Goal: Task Accomplishment & Management: Manage account settings

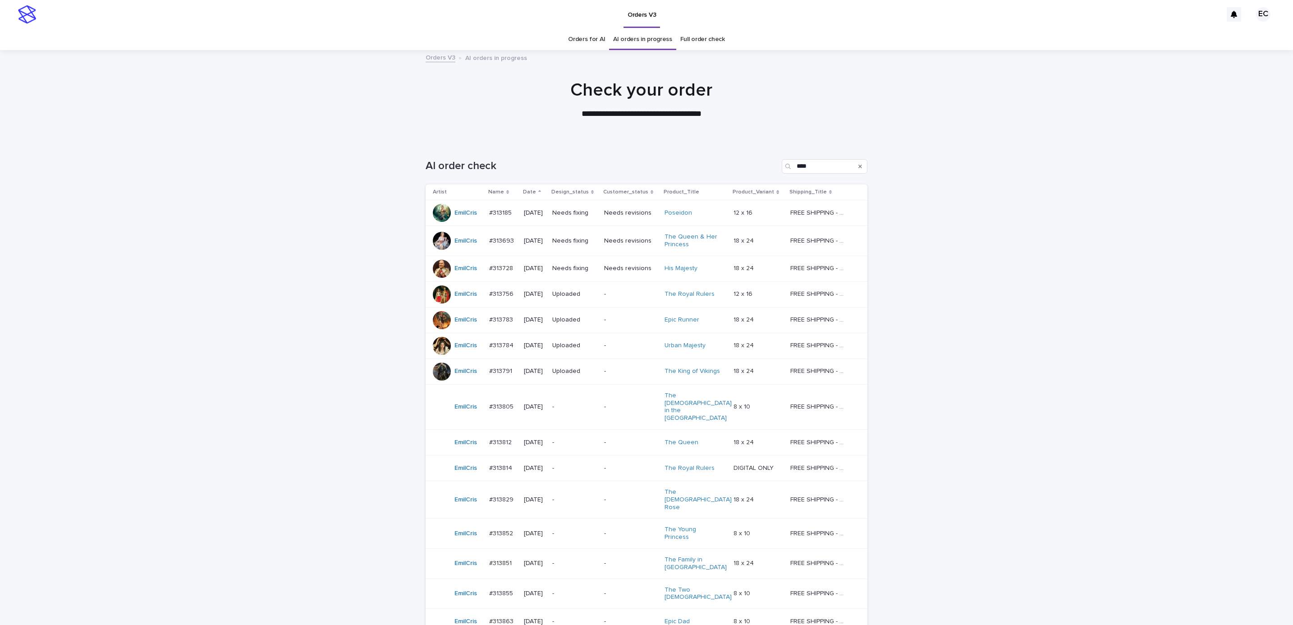
scroll to position [157, 0]
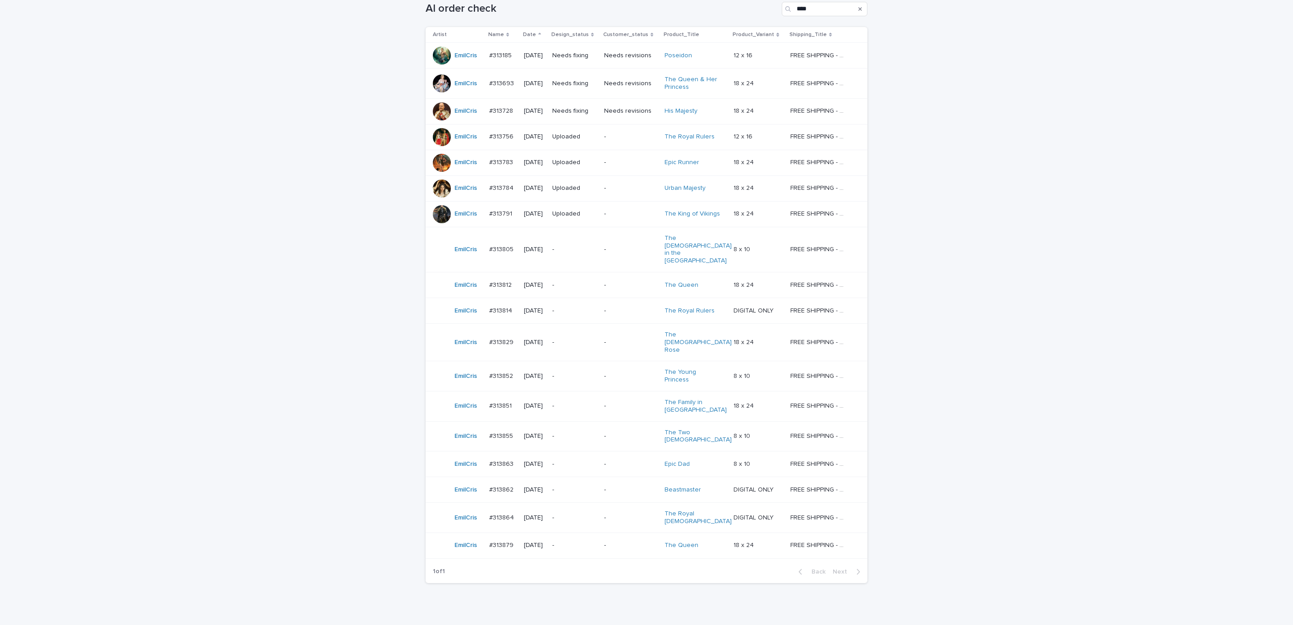
click at [948, 267] on div "Loading... Saving… Loading... Saving… AI order check **** Artist Name Date Desi…" at bounding box center [646, 310] width 1293 height 652
click at [945, 297] on div "Loading... Saving… Loading... Saving… AI order check **** Artist Name Date Desi…" at bounding box center [646, 310] width 1293 height 652
click at [942, 289] on div "Loading... Saving… Loading... Saving… AI order check **** Artist Name Date Desi…" at bounding box center [646, 310] width 1293 height 652
click at [597, 111] on p "Needs fixing" at bounding box center [574, 111] width 45 height 8
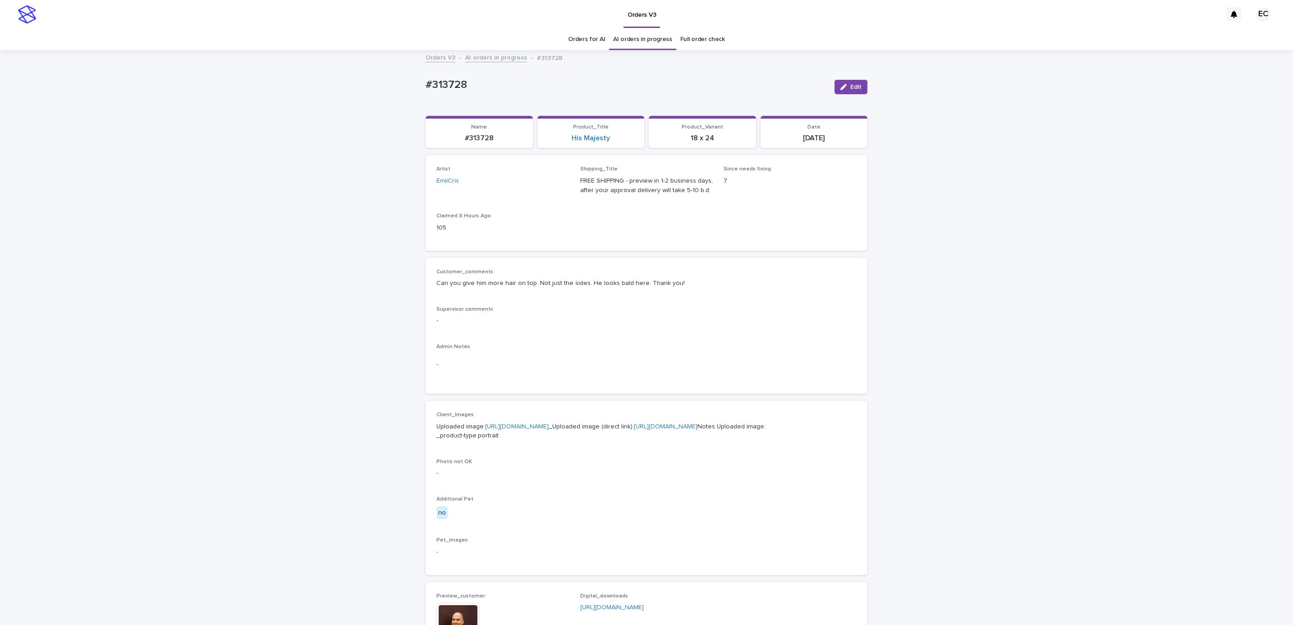
click at [840, 88] on icon "button" at bounding box center [843, 87] width 6 height 6
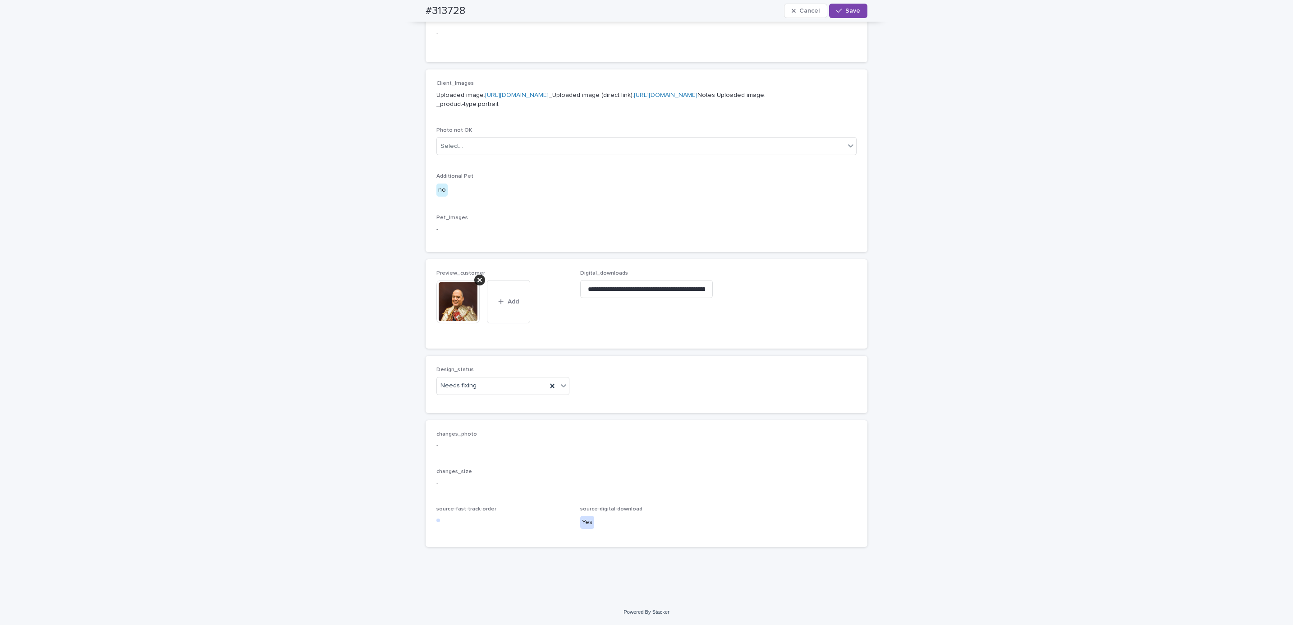
click at [477, 281] on icon at bounding box center [479, 280] width 5 height 5
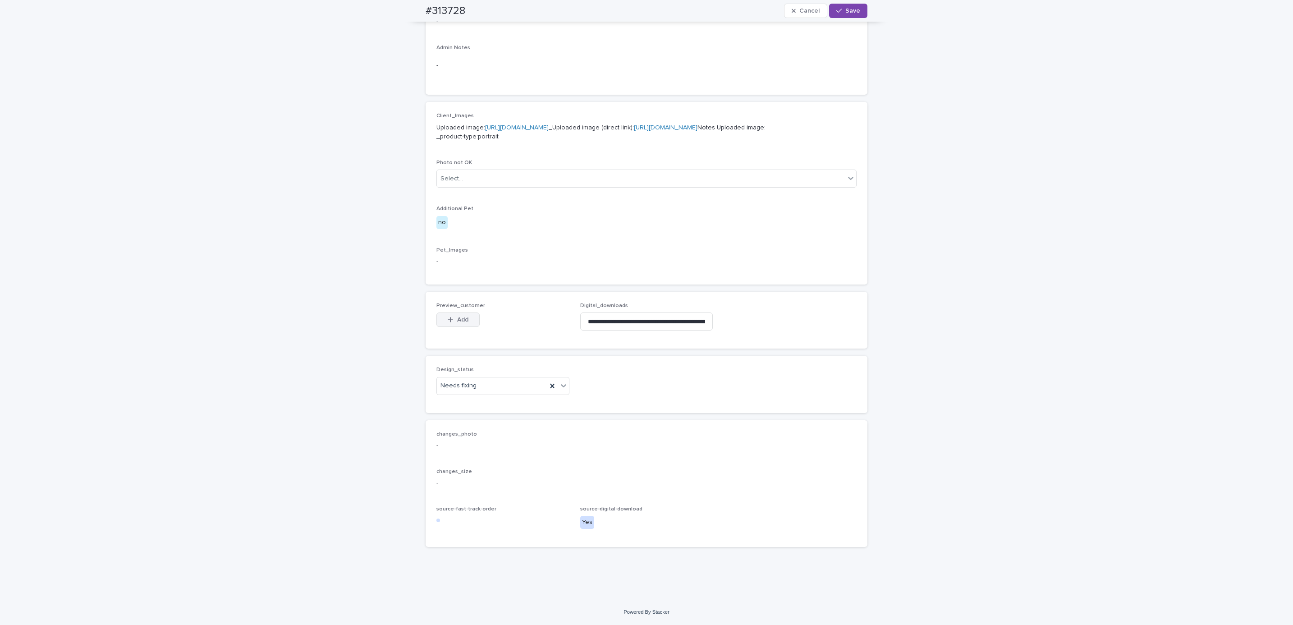
scroll to position [346, 0]
click at [460, 317] on span "Add" at bounding box center [462, 320] width 11 height 6
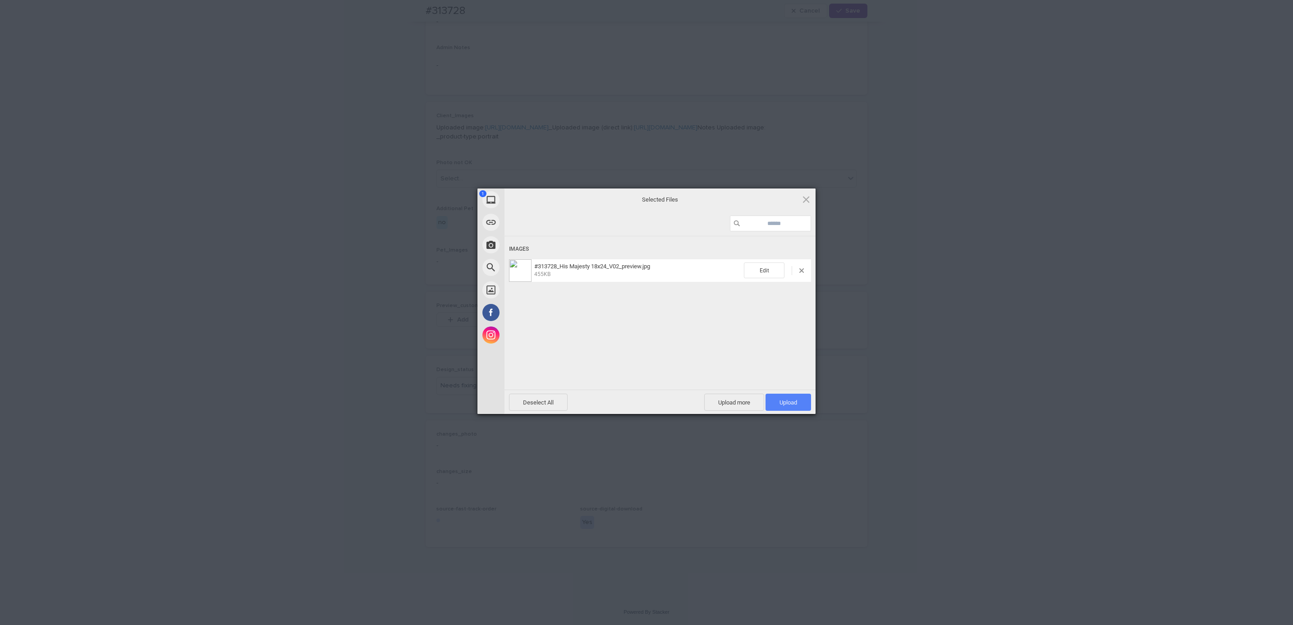
click at [786, 399] on span "Upload 1" at bounding box center [789, 402] width 18 height 7
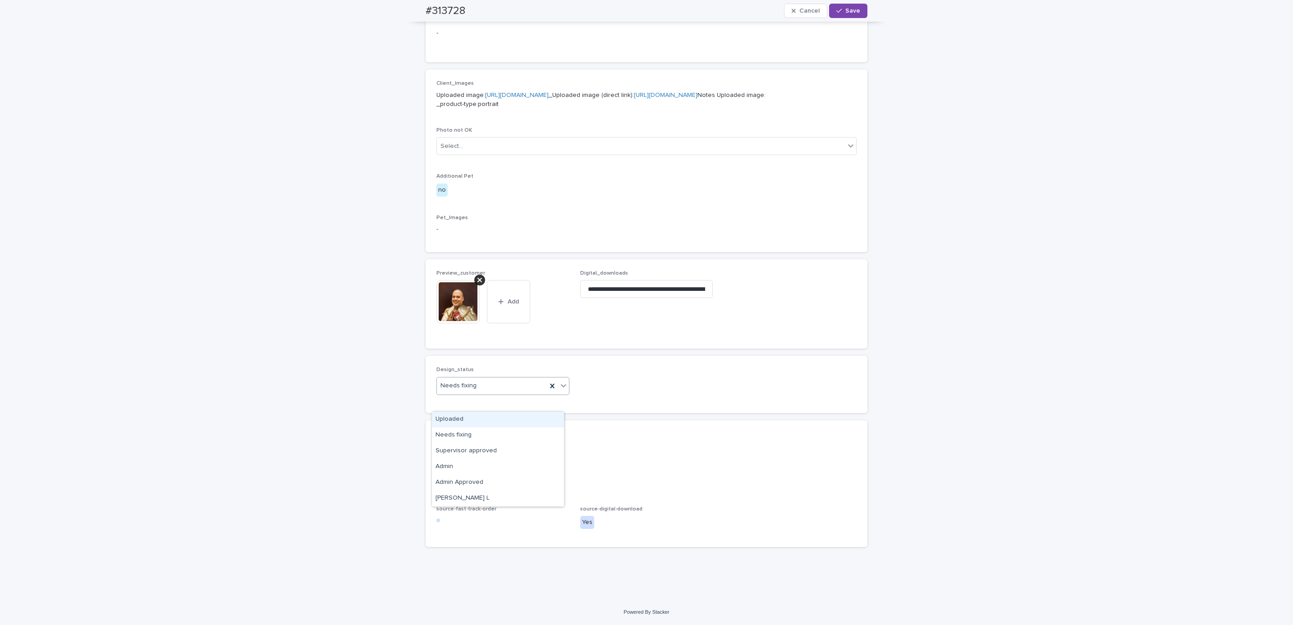
click at [513, 417] on div "Uploaded" at bounding box center [498, 420] width 132 height 16
click at [845, 11] on span "Save" at bounding box center [852, 11] width 15 height 6
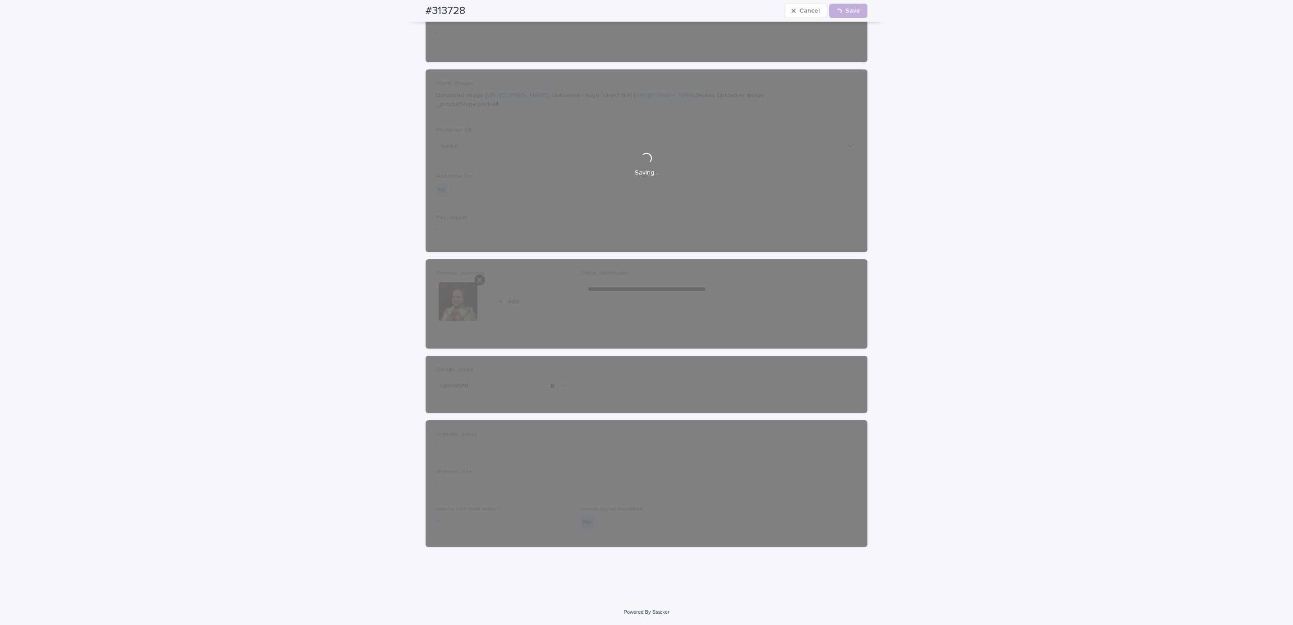
click at [414, 5] on div "#313728 Cancel Loading... Save" at bounding box center [646, 11] width 485 height 22
click at [475, 12] on div "#313728 Cancel Loading... Save" at bounding box center [647, 11] width 442 height 22
copy h2 "#313728"
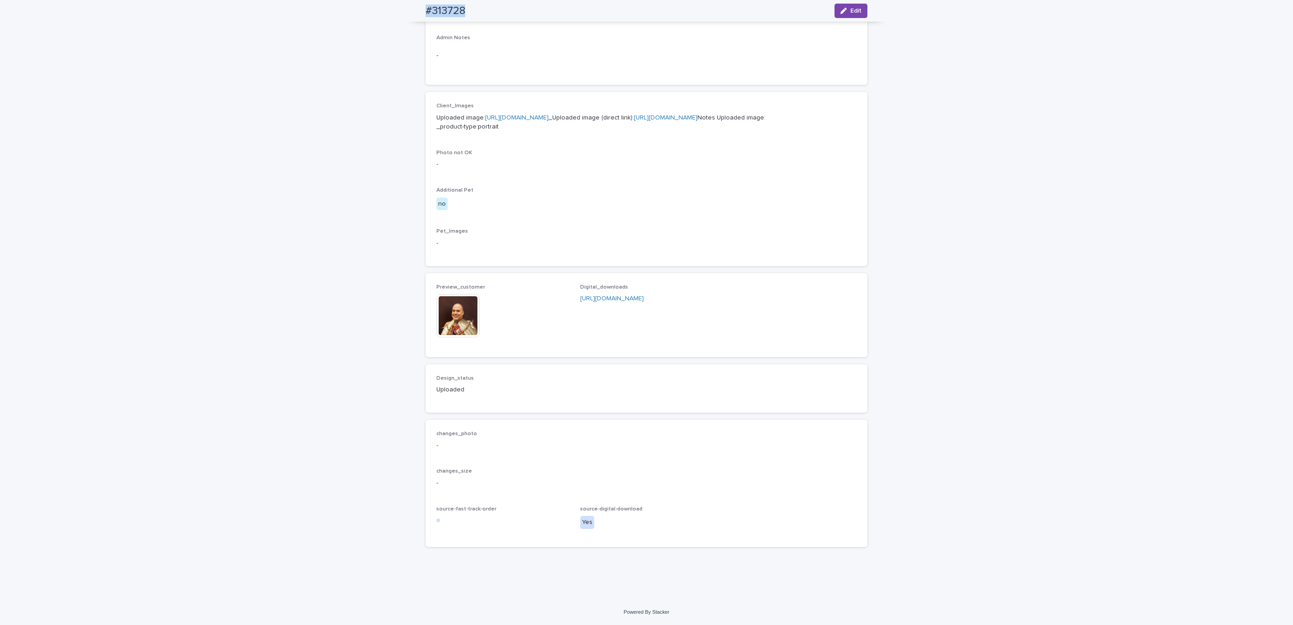
scroll to position [356, 0]
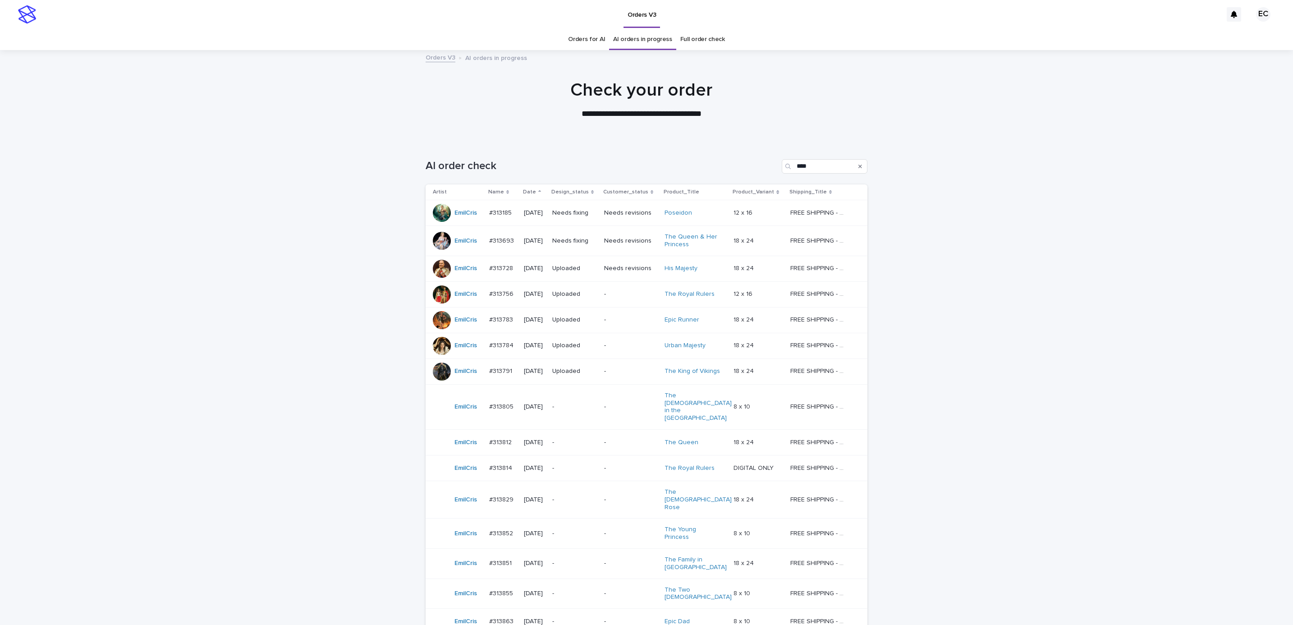
click at [571, 236] on div "Needs fixing" at bounding box center [574, 239] width 45 height 9
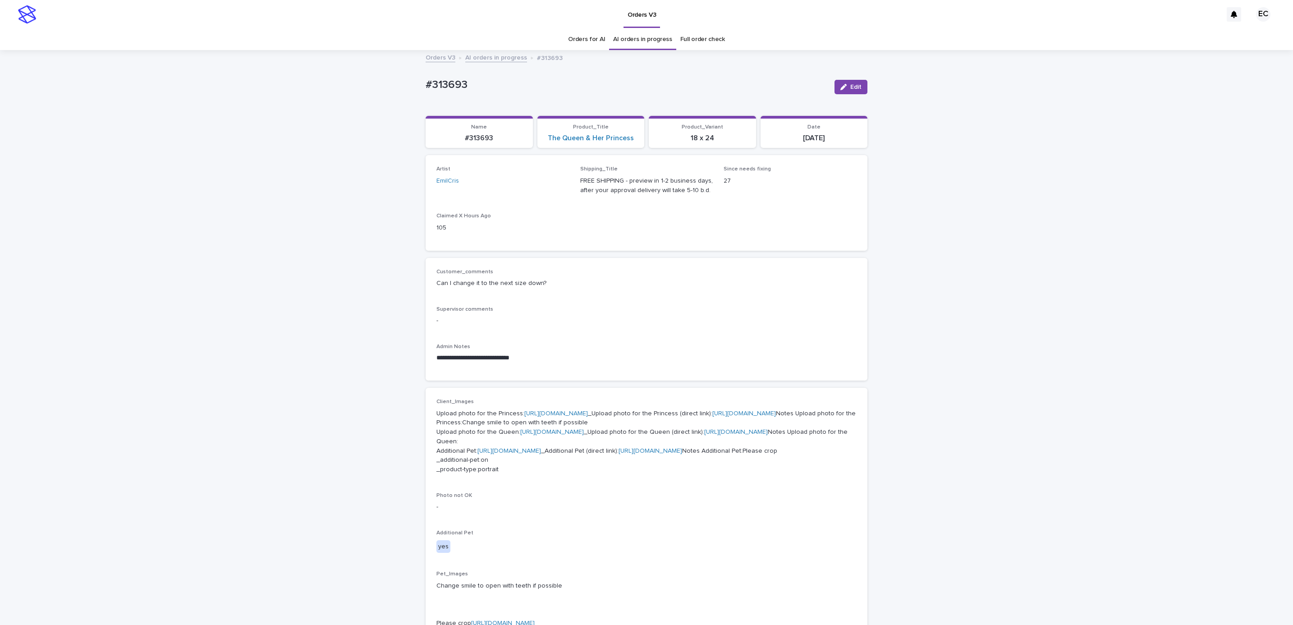
click at [226, 344] on div "**********" at bounding box center [646, 520] width 1293 height 938
click at [849, 83] on button "Edit" at bounding box center [851, 87] width 33 height 14
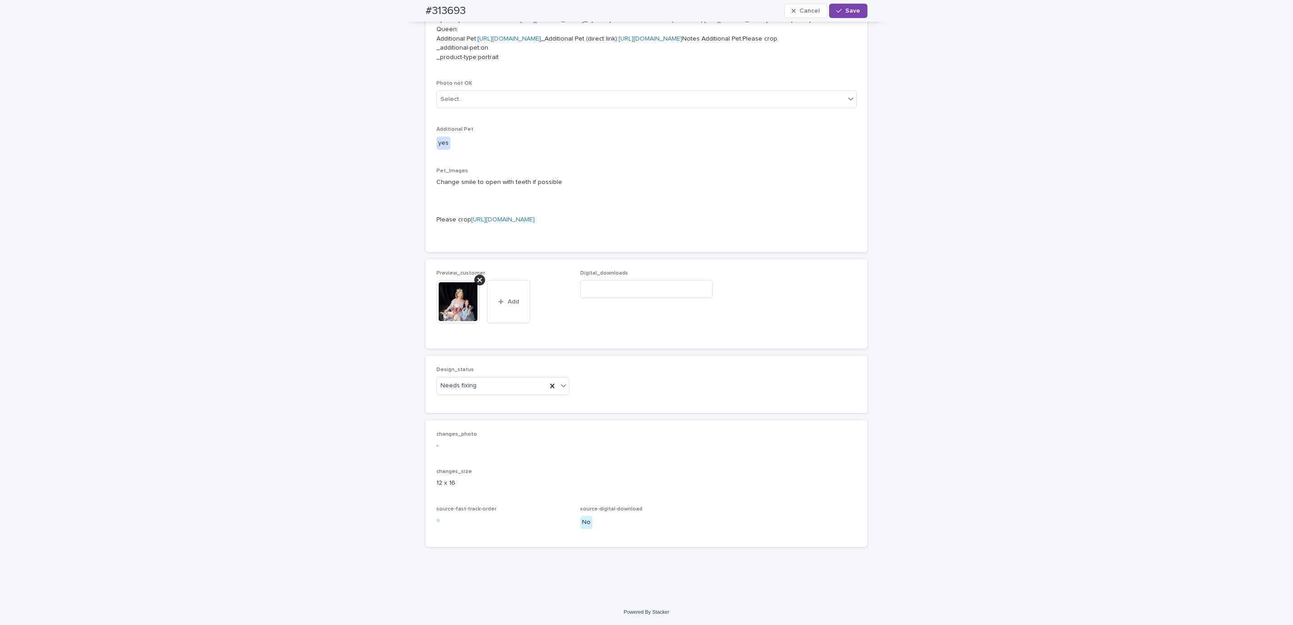
click at [477, 279] on icon at bounding box center [479, 280] width 5 height 5
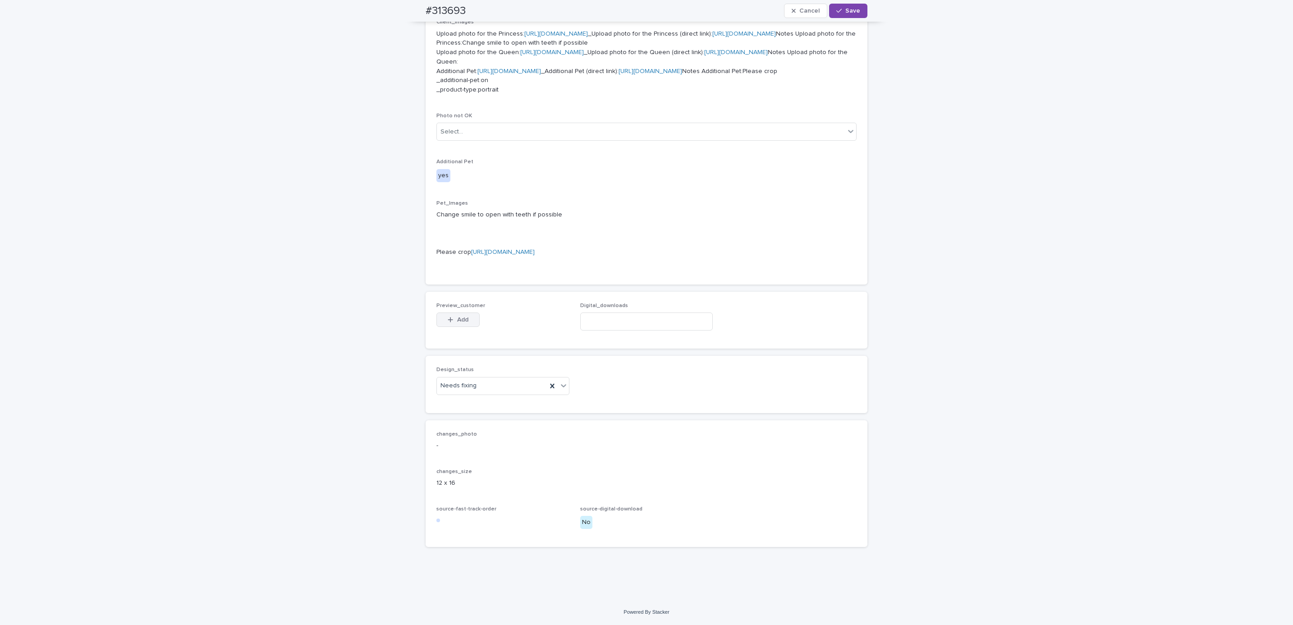
scroll to position [530, 0]
click at [461, 317] on span "Add" at bounding box center [462, 320] width 11 height 6
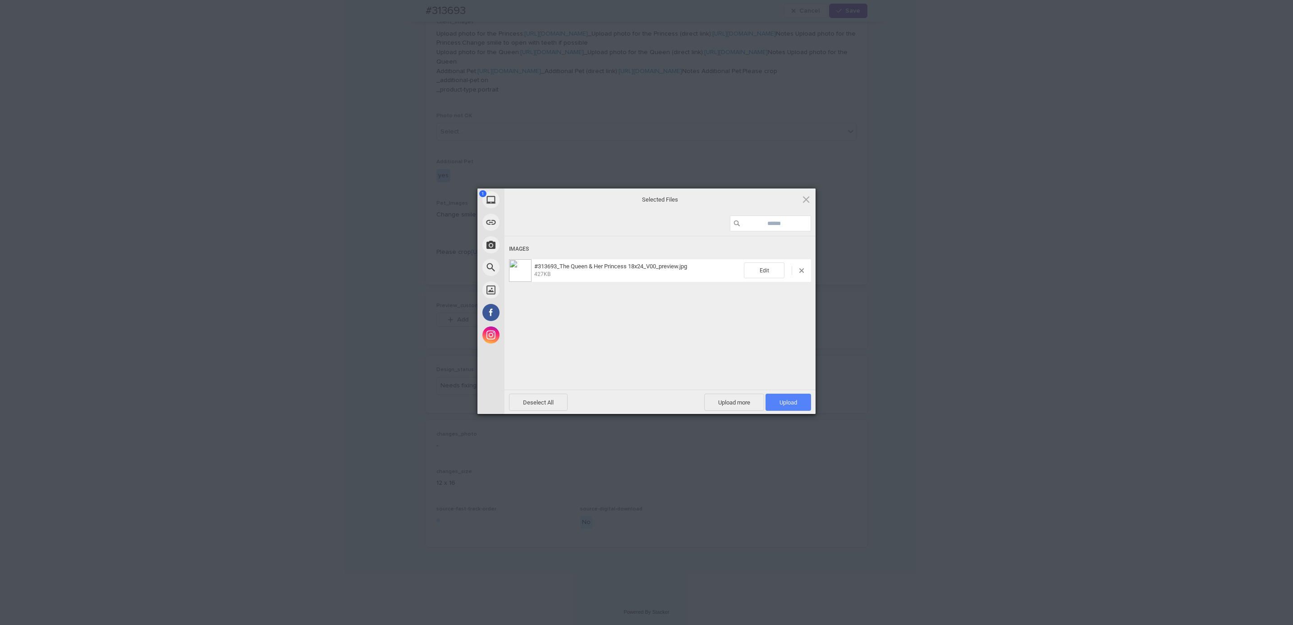
click at [798, 404] on span "Upload 1" at bounding box center [789, 402] width 46 height 17
click at [797, 271] on span "427.32 KB / 427KB" at bounding box center [665, 274] width 262 height 8
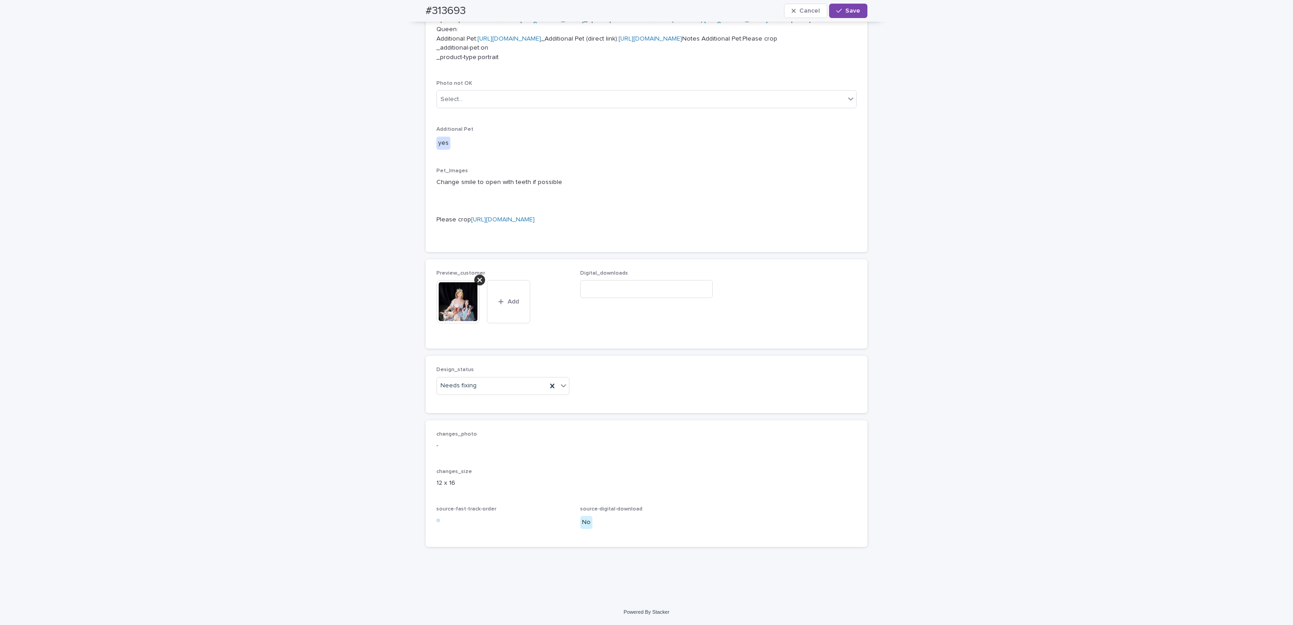
click at [477, 284] on icon at bounding box center [479, 279] width 5 height 7
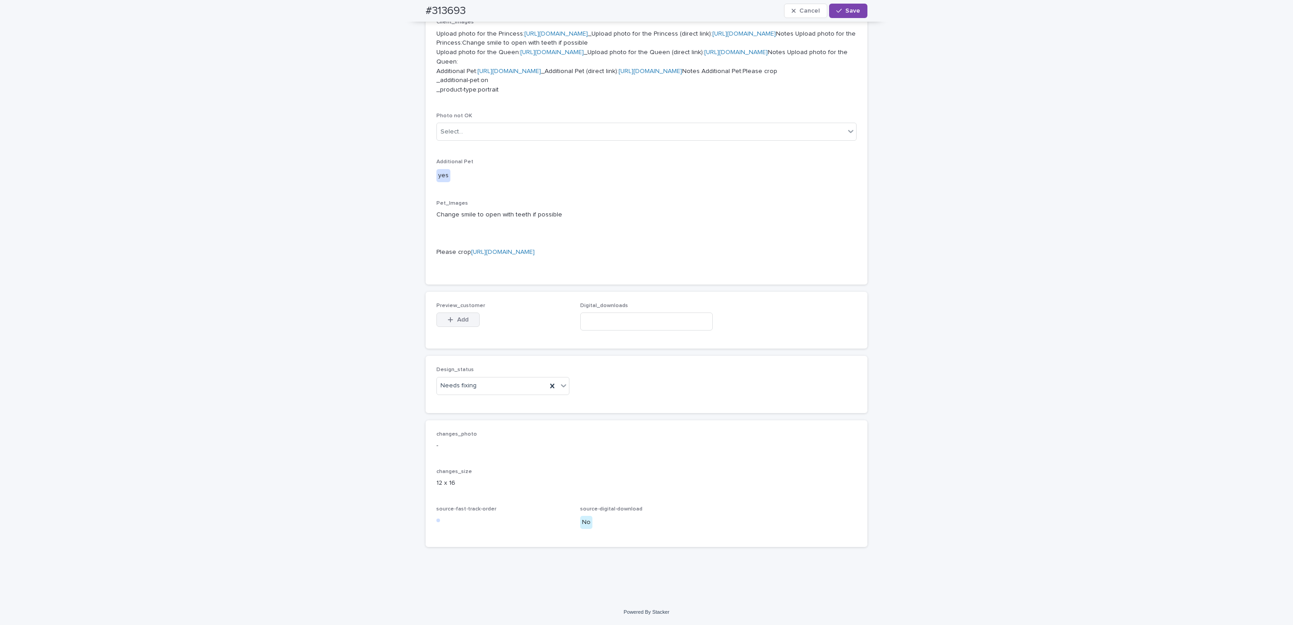
click at [461, 318] on span "Add" at bounding box center [462, 320] width 11 height 6
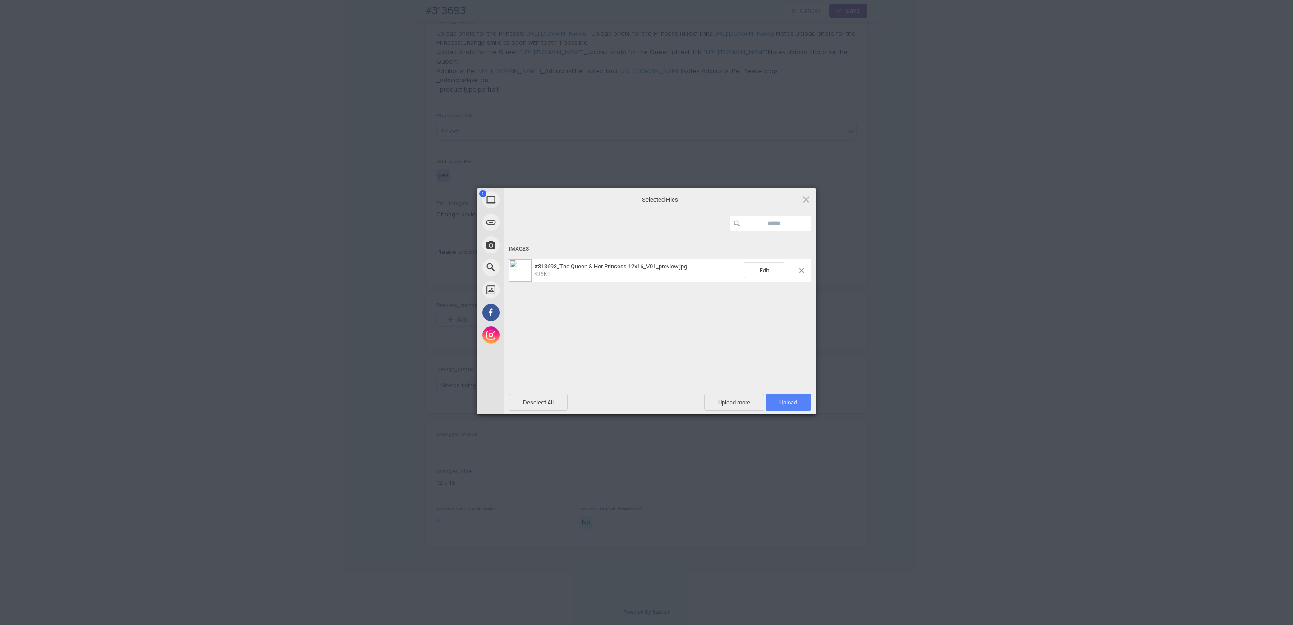
click at [794, 402] on span "Upload 1" at bounding box center [789, 402] width 18 height 7
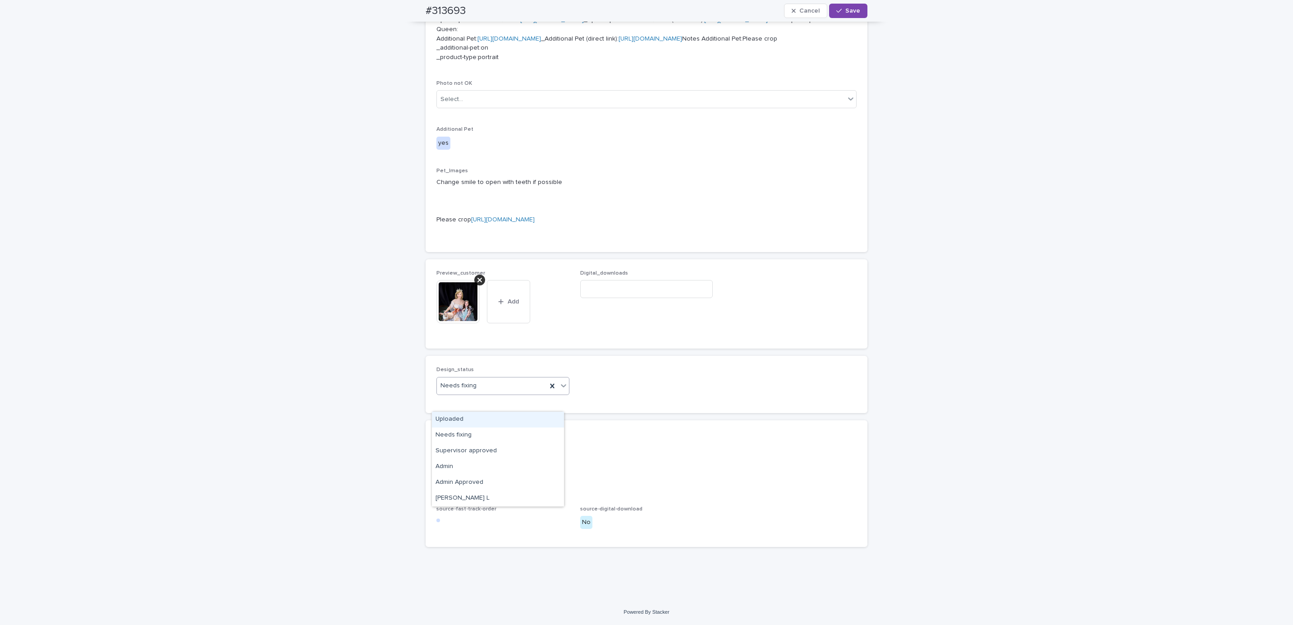
click at [498, 418] on div "Uploaded" at bounding box center [498, 420] width 132 height 16
click at [845, 11] on span "Save" at bounding box center [852, 11] width 15 height 6
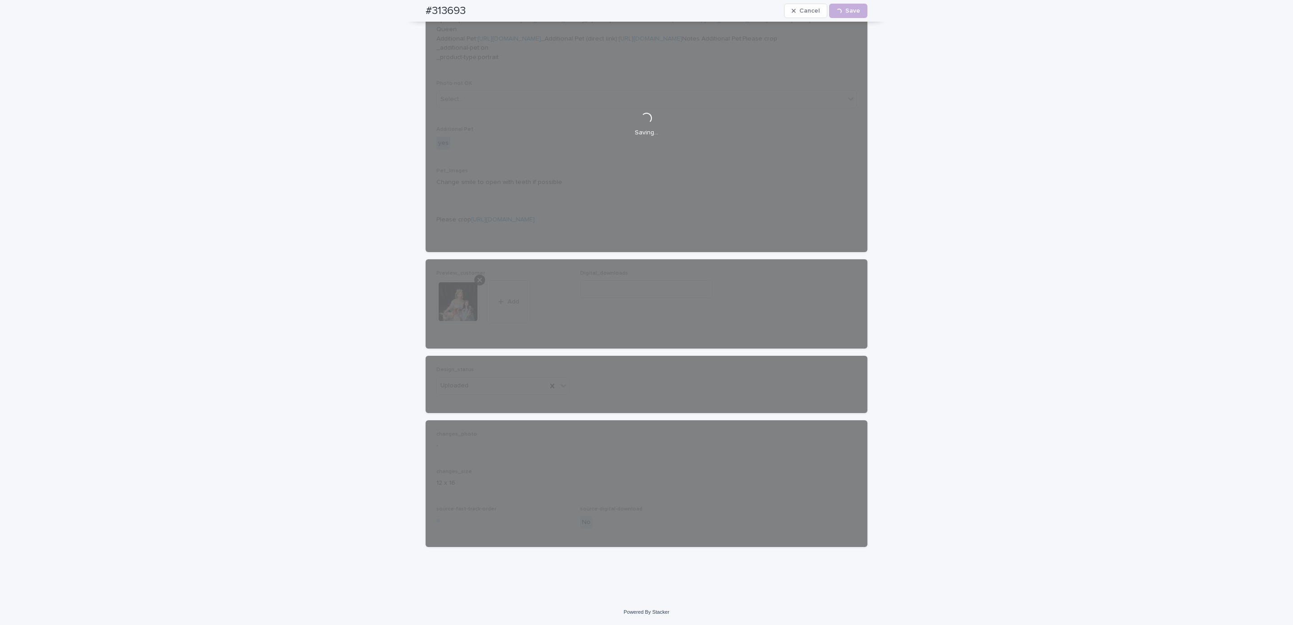
click at [408, 7] on div "#313693 Cancel Loading... Save" at bounding box center [646, 11] width 485 height 22
click at [481, 8] on div "#313693 Cancel Loading... Save" at bounding box center [647, 11] width 442 height 22
copy h2 "#313693"
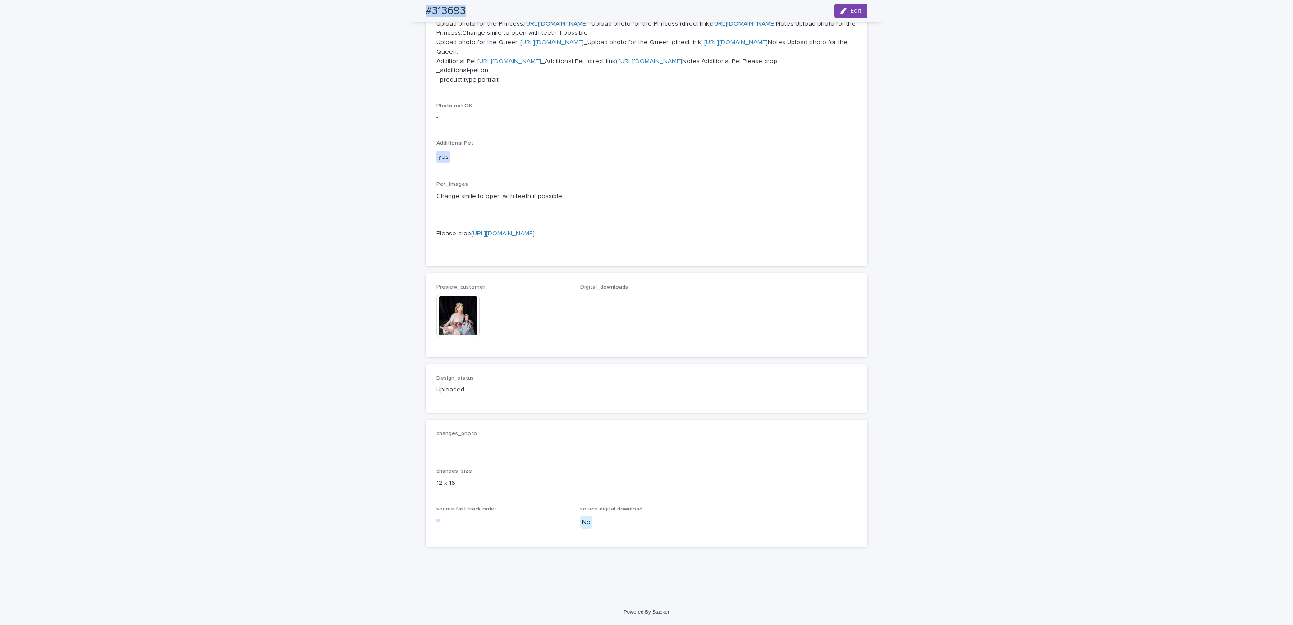
scroll to position [535, 0]
click at [131, 24] on div "**********" at bounding box center [646, 130] width 1293 height 938
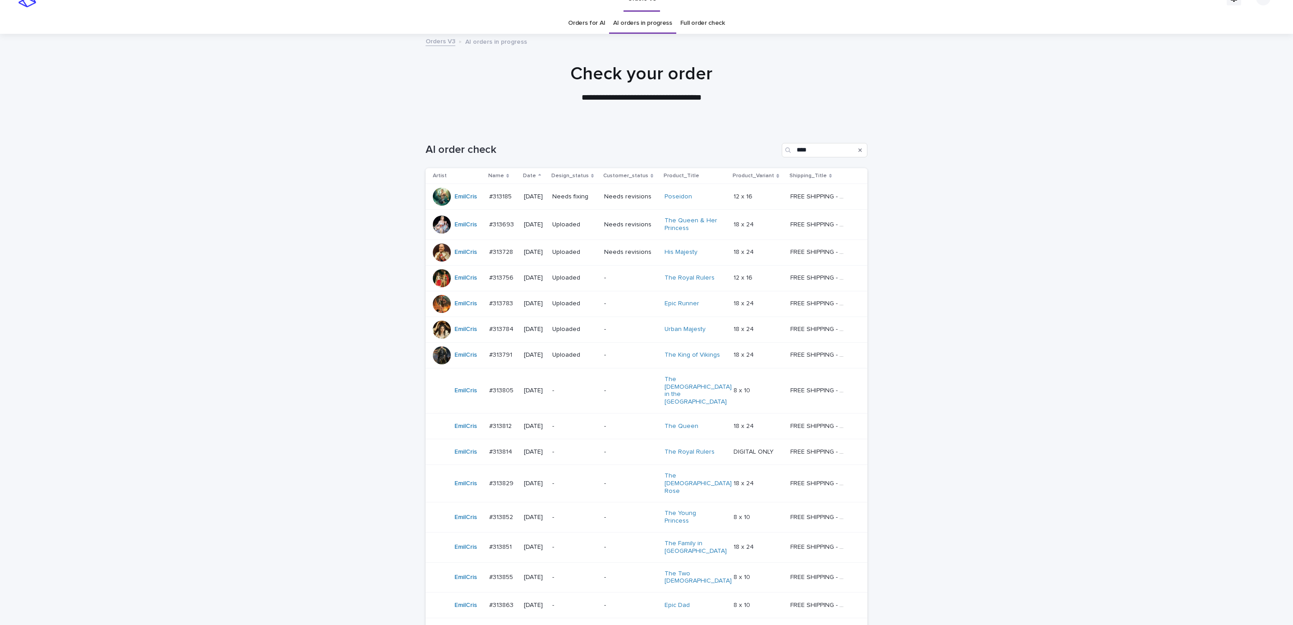
scroll to position [29, 0]
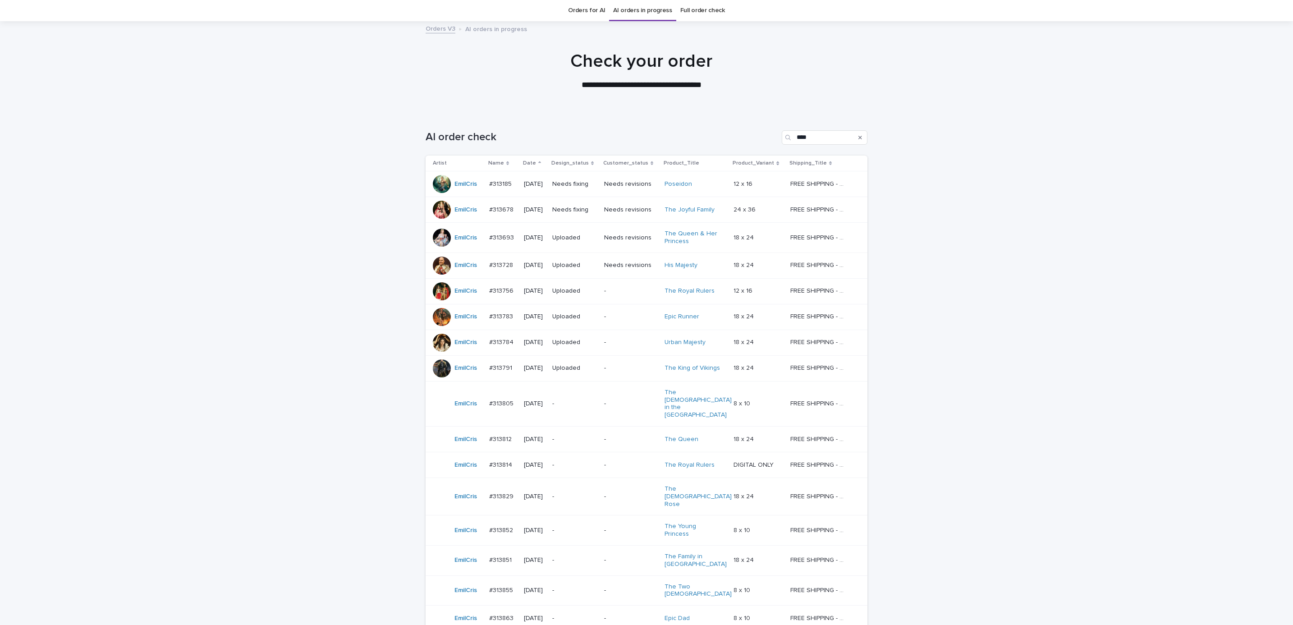
click at [579, 212] on p "Needs fixing" at bounding box center [574, 210] width 45 height 8
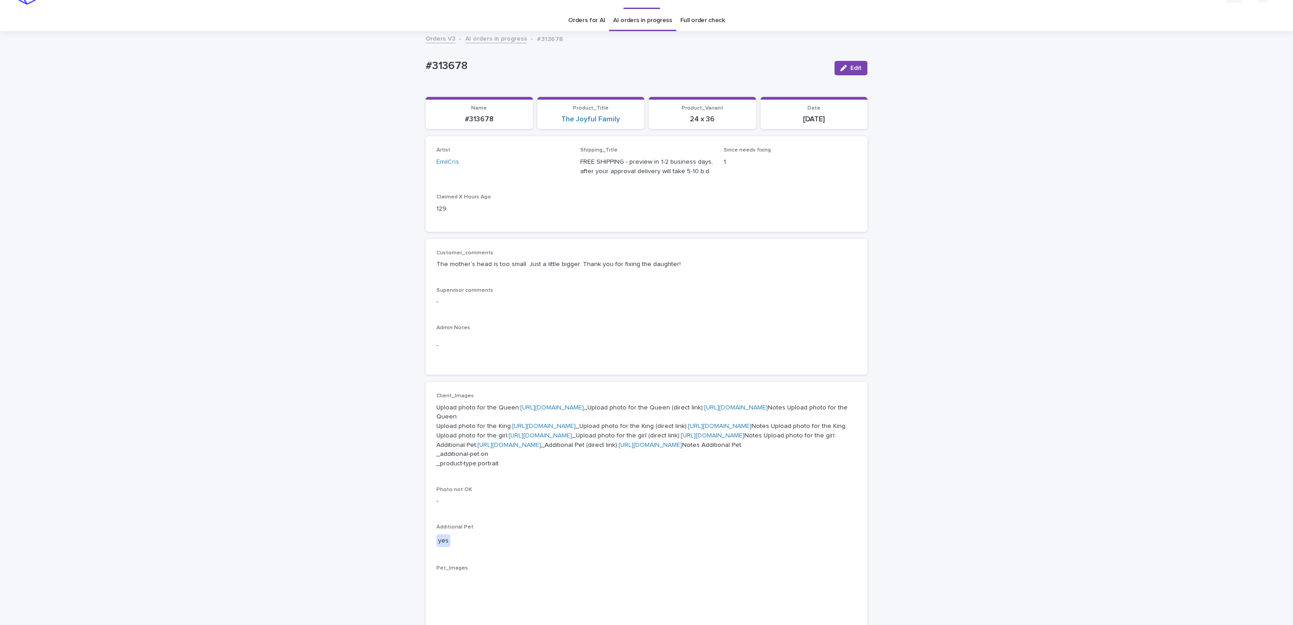
scroll to position [15, 0]
click at [839, 78] on button "Edit" at bounding box center [851, 72] width 33 height 14
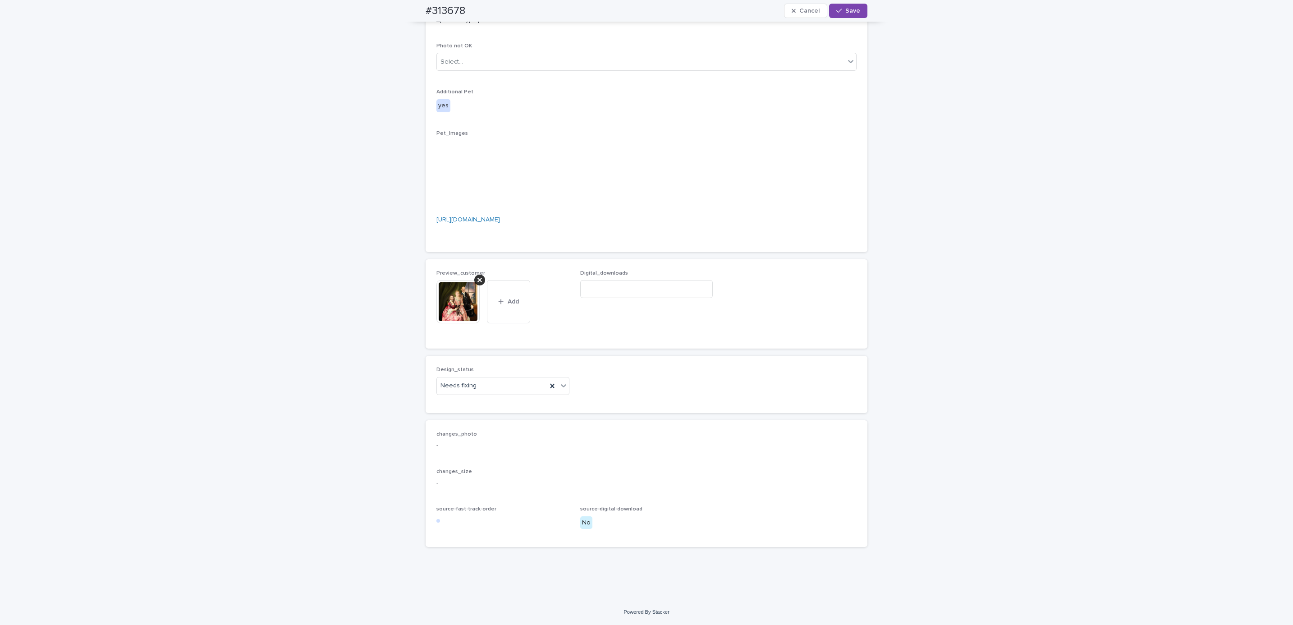
click at [477, 281] on icon at bounding box center [479, 279] width 5 height 7
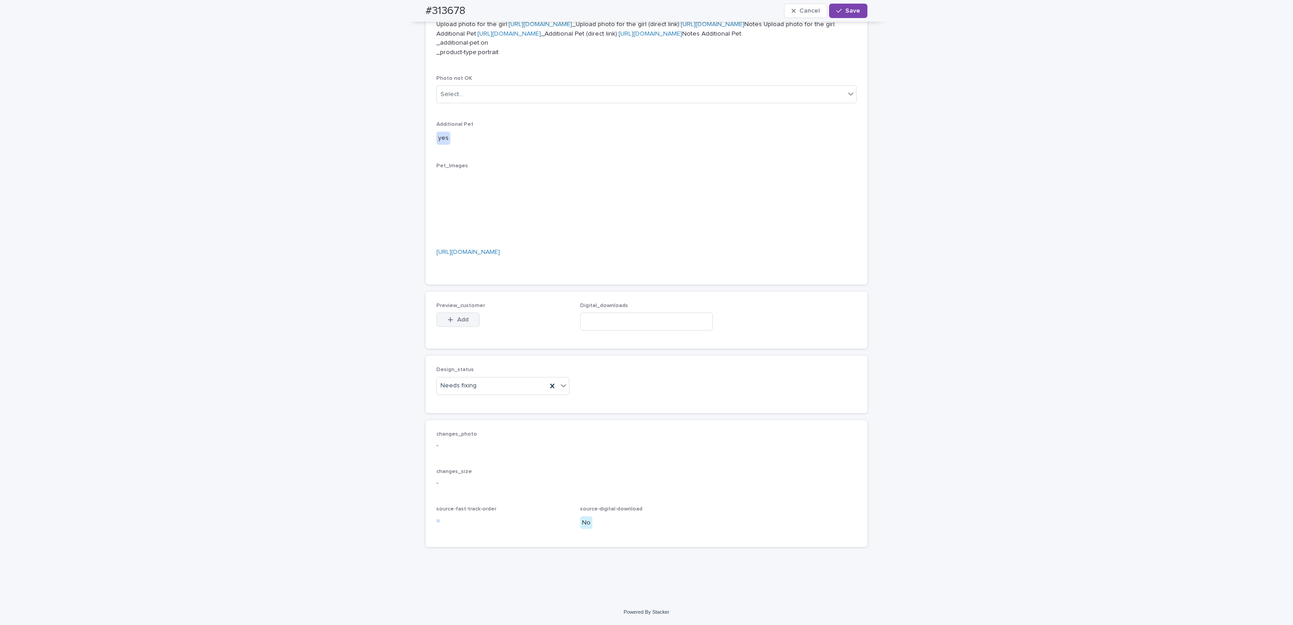
click at [463, 312] on div "Preview_customer This file cannot be opened Download File Add" at bounding box center [502, 320] width 133 height 35
click at [452, 313] on button "Add" at bounding box center [457, 319] width 43 height 14
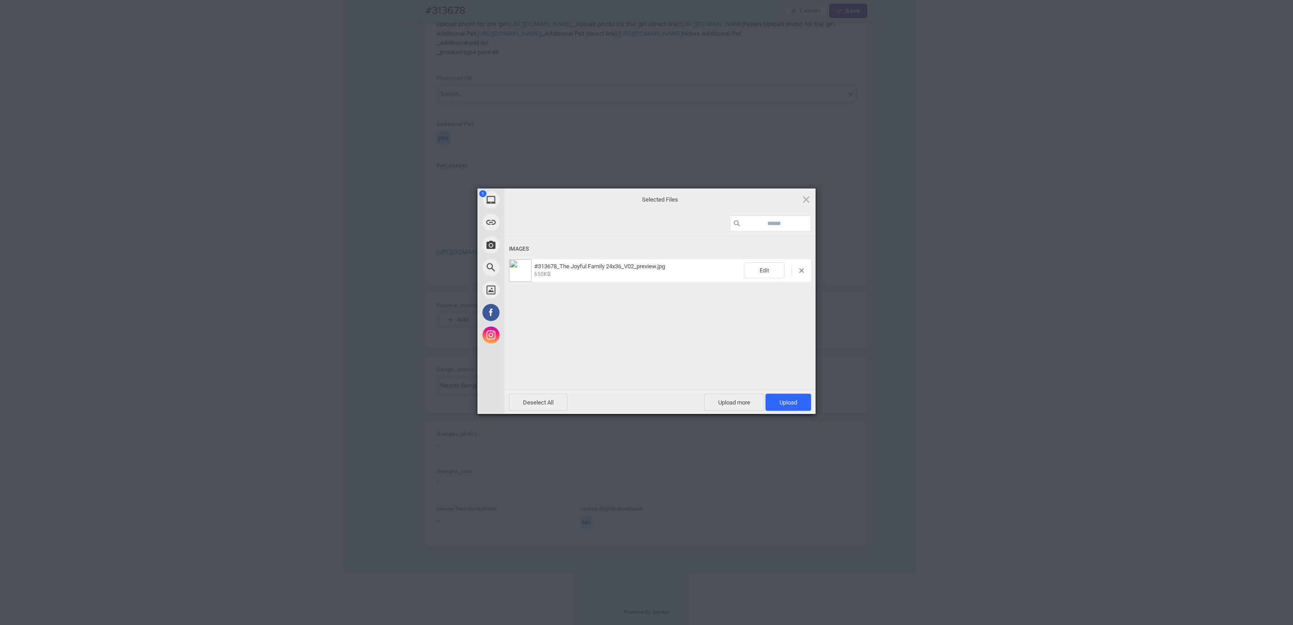
click at [798, 399] on span "Upload 1" at bounding box center [789, 402] width 46 height 17
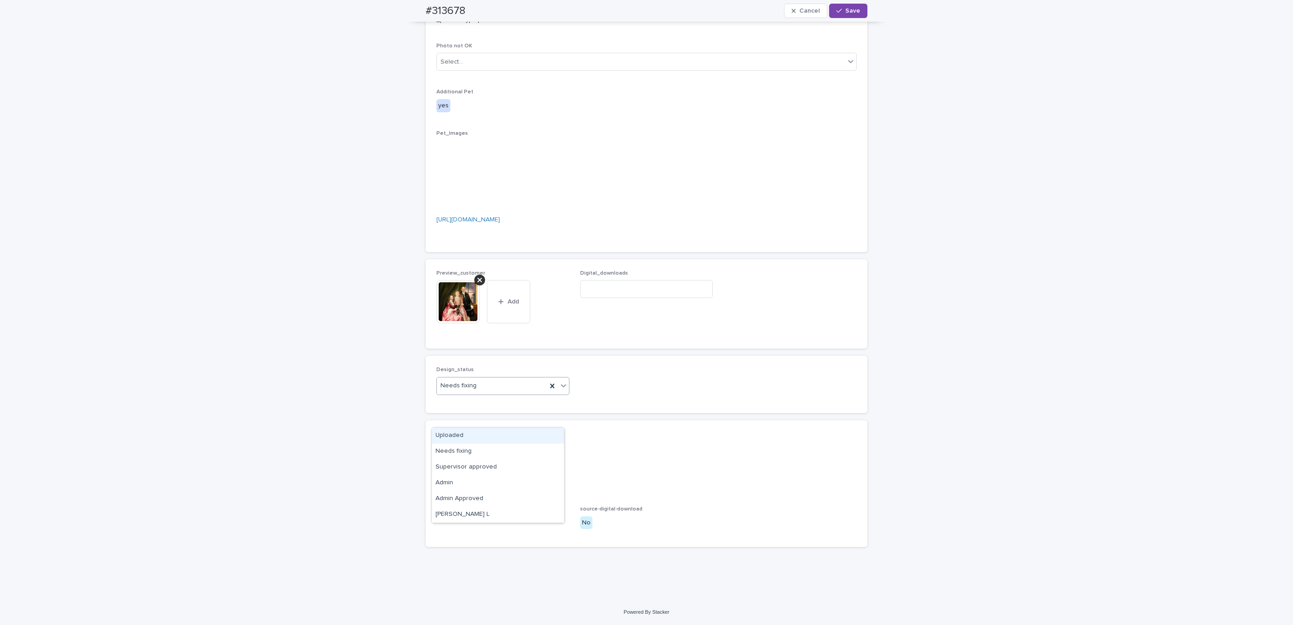
click at [496, 435] on div "Uploaded" at bounding box center [498, 436] width 132 height 16
click at [847, 13] on span "Save" at bounding box center [852, 11] width 15 height 6
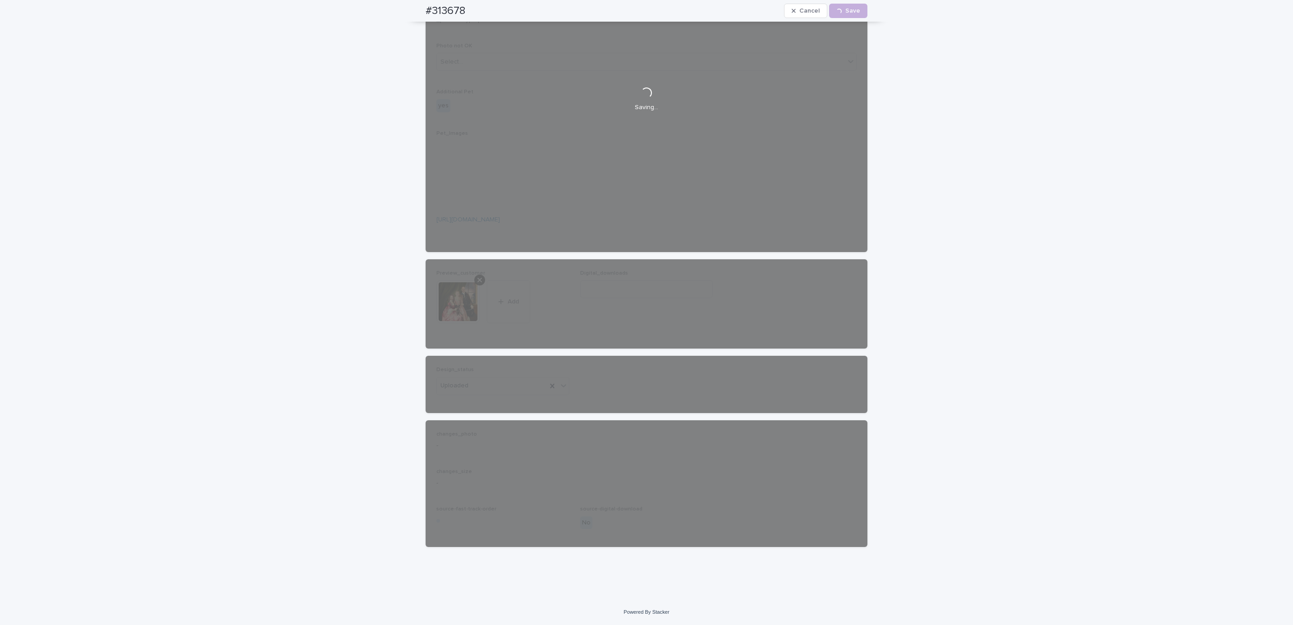
click at [412, 11] on div "#313678 Cancel Loading... Save" at bounding box center [646, 11] width 485 height 22
click at [474, 13] on div "#313678 Cancel Loading... Save" at bounding box center [647, 11] width 442 height 22
copy h2 "#313678"
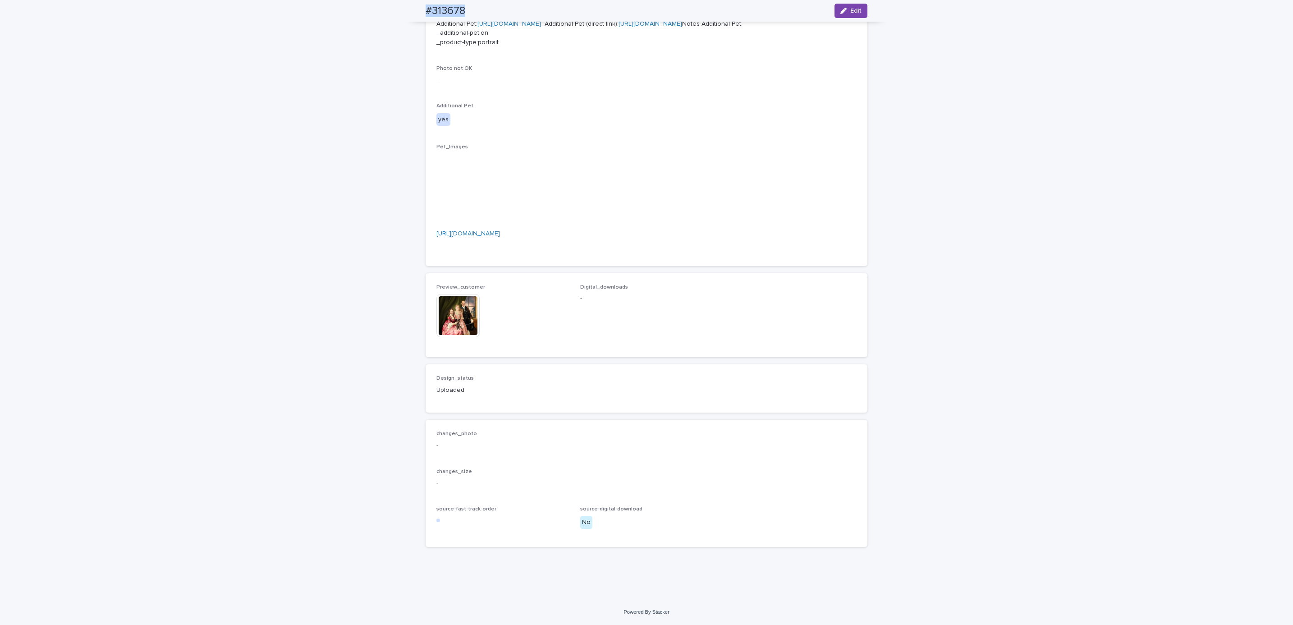
scroll to position [606, 0]
click at [107, 68] on div "Loading... Saving… Loading... Saving… #313678 Edit #313678 Edit Sorry, there wa…" at bounding box center [646, 105] width 1293 height 988
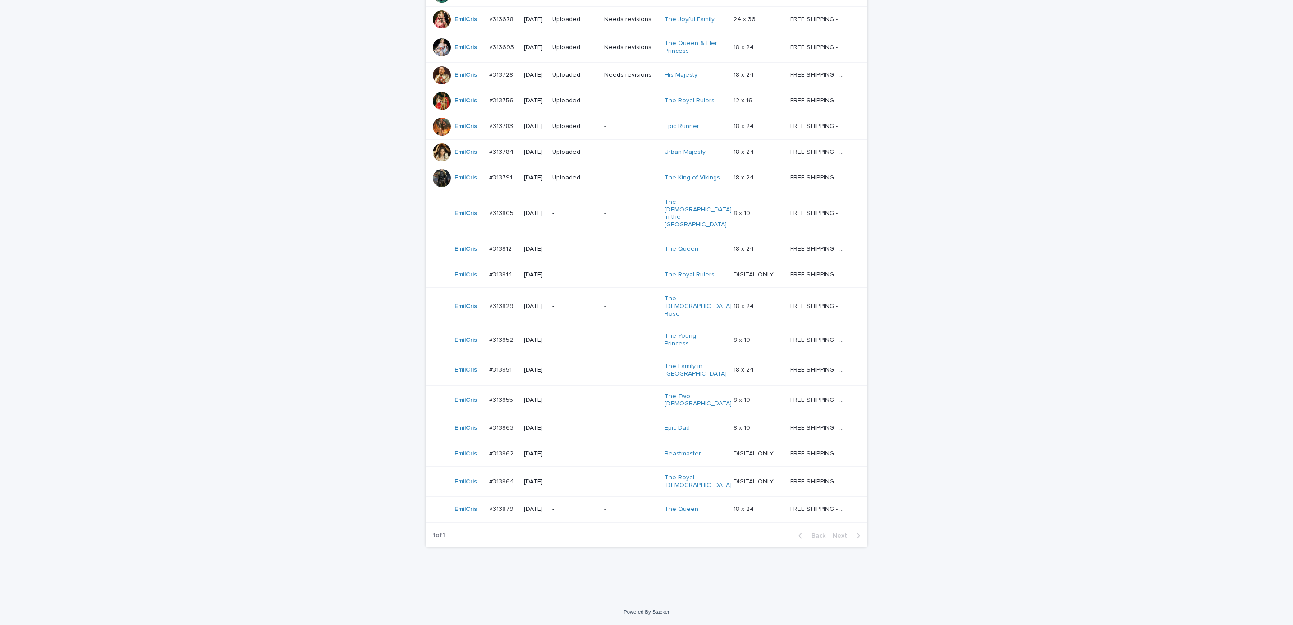
scroll to position [29, 0]
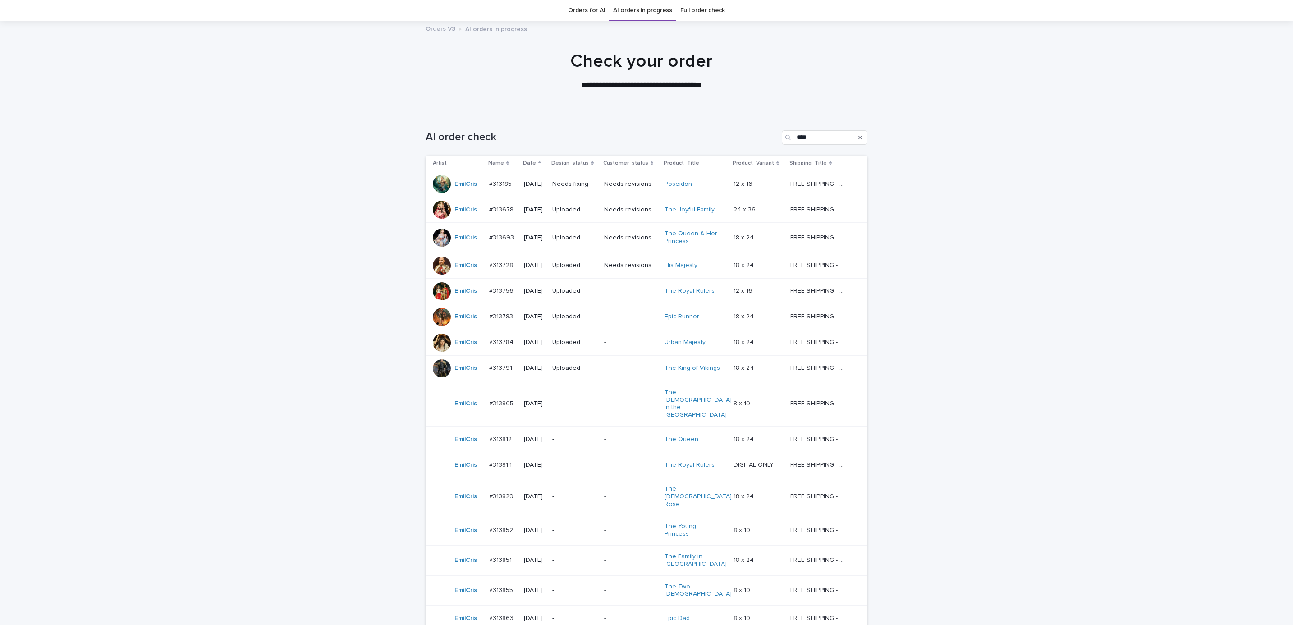
click at [1008, 257] on div "Loading... Saving… Loading... Saving… AI order check **** Artist Name Date Desi…" at bounding box center [646, 450] width 1293 height 677
click at [567, 186] on p "Needs fixing" at bounding box center [574, 184] width 45 height 8
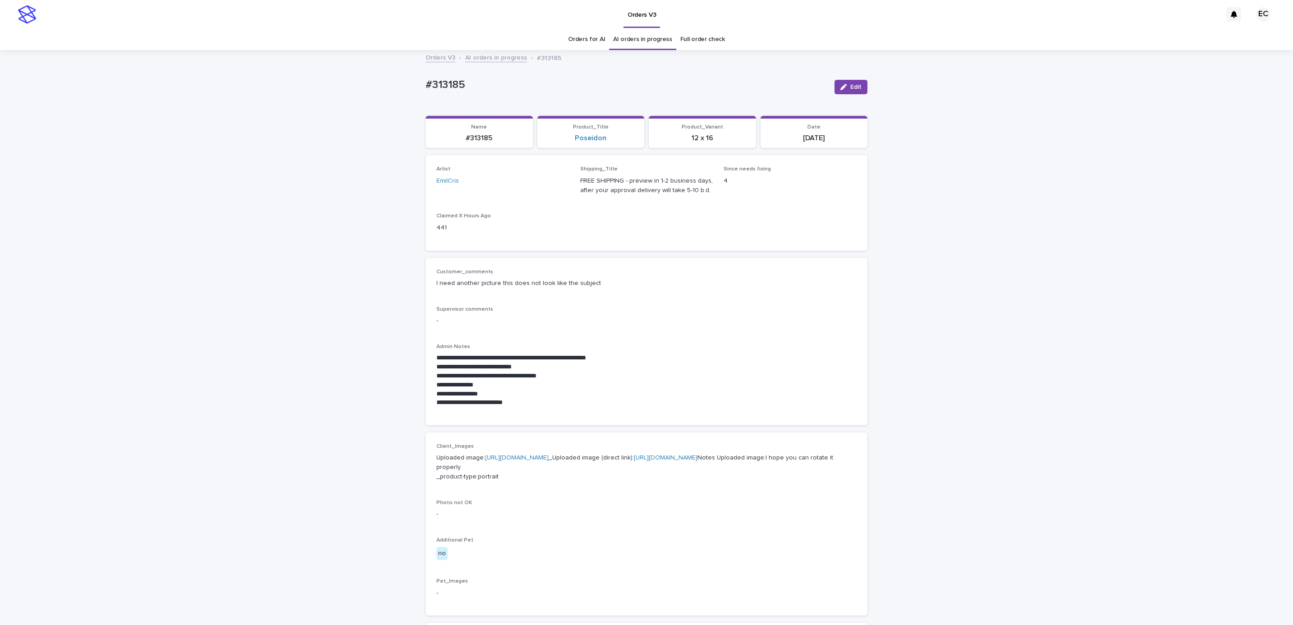
click at [633, 406] on p "**********" at bounding box center [646, 402] width 420 height 9
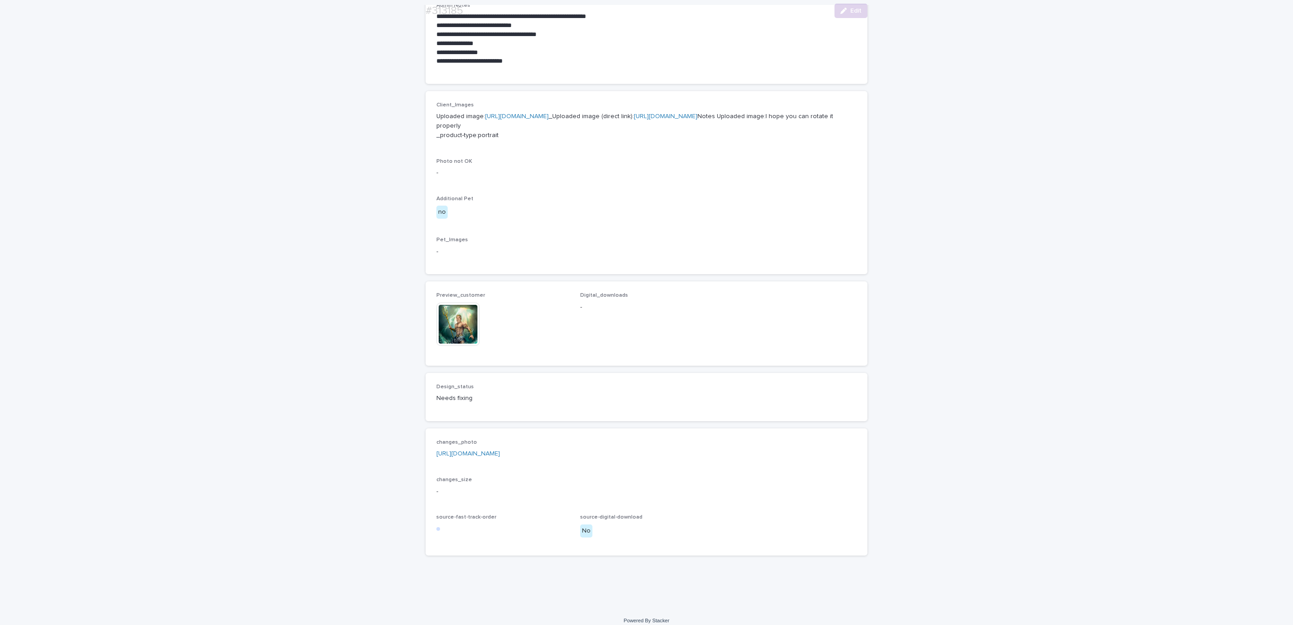
scroll to position [396, 0]
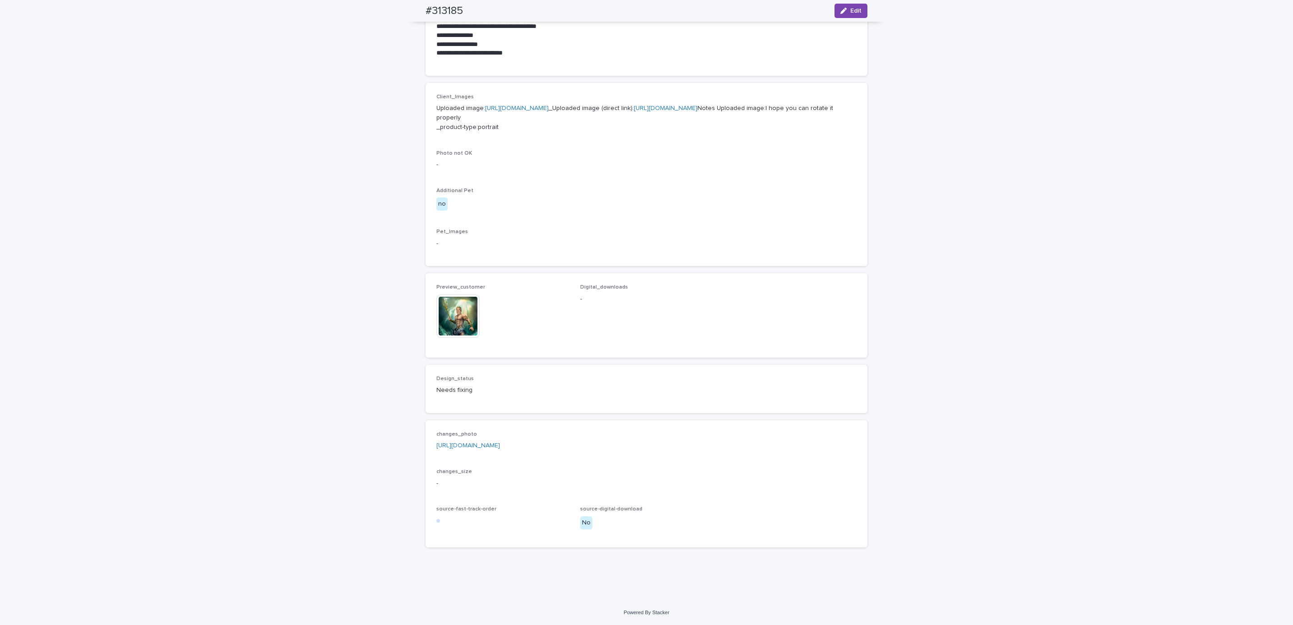
click at [500, 447] on link "[URL][DOMAIN_NAME]" at bounding box center [468, 445] width 64 height 6
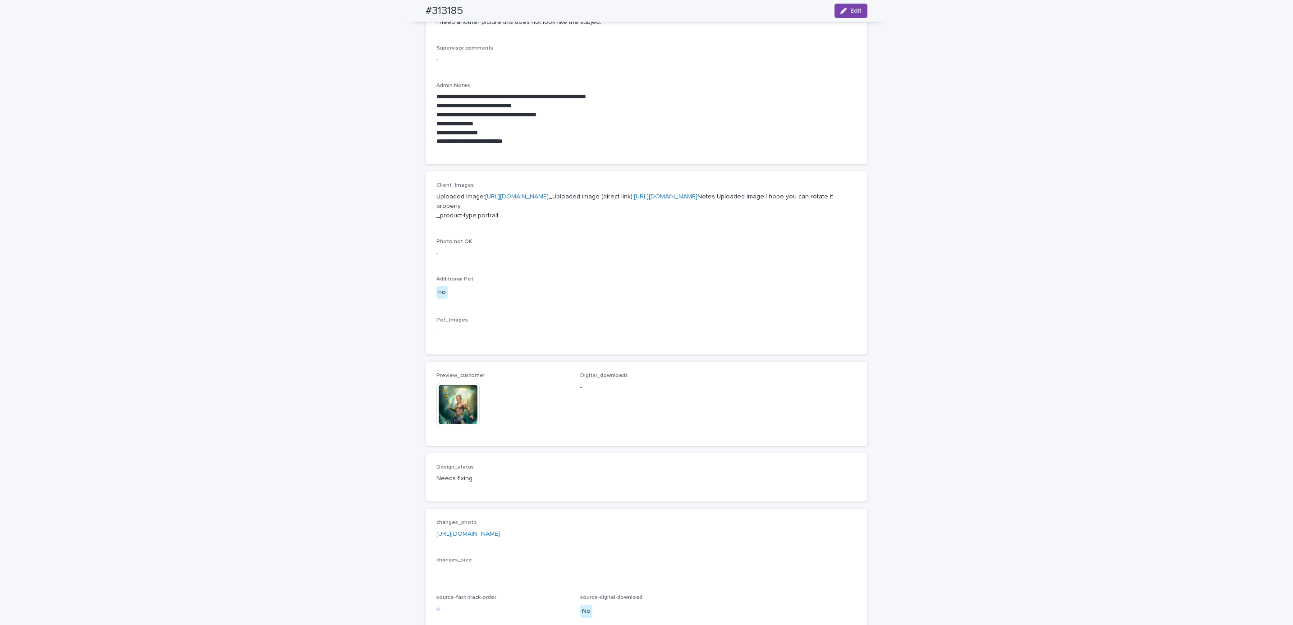
scroll to position [0, 0]
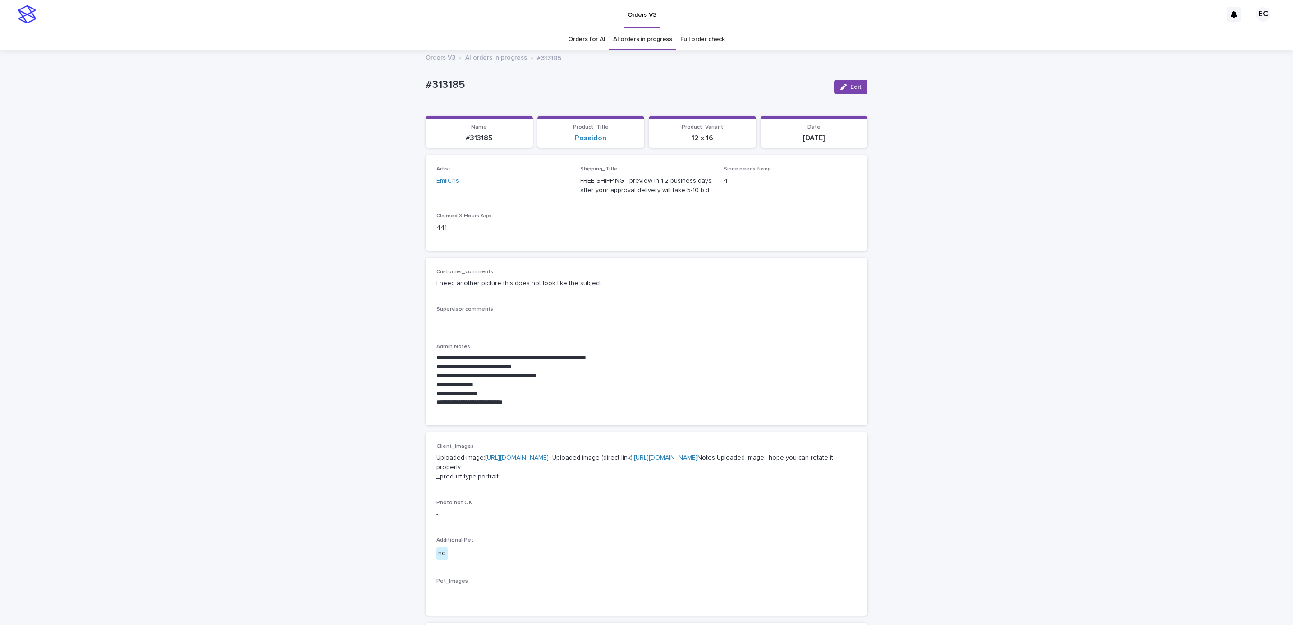
click at [850, 88] on span "Edit" at bounding box center [855, 87] width 11 height 6
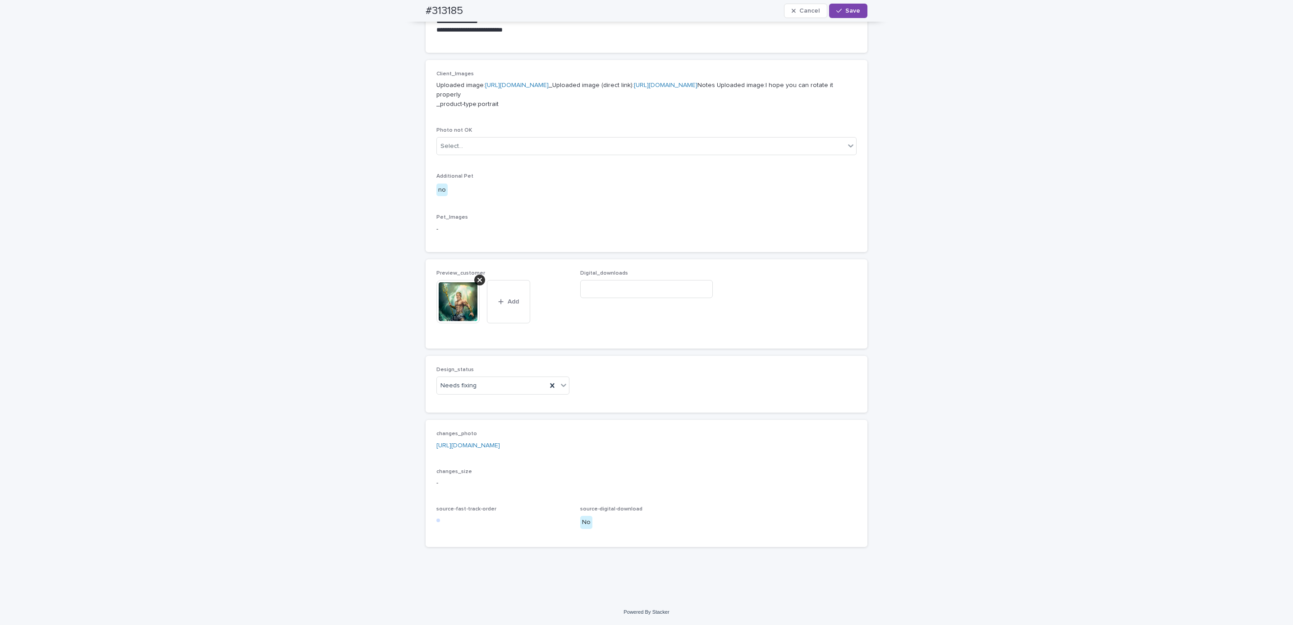
click at [477, 280] on div at bounding box center [479, 280] width 11 height 11
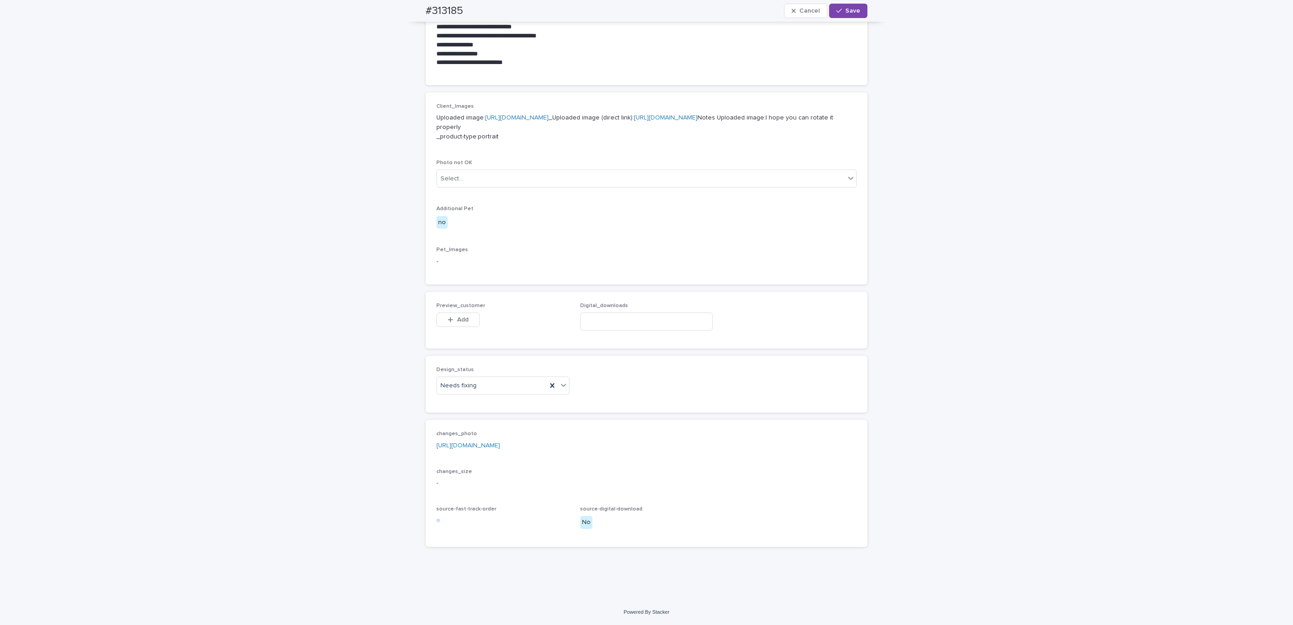
scroll to position [387, 0]
click at [454, 326] on button "Add" at bounding box center [457, 319] width 43 height 14
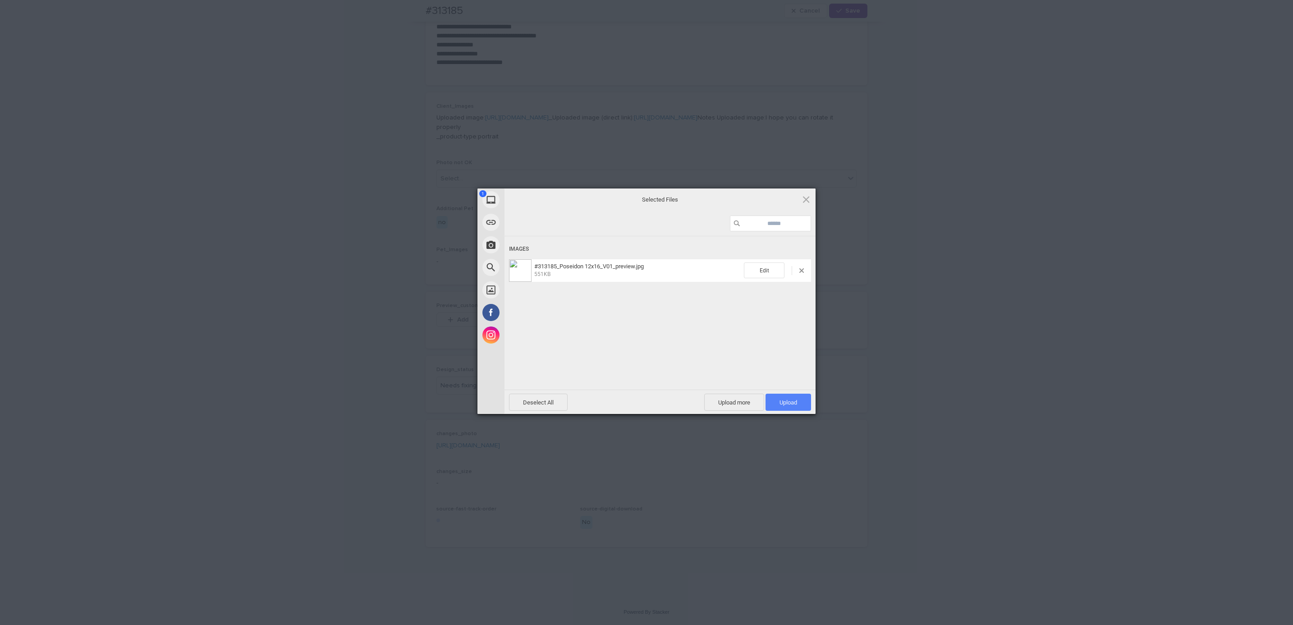
click at [806, 399] on span "Upload 1" at bounding box center [789, 402] width 46 height 17
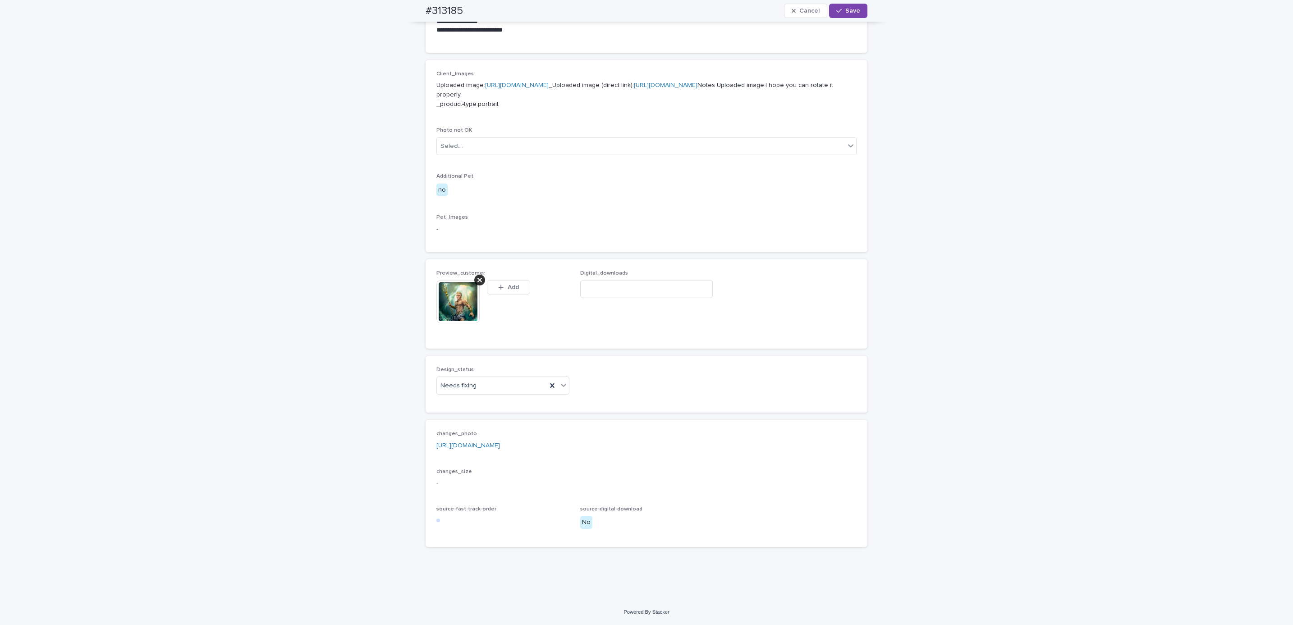
click at [977, 240] on div "**********" at bounding box center [646, 139] width 1293 height 921
click at [493, 399] on div "Uploaded" at bounding box center [498, 403] width 132 height 16
click at [845, 8] on span "Save" at bounding box center [852, 11] width 15 height 6
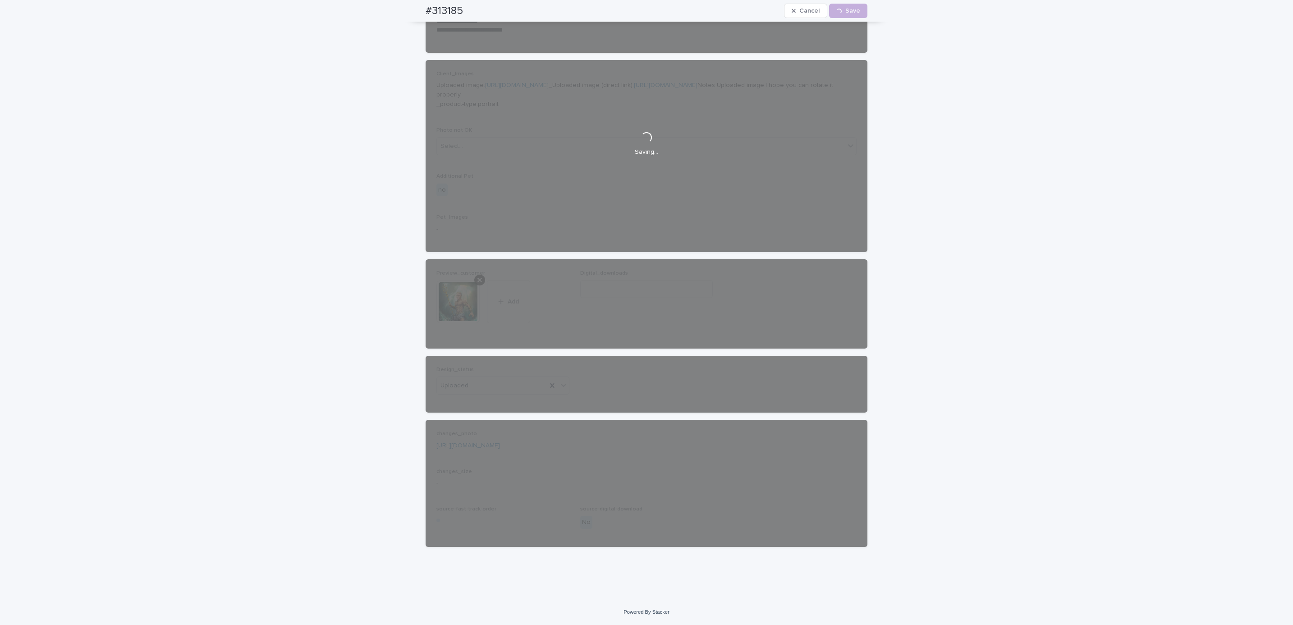
click at [412, 14] on div "#313185 Cancel Loading... Save" at bounding box center [646, 11] width 485 height 22
click at [474, 7] on div "#313185 Cancel Loading... Save" at bounding box center [647, 11] width 442 height 22
copy h2 "#313185"
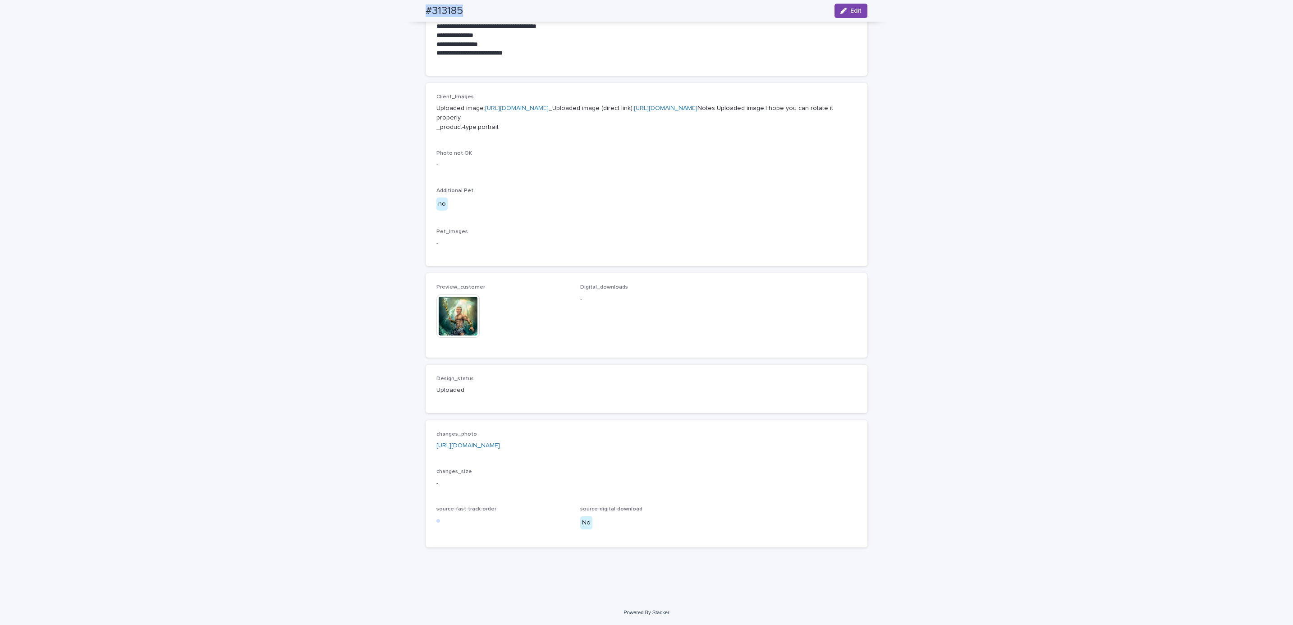
scroll to position [396, 0]
click at [118, 88] on div "**********" at bounding box center [646, 151] width 1293 height 898
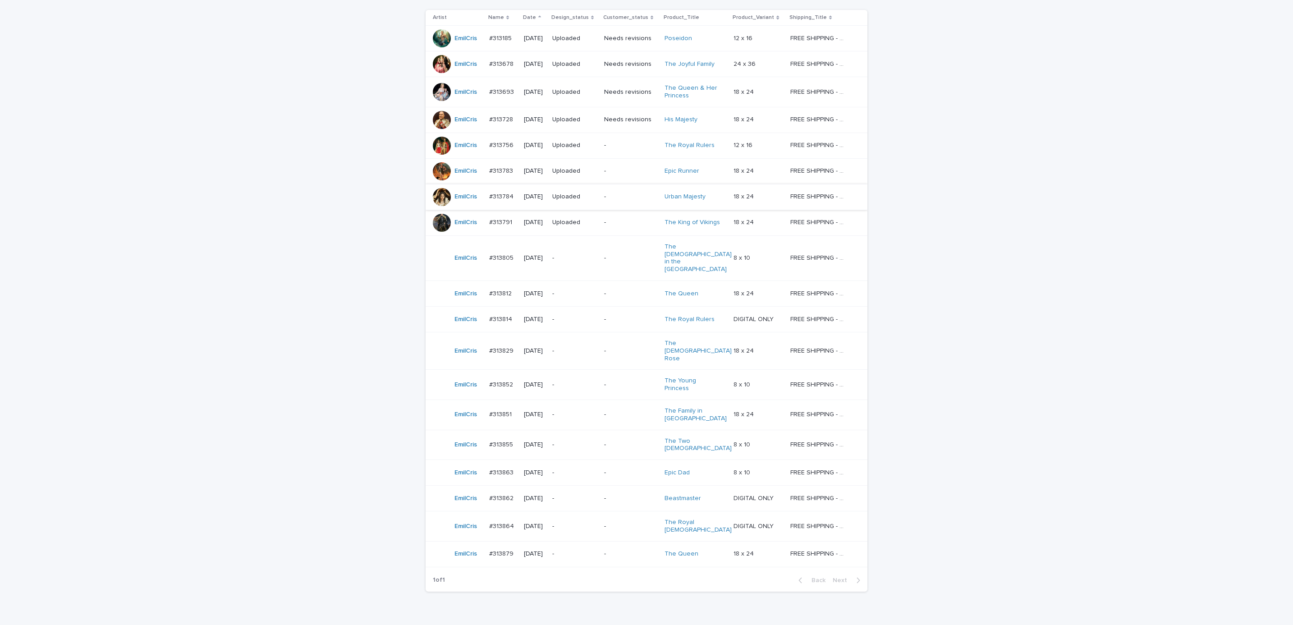
scroll to position [175, 0]
click at [587, 257] on div "-" at bounding box center [574, 257] width 45 height 15
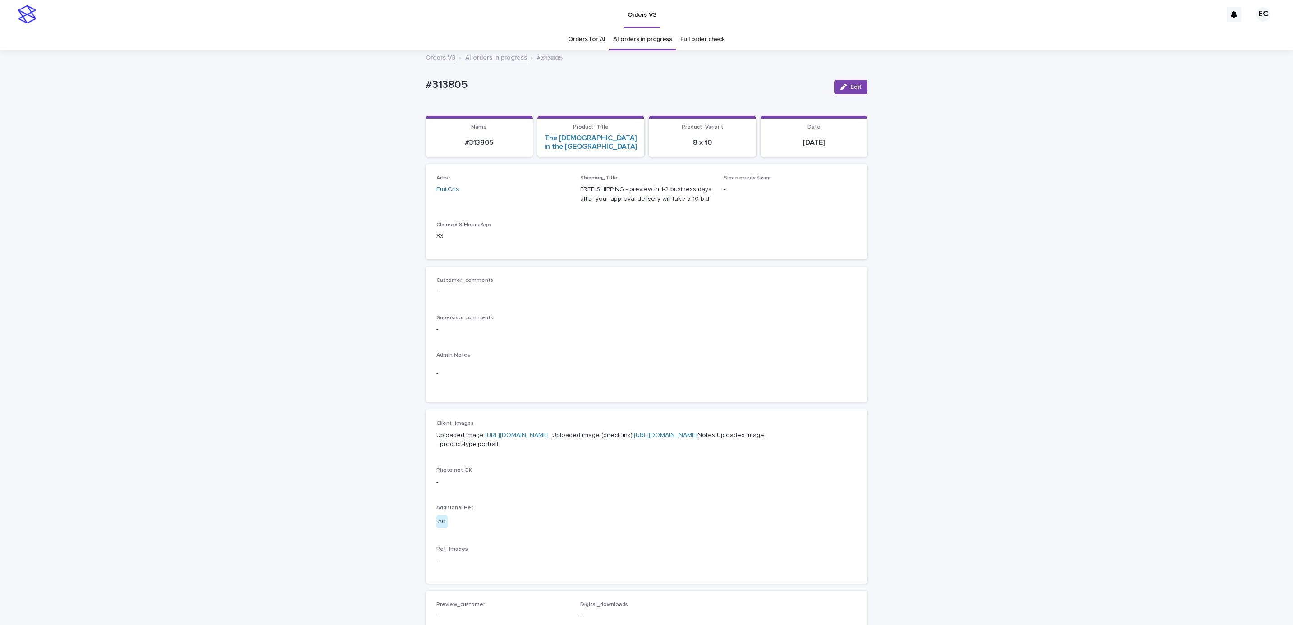
click at [406, 83] on div "Loading... Saving… Loading... Saving… #313805 Edit #313805 Edit Sorry, there wa…" at bounding box center [646, 466] width 1293 height 830
click at [476, 84] on p "#313805" at bounding box center [627, 84] width 402 height 13
copy p "#313805"
click at [555, 376] on div "Admin Notes -" at bounding box center [646, 371] width 420 height 39
click at [549, 432] on link "[URL][DOMAIN_NAME]" at bounding box center [517, 435] width 64 height 6
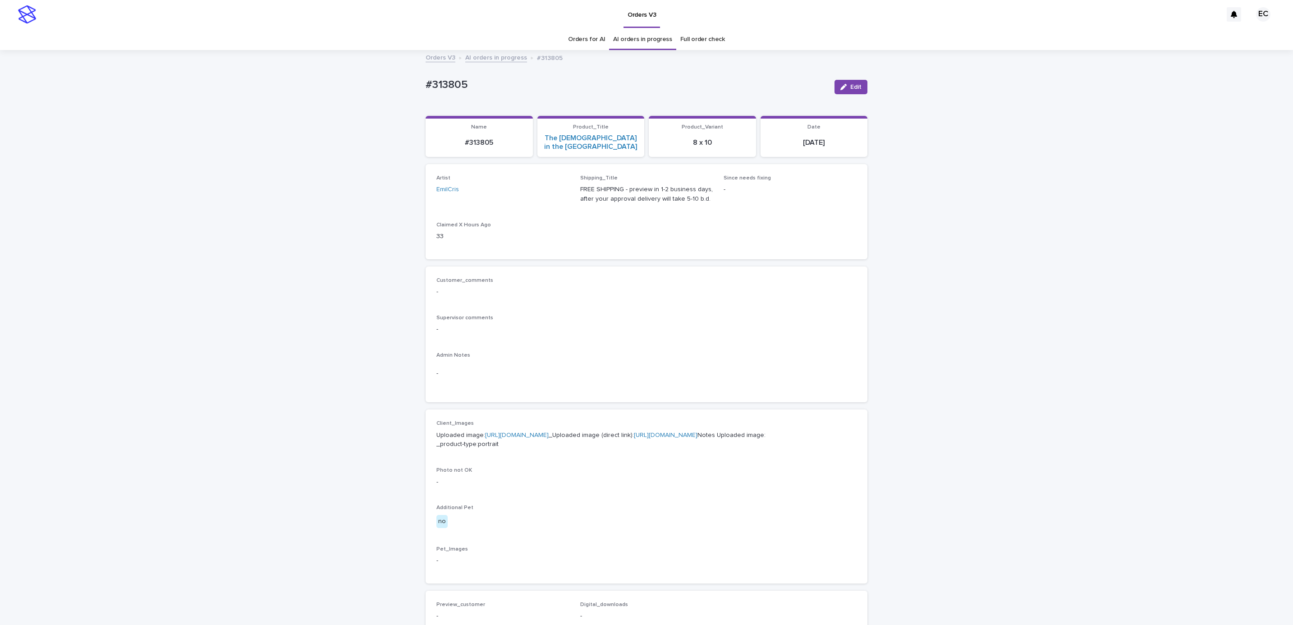
click at [146, 97] on div "Loading... Saving… Loading... Saving… #313805 Edit #313805 Edit Sorry, there wa…" at bounding box center [646, 466] width 1293 height 830
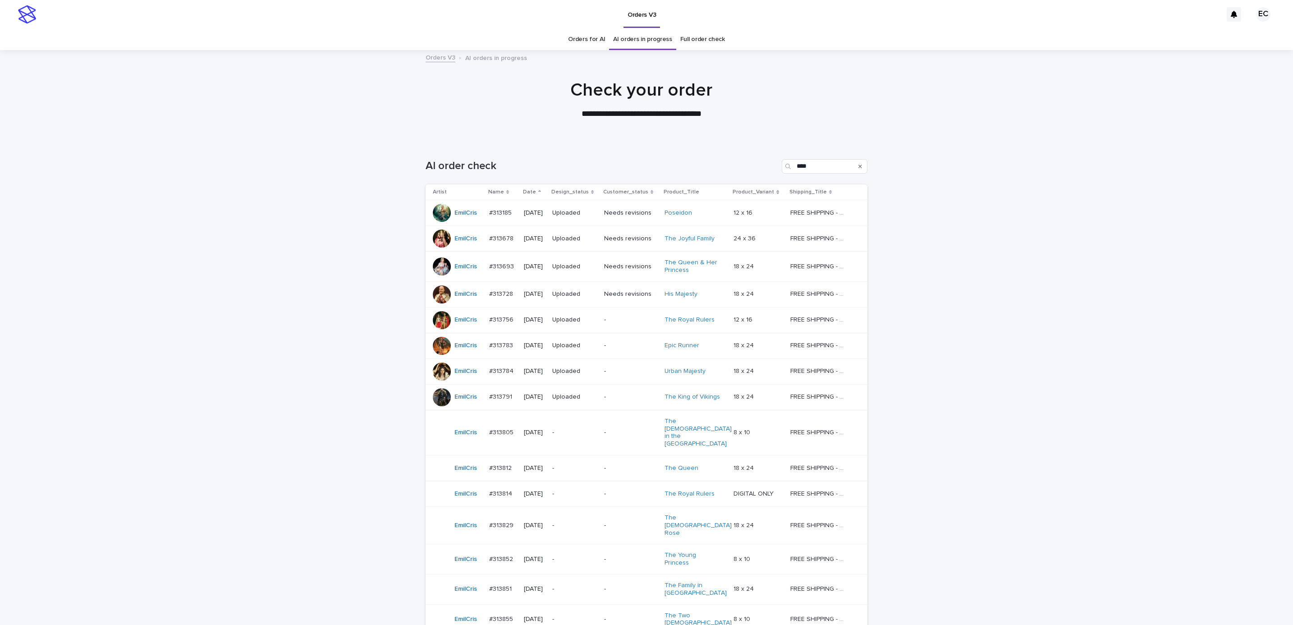
scroll to position [29, 0]
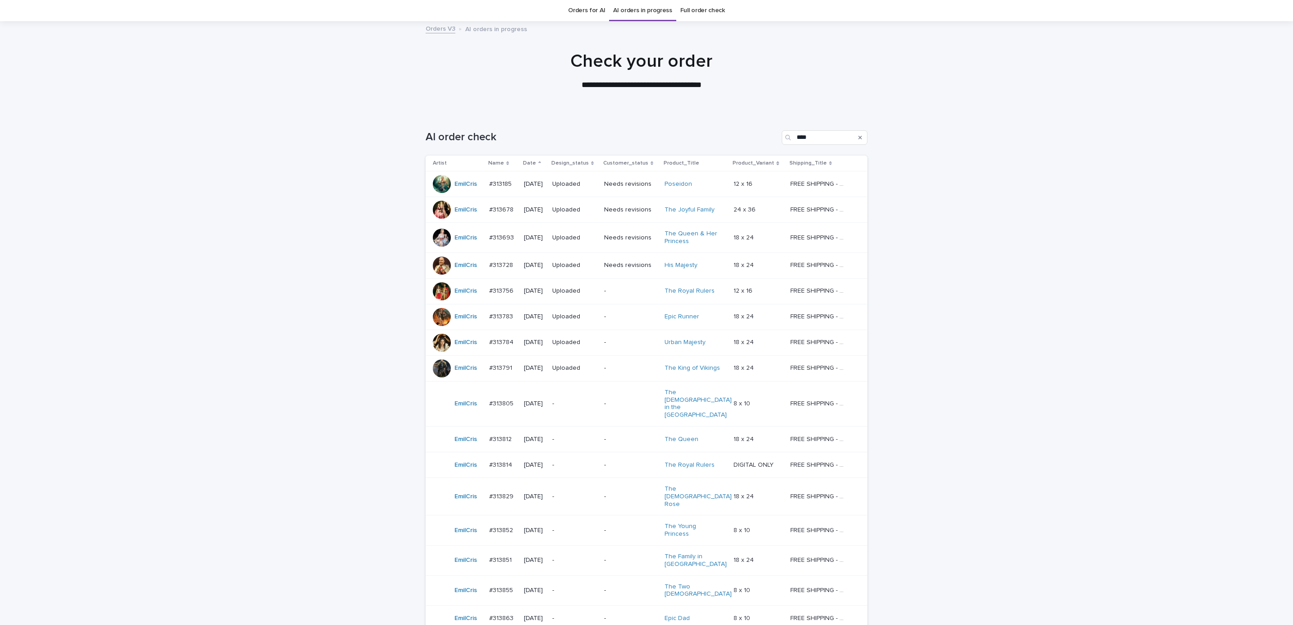
click at [619, 436] on p "-" at bounding box center [630, 440] width 53 height 8
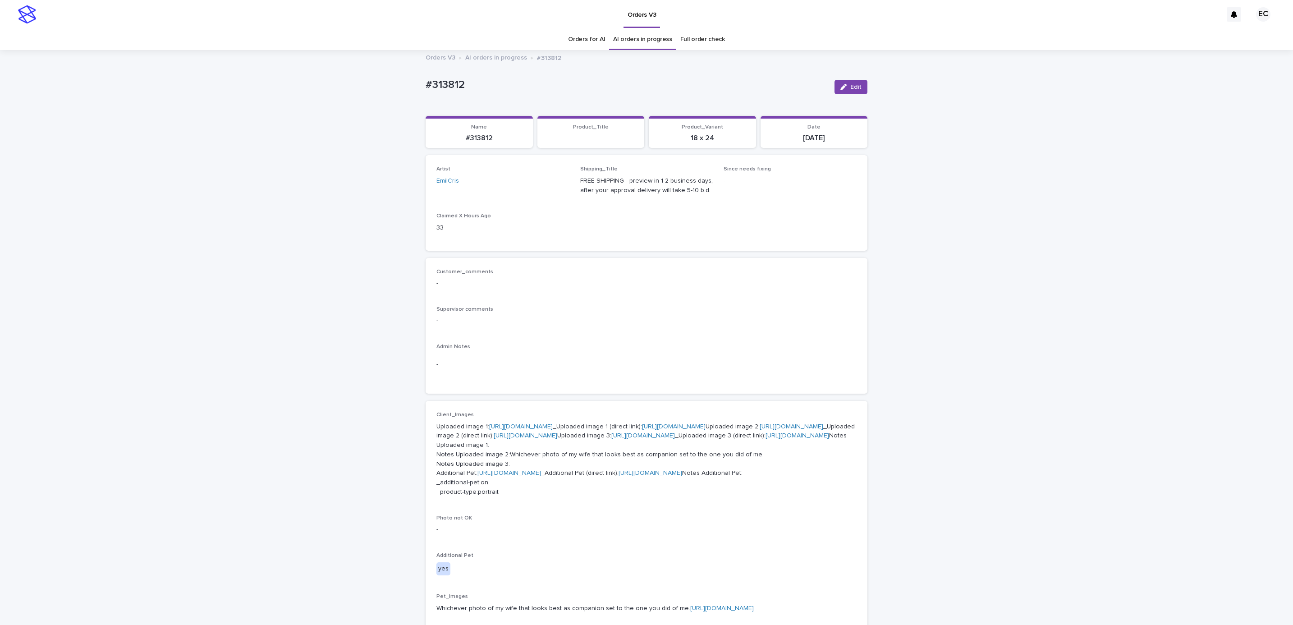
click at [421, 86] on div "Loading... Saving… Loading... Saving… #313812 Edit #313812 Edit Sorry, there wa…" at bounding box center [646, 483] width 451 height 864
click at [469, 79] on p "#313812" at bounding box center [627, 84] width 402 height 13
copy p "#313812"
click at [550, 298] on div "Customer_comments - Supervisor comments - Admin Notes -" at bounding box center [646, 326] width 420 height 115
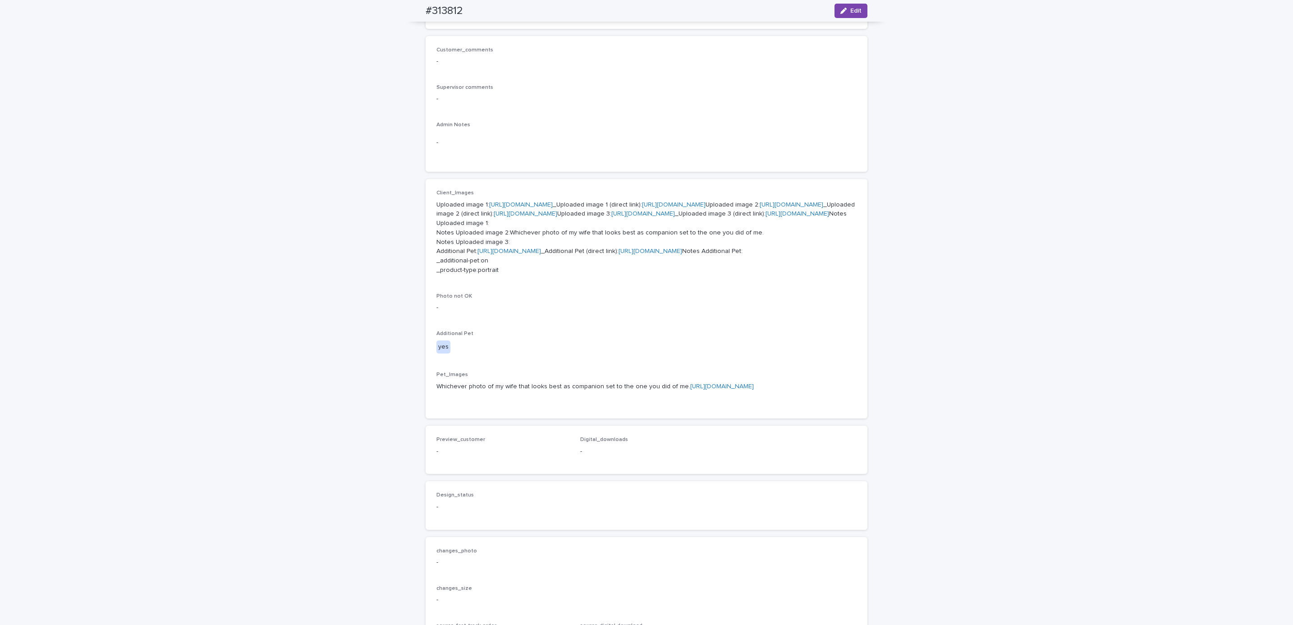
scroll to position [224, 0]
click at [516, 203] on link "[URL][DOMAIN_NAME]" at bounding box center [521, 203] width 64 height 6
click at [760, 206] on link "[URL][DOMAIN_NAME]" at bounding box center [792, 203] width 64 height 6
click at [532, 273] on p "Uploaded image 1: [URL][DOMAIN_NAME] _Uploaded image 1 (direct link): [URL][DOM…" at bounding box center [646, 235] width 420 height 75
click at [611, 215] on link "[URL][DOMAIN_NAME]" at bounding box center [643, 212] width 64 height 6
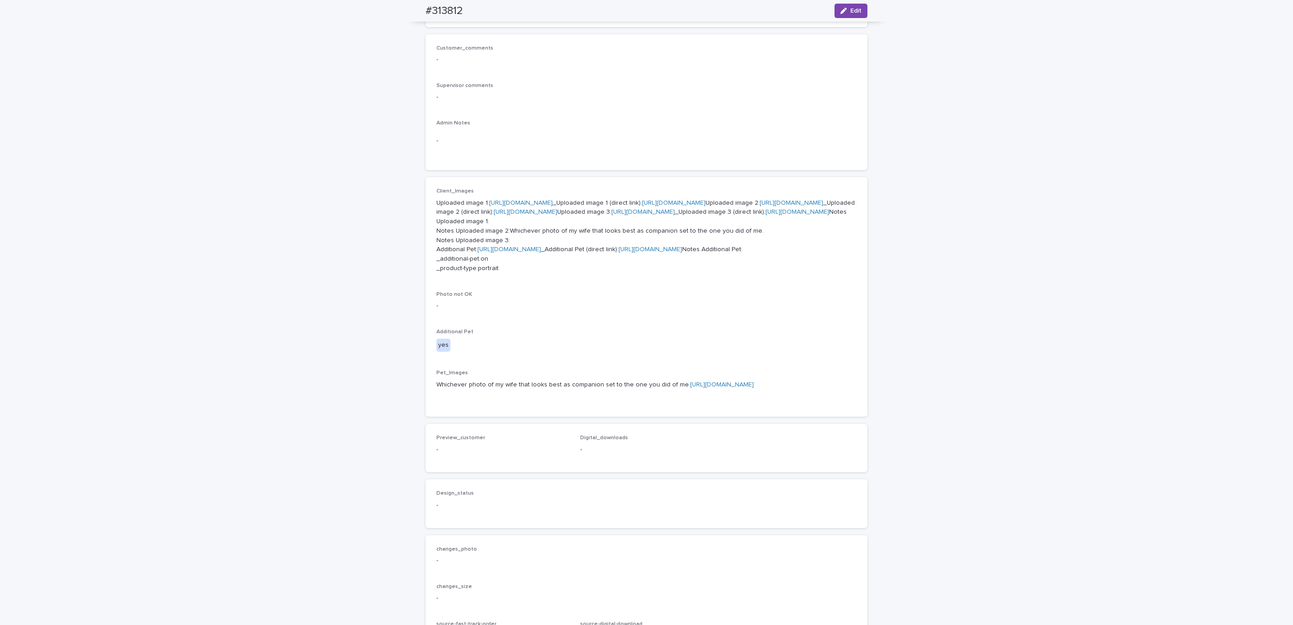
click at [541, 252] on link "[URL][DOMAIN_NAME]" at bounding box center [509, 249] width 64 height 6
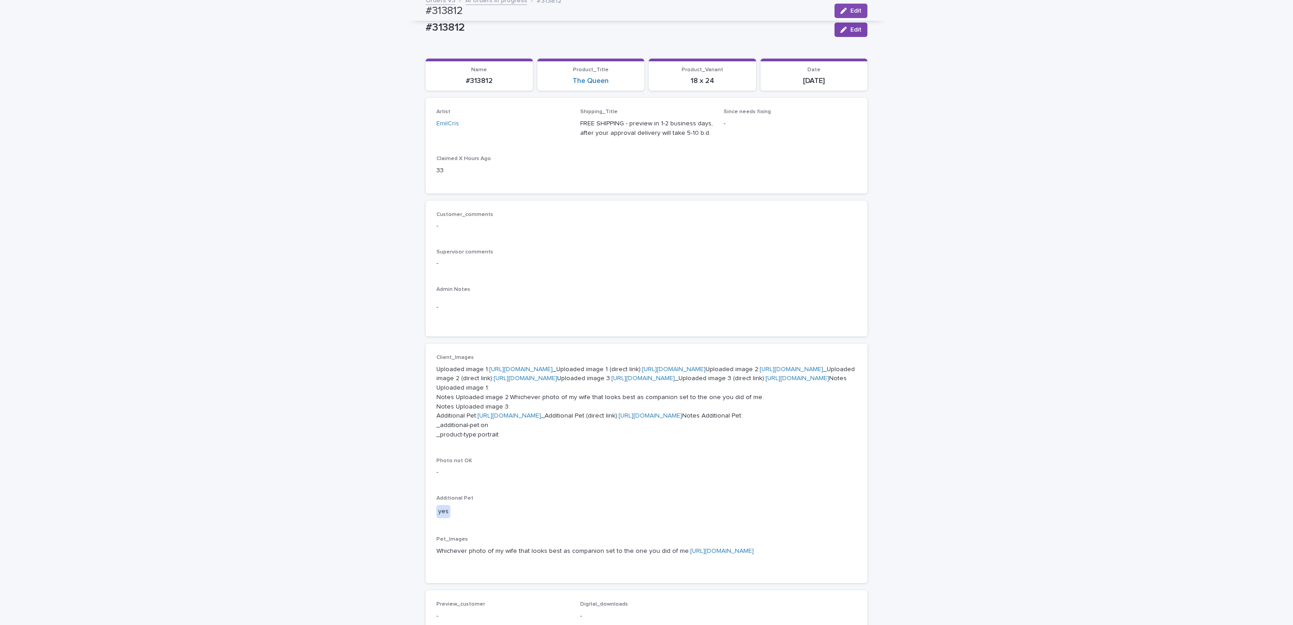
scroll to position [0, 0]
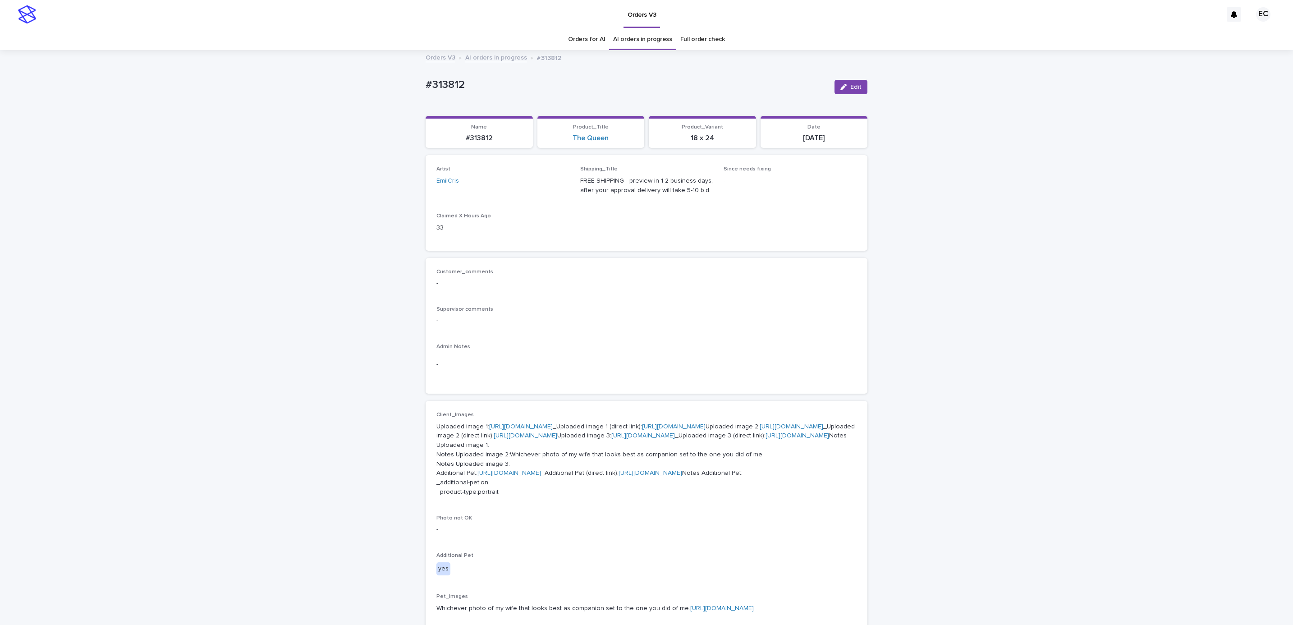
click at [142, 79] on div "Loading... Saving… Loading... Saving… #313812 Edit #313812 Edit Sorry, there wa…" at bounding box center [646, 494] width 1293 height 887
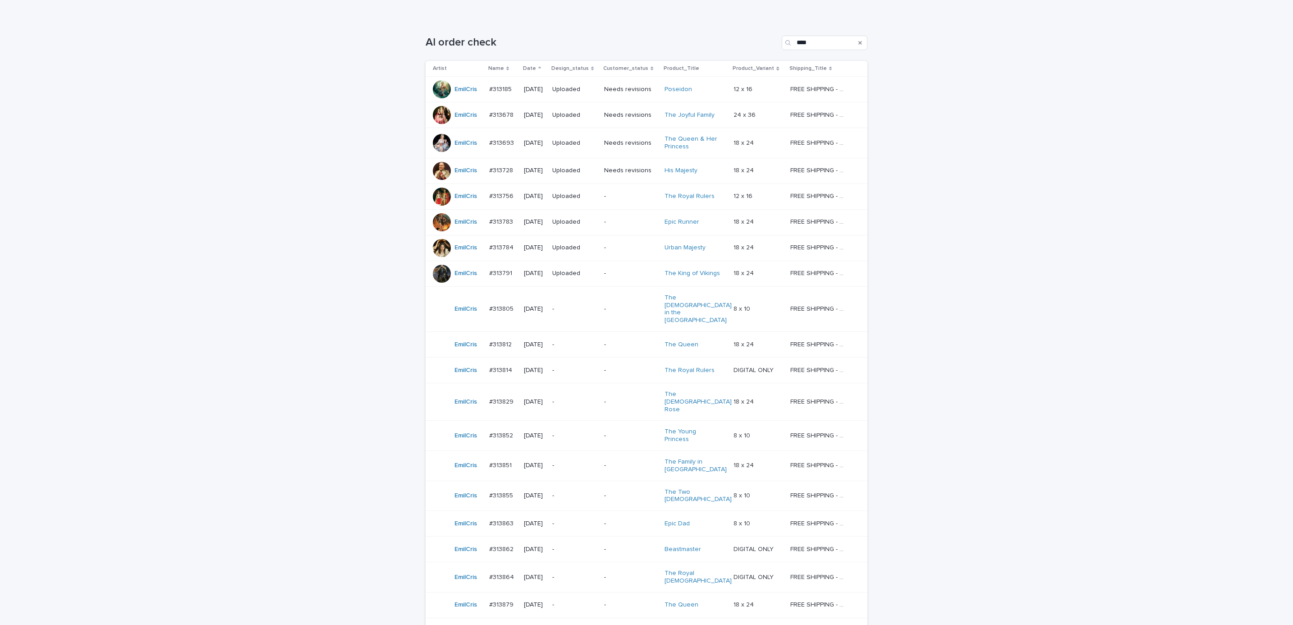
scroll to position [183, 0]
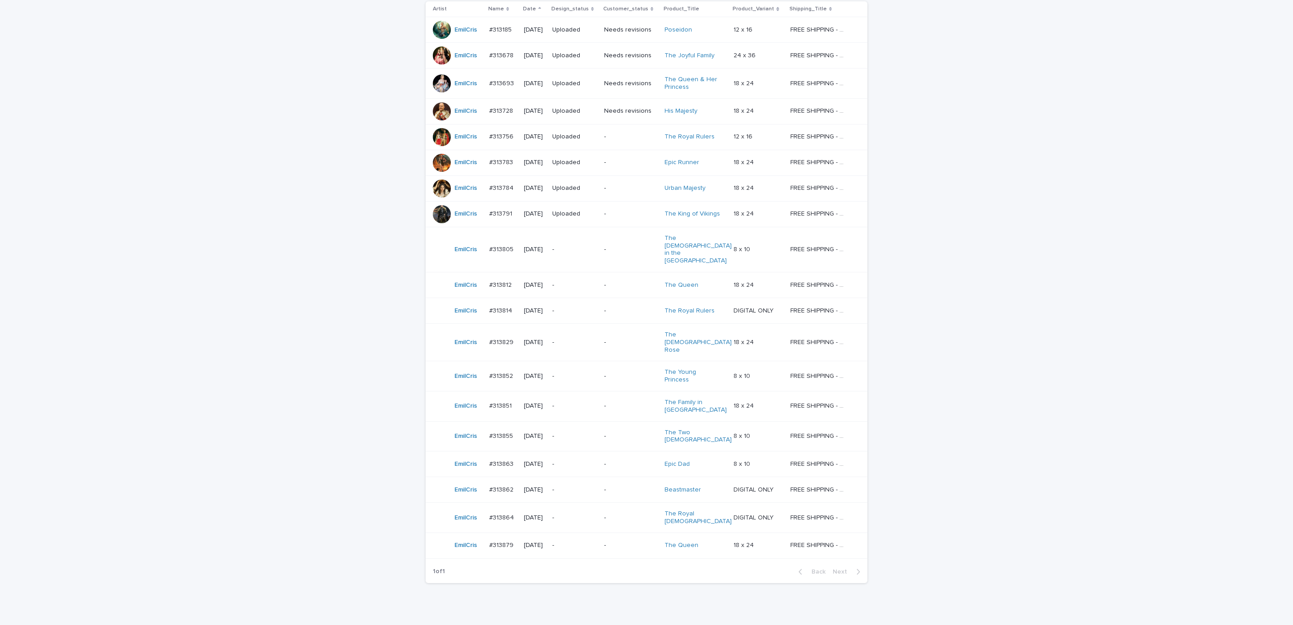
click at [629, 307] on p "-" at bounding box center [630, 311] width 53 height 8
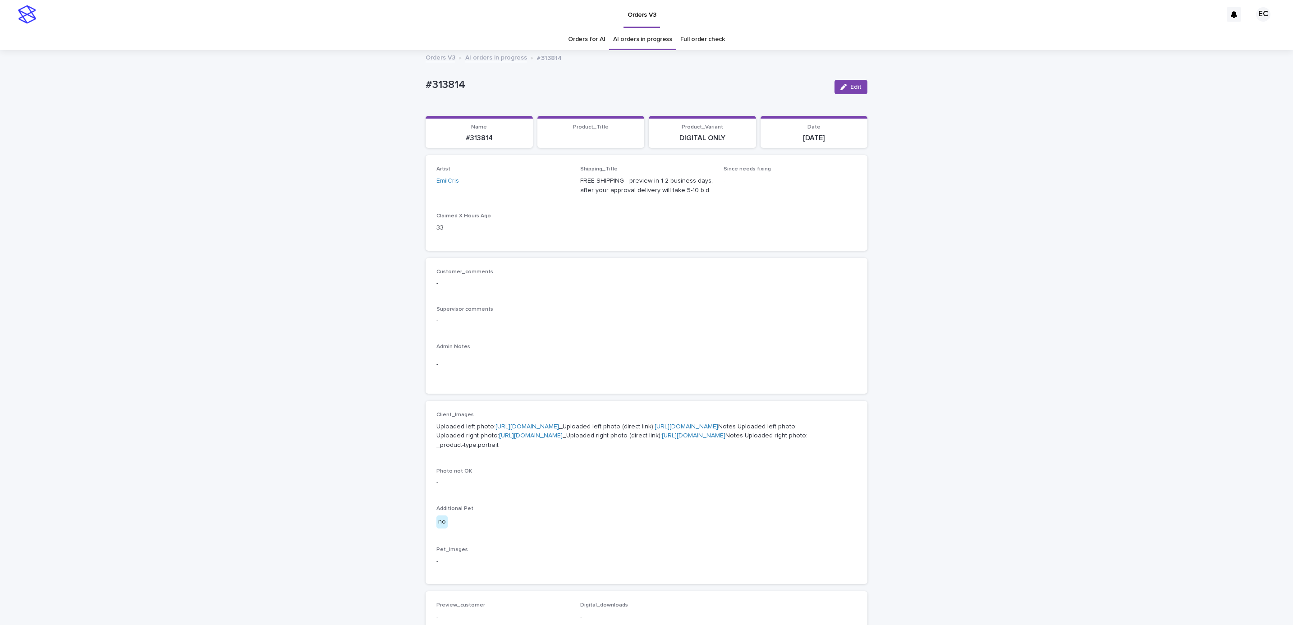
click at [421, 83] on div "Loading... Saving… Loading... Saving… #313814 Edit #313814 Edit Sorry, there wa…" at bounding box center [646, 455] width 451 height 808
click at [467, 84] on p "#313814" at bounding box center [627, 84] width 402 height 13
copy p "#313814"
click at [534, 333] on div "Customer_comments - Supervisor comments - Admin Notes -" at bounding box center [646, 326] width 420 height 115
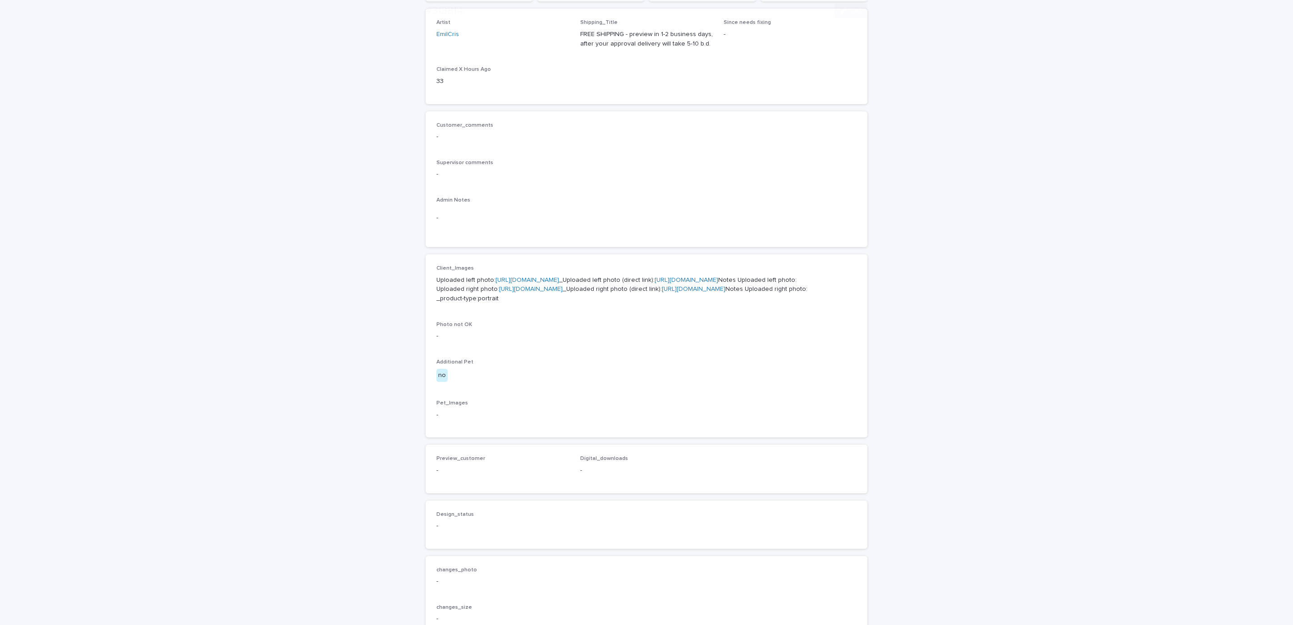
scroll to position [148, 0]
click at [518, 280] on link "[URL][DOMAIN_NAME]" at bounding box center [528, 278] width 64 height 6
click at [533, 291] on link "[URL][DOMAIN_NAME]" at bounding box center [531, 287] width 64 height 6
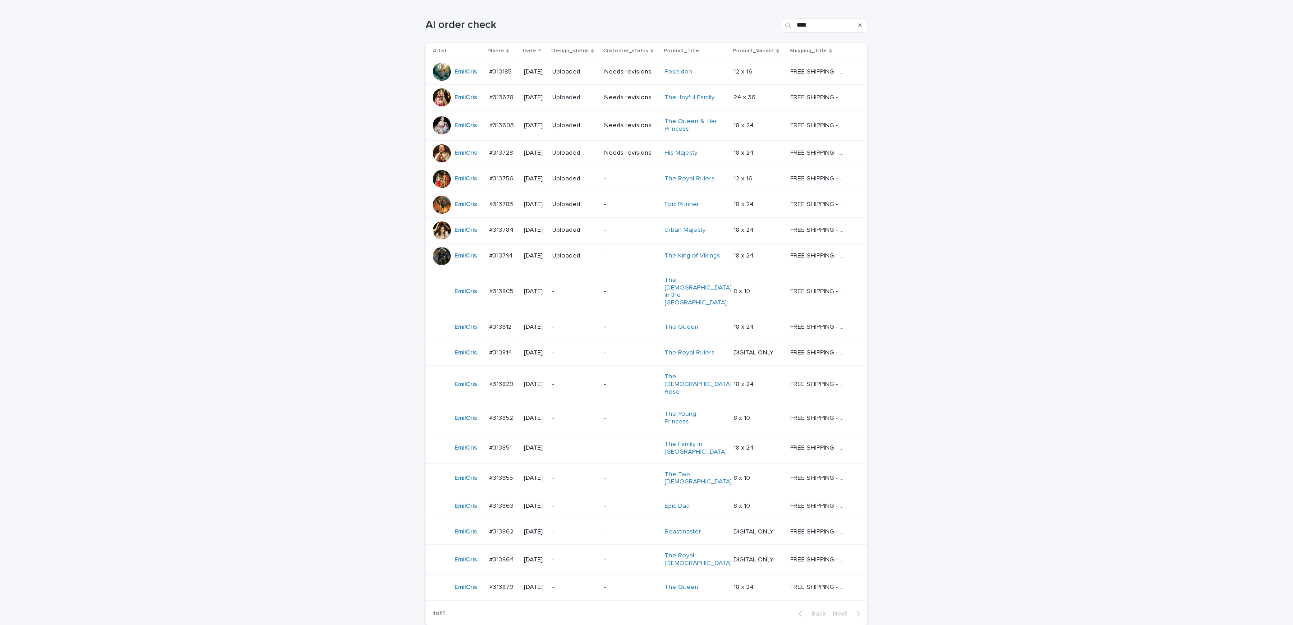
scroll to position [183, 0]
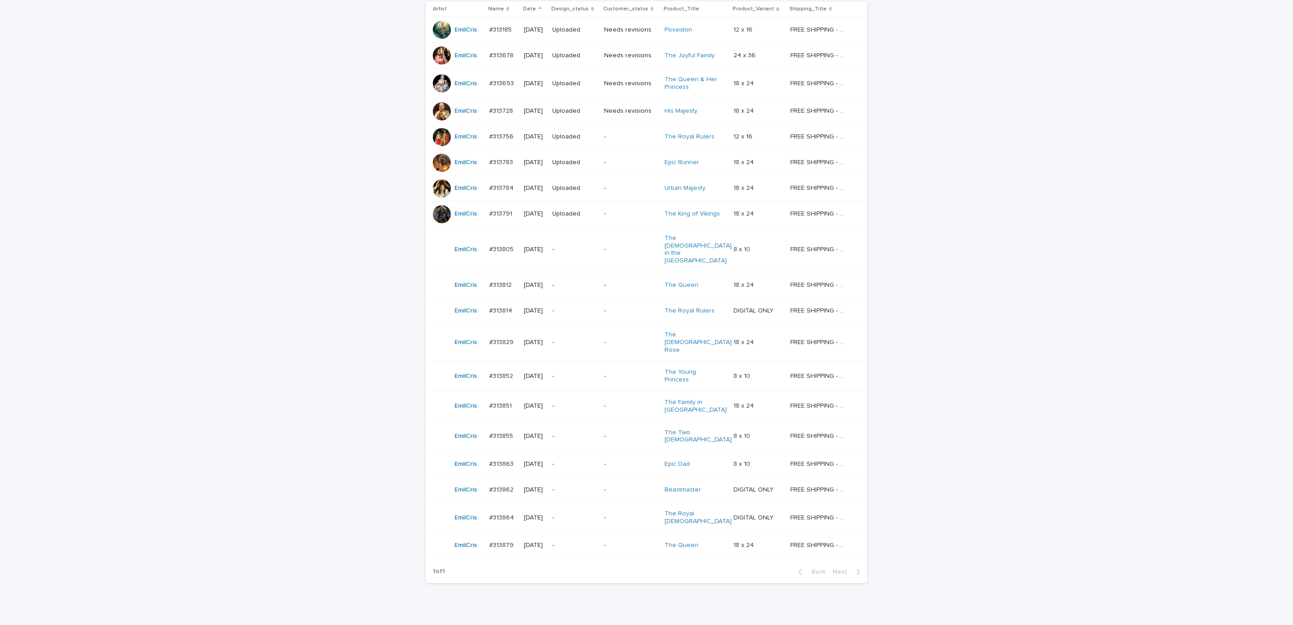
click at [624, 339] on p "-" at bounding box center [630, 343] width 53 height 8
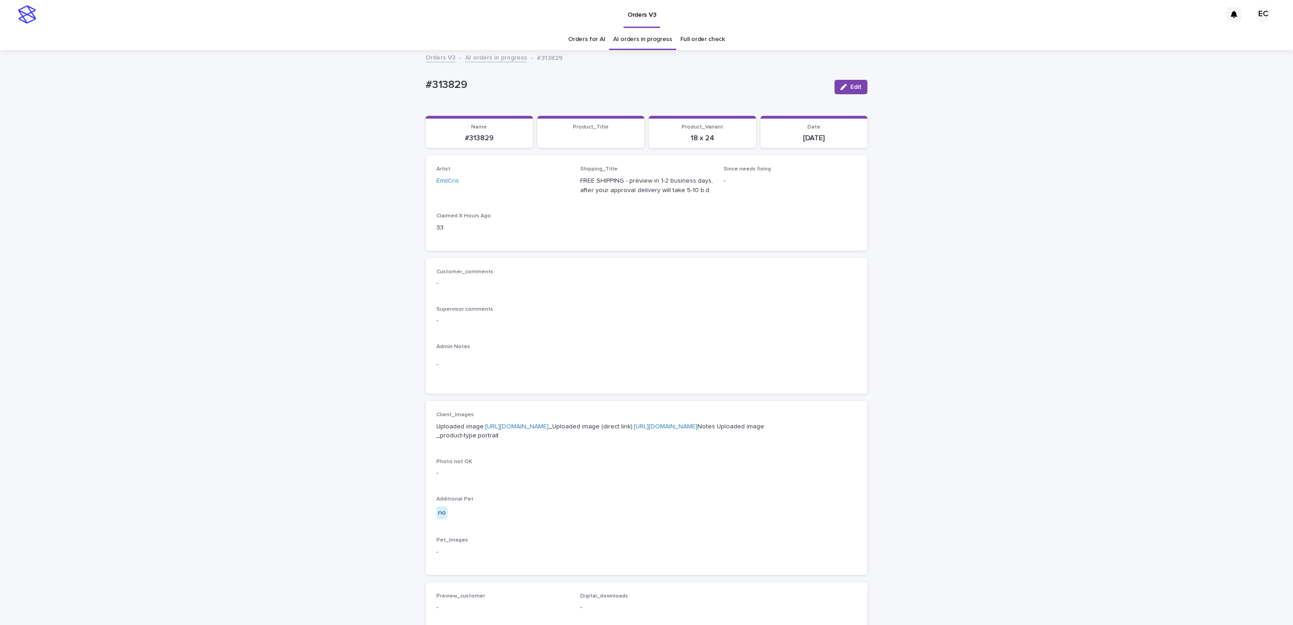
click at [421, 84] on div "Loading... Saving… Loading... Saving… #313829 Edit #313829 Edit Sorry, there wa…" at bounding box center [646, 450] width 451 height 799
click at [476, 87] on p "#313829" at bounding box center [627, 84] width 402 height 13
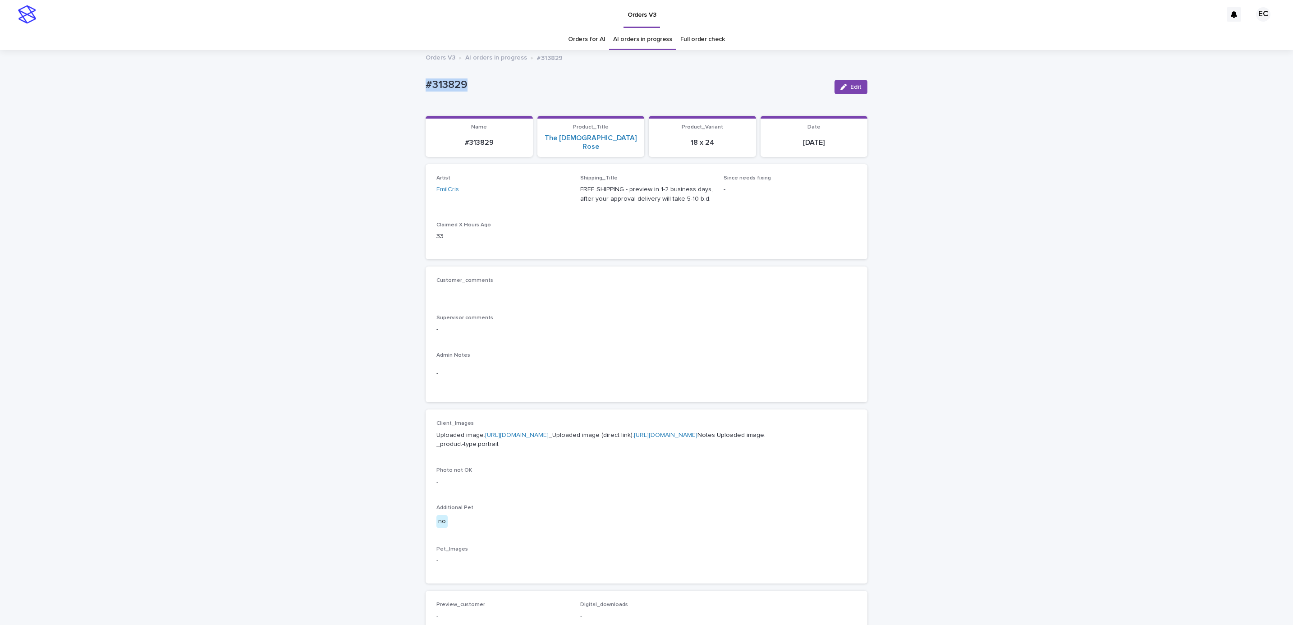
copy p "#313829"
click at [554, 287] on p "-" at bounding box center [646, 291] width 420 height 9
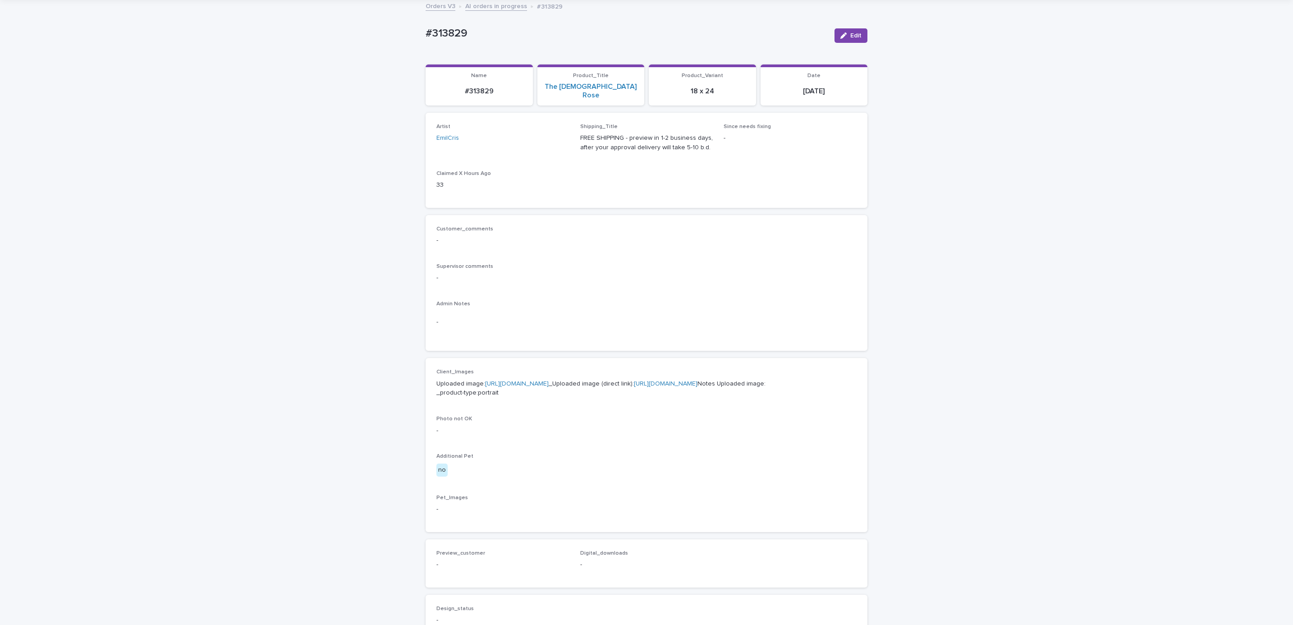
scroll to position [54, 0]
click at [527, 378] on link "[URL][DOMAIN_NAME]" at bounding box center [517, 381] width 64 height 6
click at [98, 118] on div "Loading... Saving… Loading... Saving… #313829 Edit #313829 Edit Sorry, there wa…" at bounding box center [646, 412] width 1293 height 830
click at [151, 78] on div "Loading... Saving… Loading... Saving… #313829 Edit #313829 Edit Sorry, there wa…" at bounding box center [646, 412] width 1293 height 830
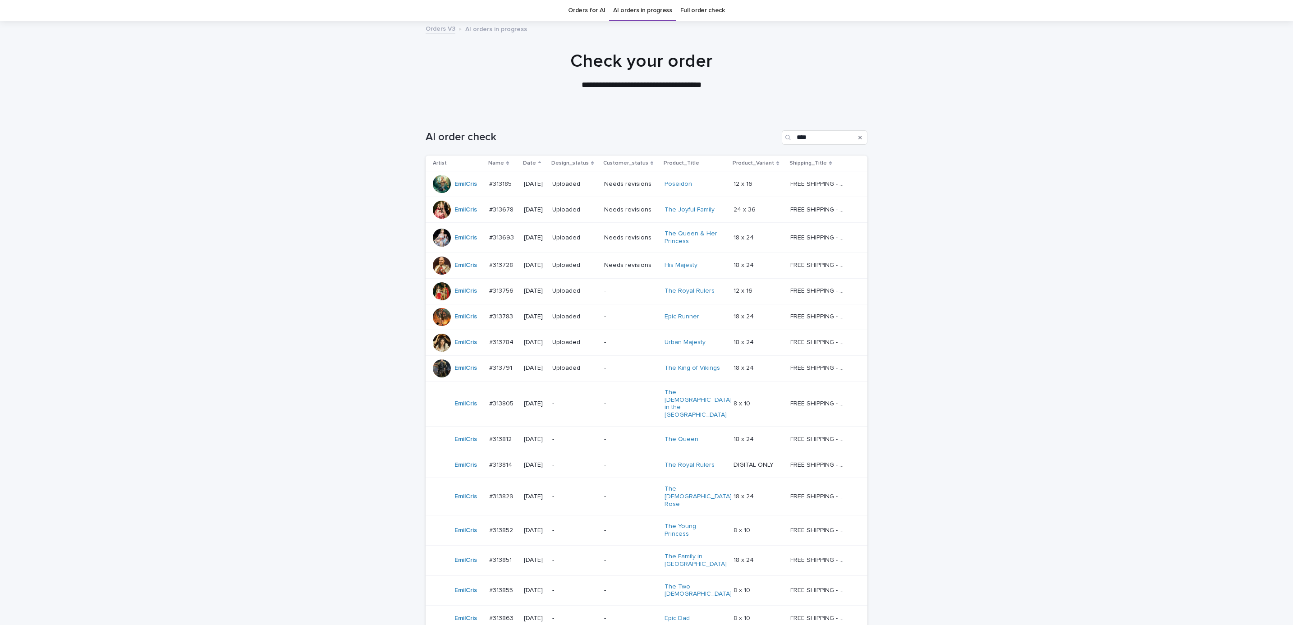
scroll to position [183, 0]
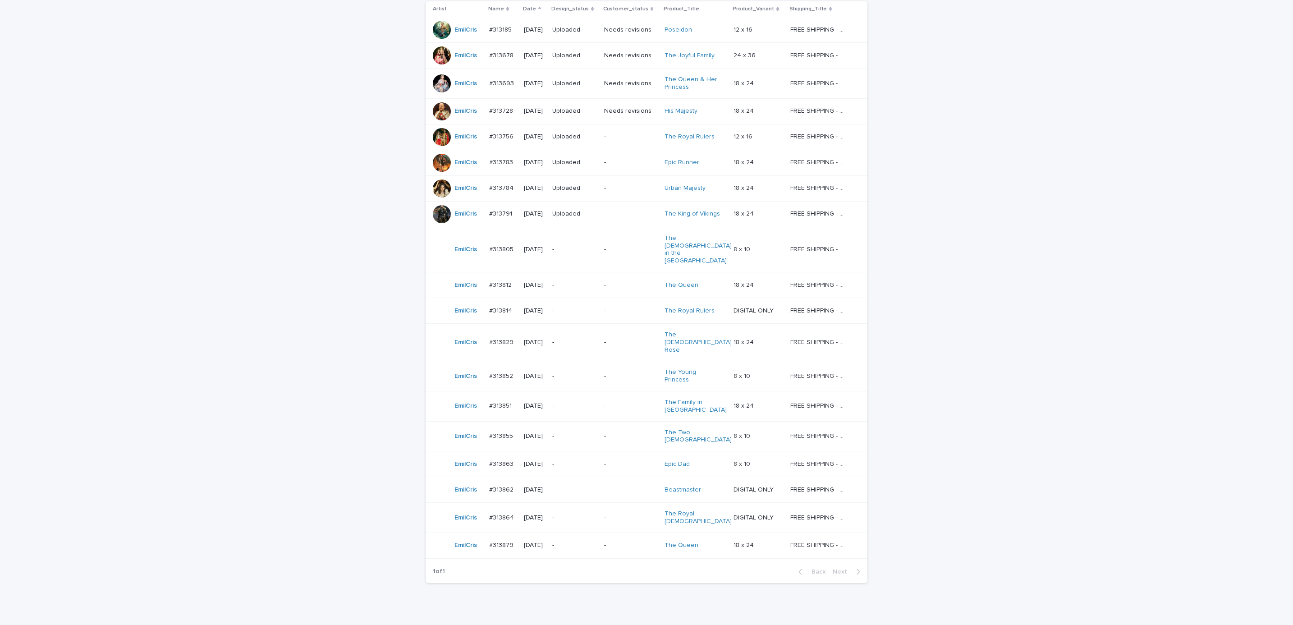
click at [616, 372] on p "-" at bounding box center [630, 376] width 53 height 8
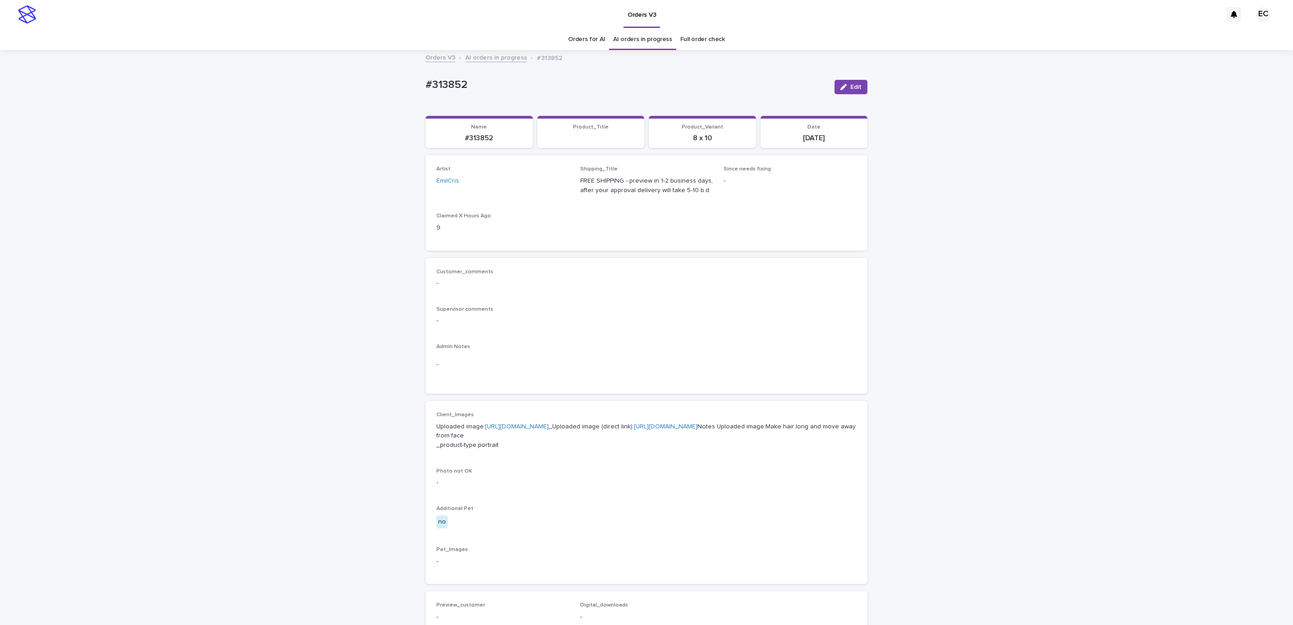
click at [421, 84] on div "Loading... Saving… Loading... Saving… #313852 Edit #313852 Edit Sorry, there wa…" at bounding box center [646, 455] width 451 height 808
click at [479, 86] on p "#313852" at bounding box center [627, 84] width 402 height 13
copy p "#313852"
click at [552, 330] on div "Supervisor comments -" at bounding box center [646, 319] width 420 height 27
click at [552, 422] on p "Uploaded image: [URL][DOMAIN_NAME] _Uploaded image (direct link): [URL][DOMAIN_…" at bounding box center [646, 436] width 420 height 28
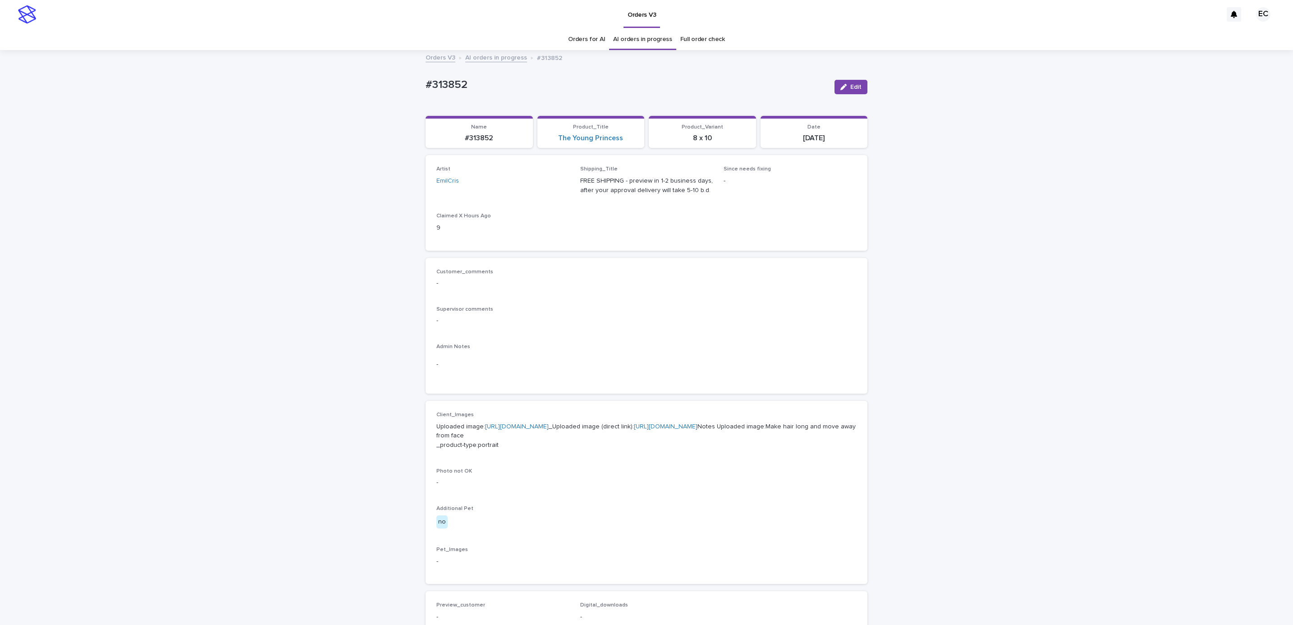
click at [549, 428] on link "[URL][DOMAIN_NAME]" at bounding box center [517, 426] width 64 height 6
click at [126, 124] on div "Loading... Saving… Loading... Saving… #313852 Edit #313852 Edit Sorry, there wa…" at bounding box center [646, 466] width 1293 height 831
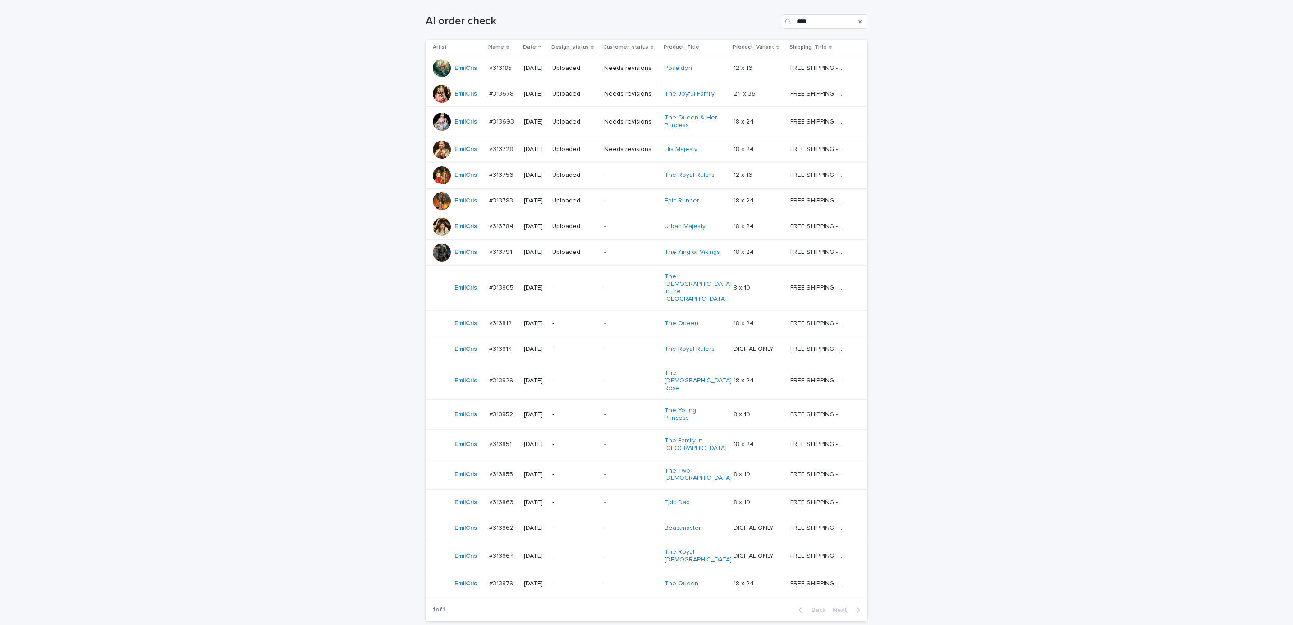
scroll to position [153, 0]
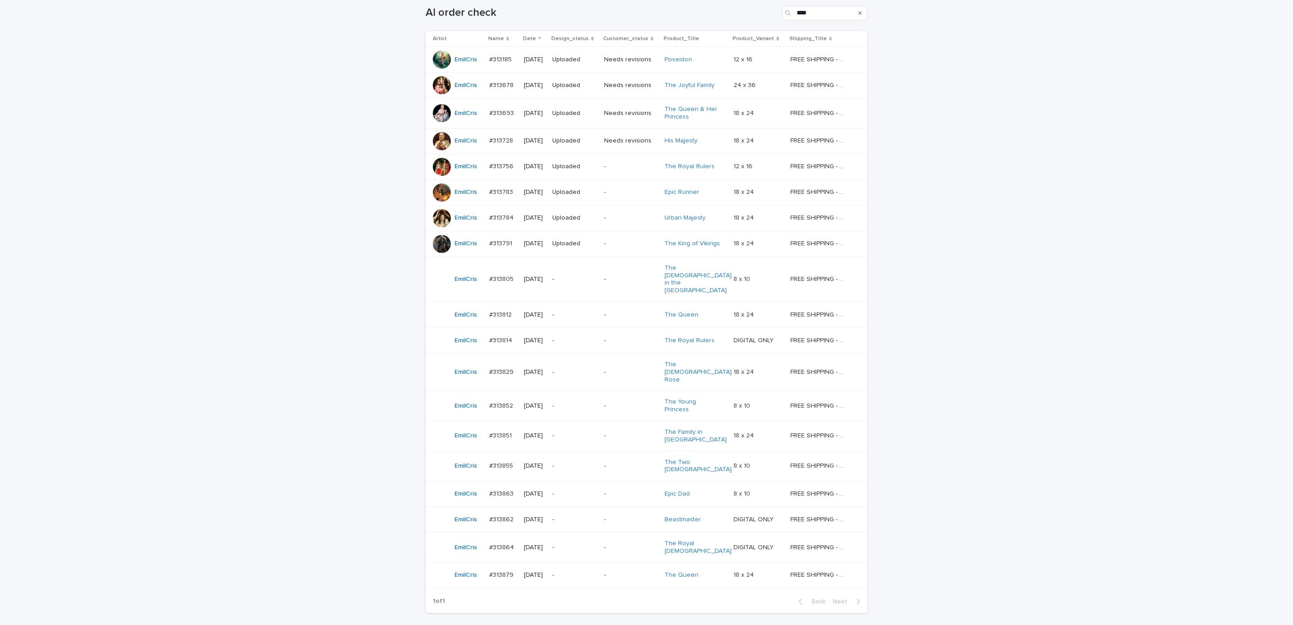
click at [624, 432] on p "-" at bounding box center [630, 436] width 53 height 8
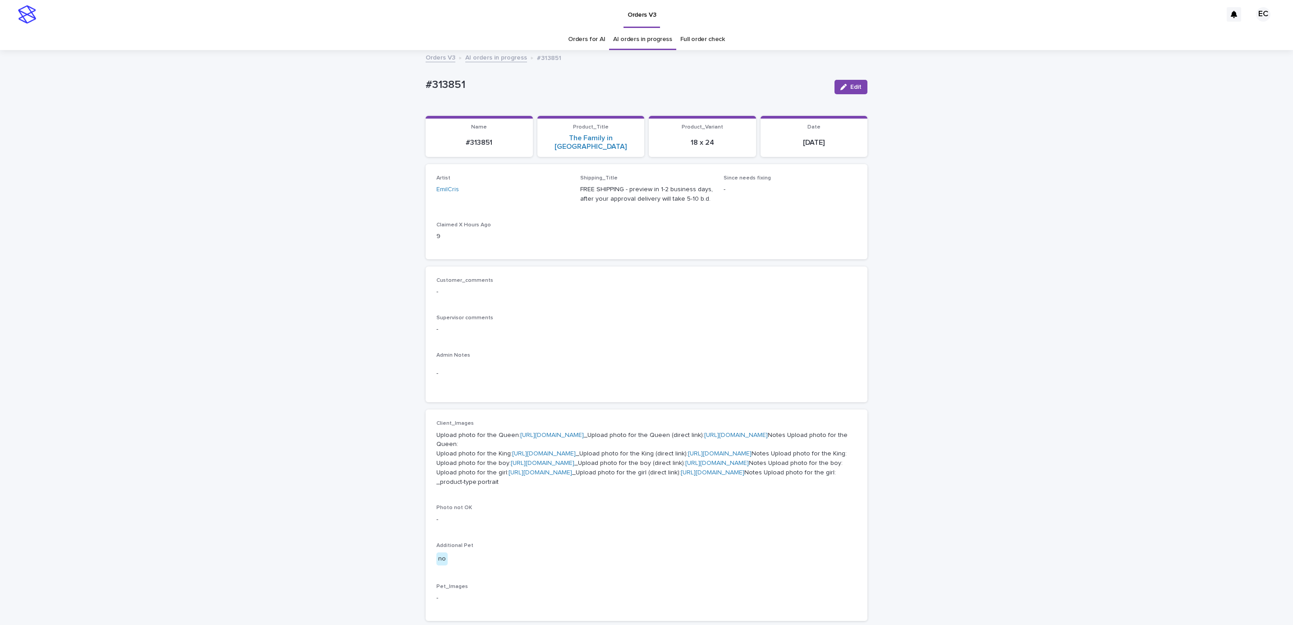
click at [412, 83] on div "Loading... Saving… Loading... Saving… #313851 Edit #313851 Edit Sorry, there wa…" at bounding box center [646, 484] width 1293 height 867
click at [473, 78] on div "#313851" at bounding box center [627, 84] width 402 height 15
copy p "#313851"
click at [562, 287] on p "-" at bounding box center [646, 291] width 420 height 9
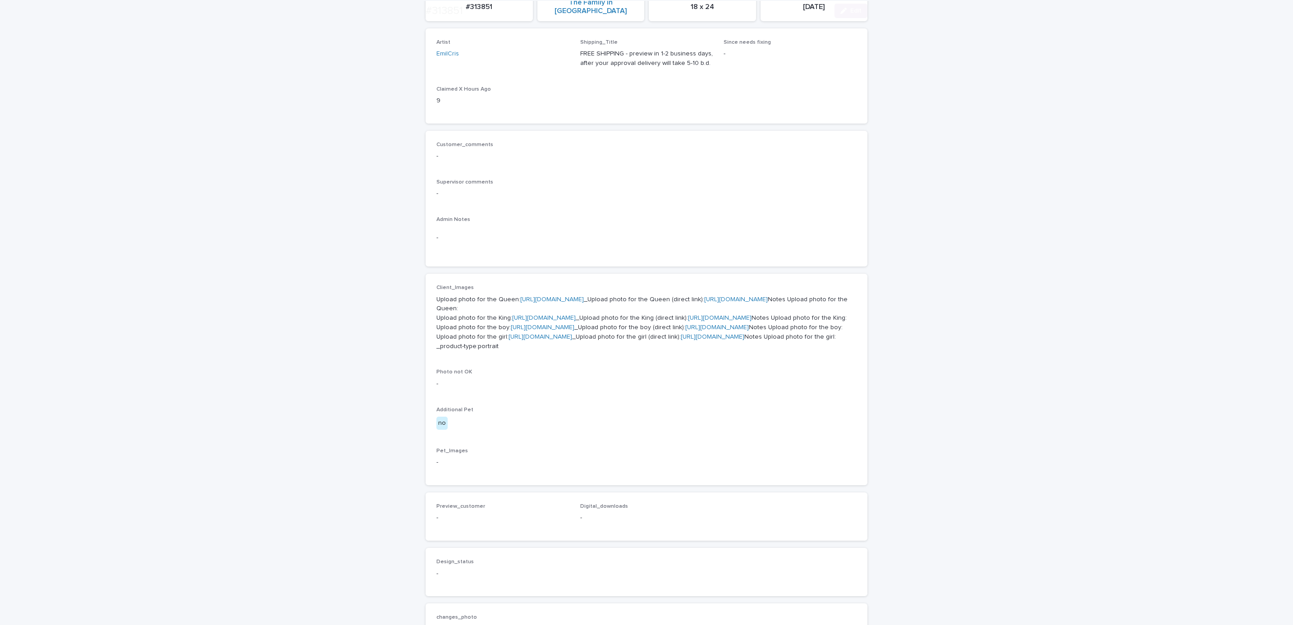
scroll to position [182, 0]
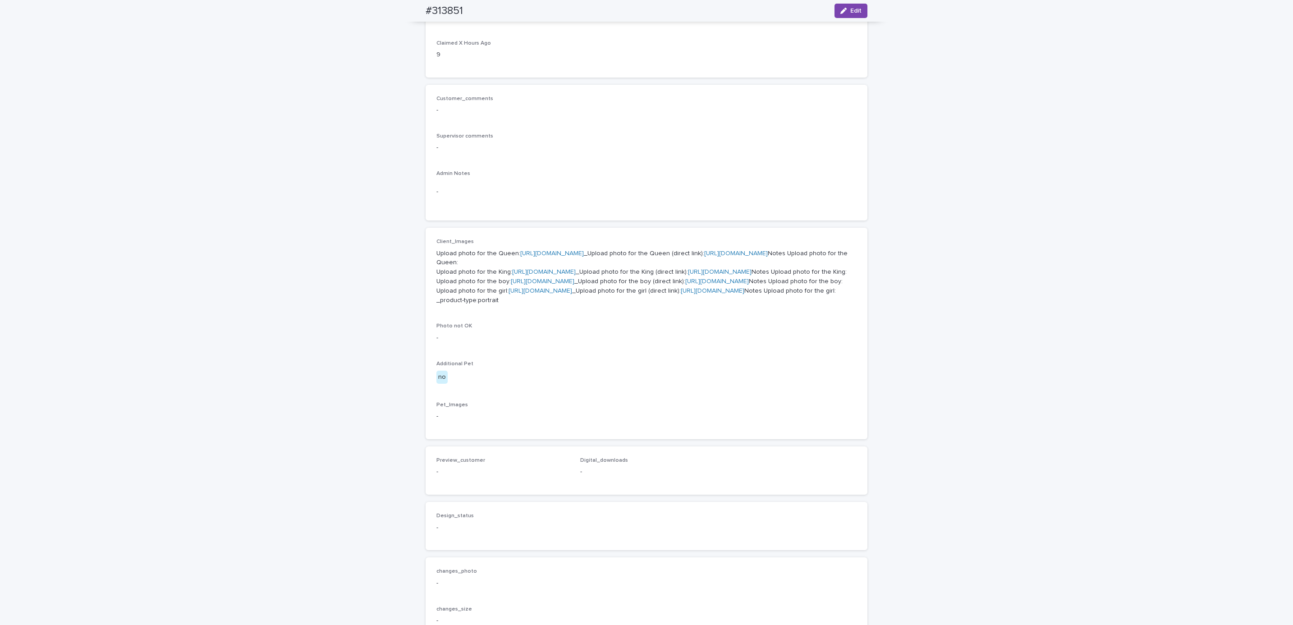
click at [559, 249] on p "Upload photo for the Queen: [URL][DOMAIN_NAME] _Upload photo for the Queen (dir…" at bounding box center [646, 277] width 420 height 56
click at [529, 250] on link "[URL][DOMAIN_NAME]" at bounding box center [552, 253] width 64 height 6
click at [533, 275] on link "[URL][DOMAIN_NAME]" at bounding box center [544, 272] width 64 height 6
click at [545, 284] on link "[URL][DOMAIN_NAME]" at bounding box center [543, 281] width 64 height 6
click at [561, 294] on link "[URL][DOMAIN_NAME]" at bounding box center [541, 291] width 64 height 6
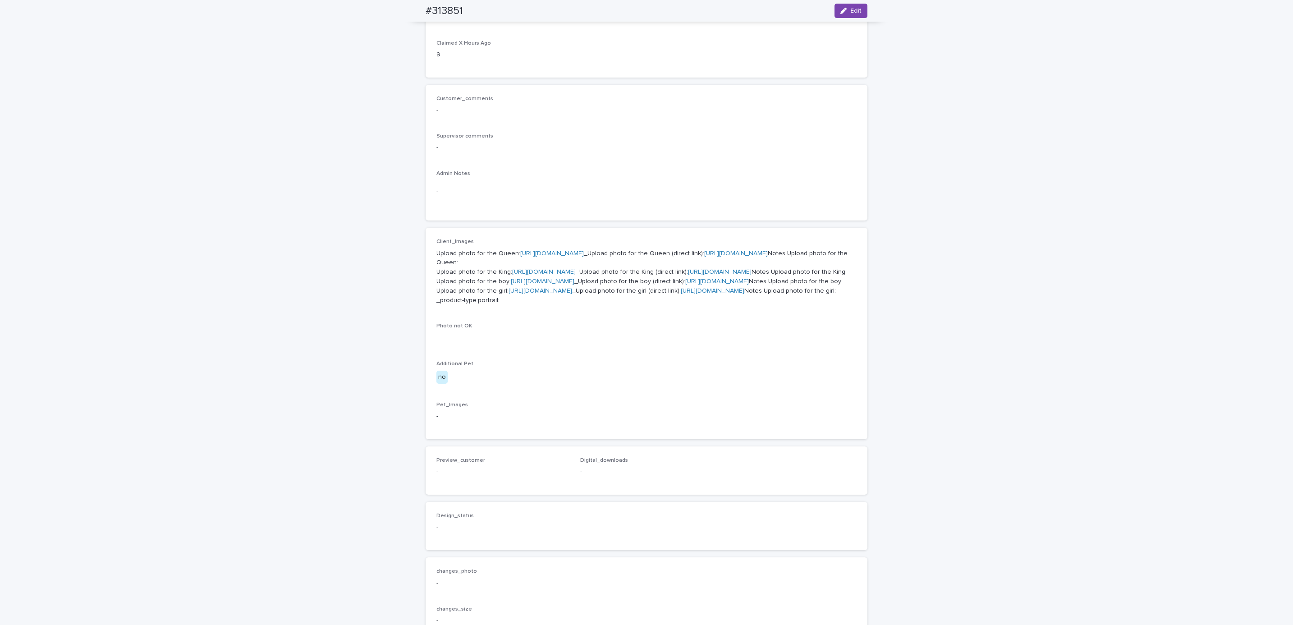
scroll to position [0, 0]
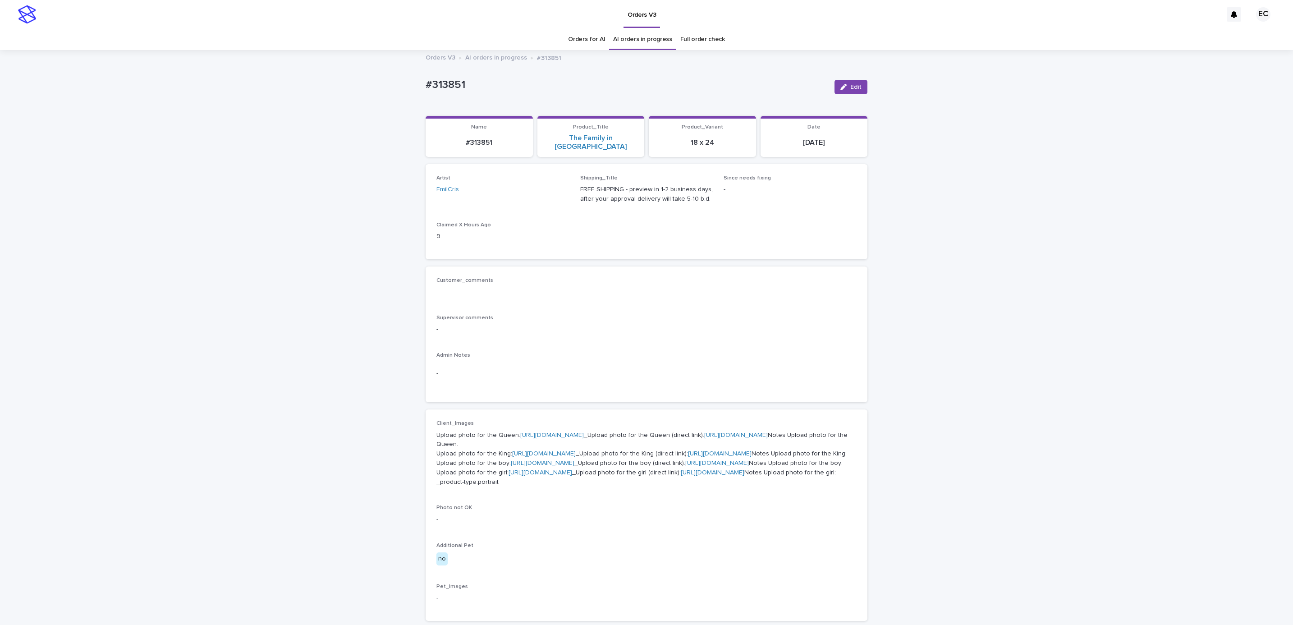
click at [151, 56] on div "Orders V3 AI orders in progress #313851" at bounding box center [646, 58] width 1293 height 13
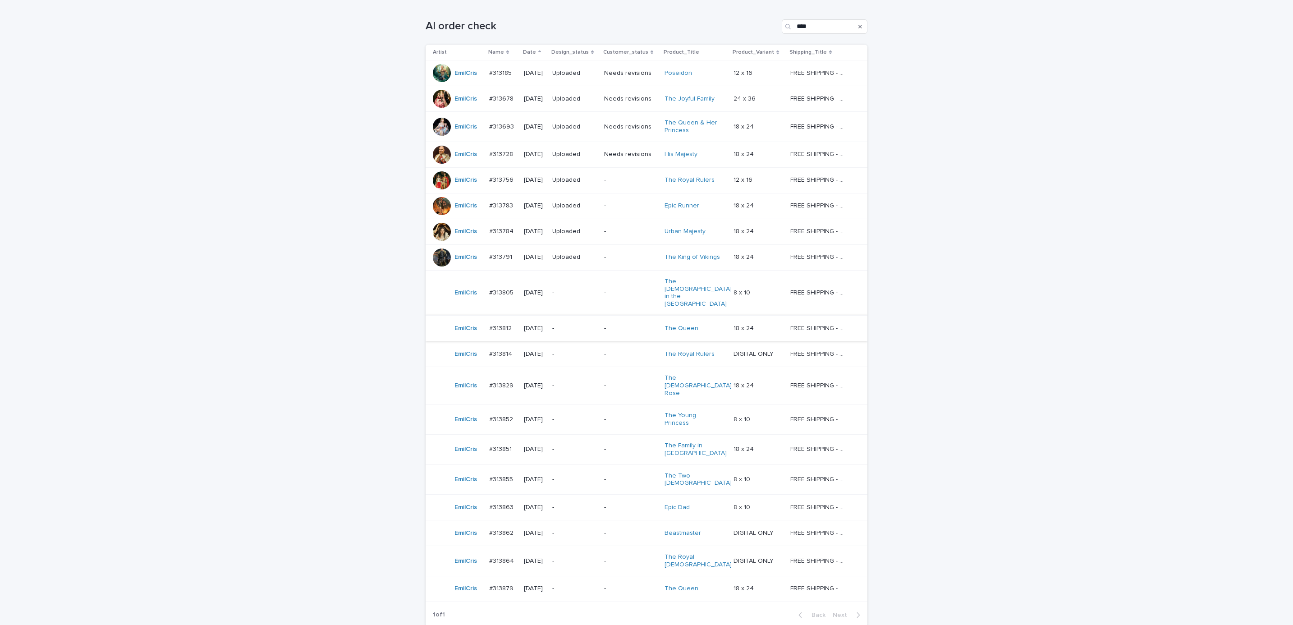
scroll to position [183, 0]
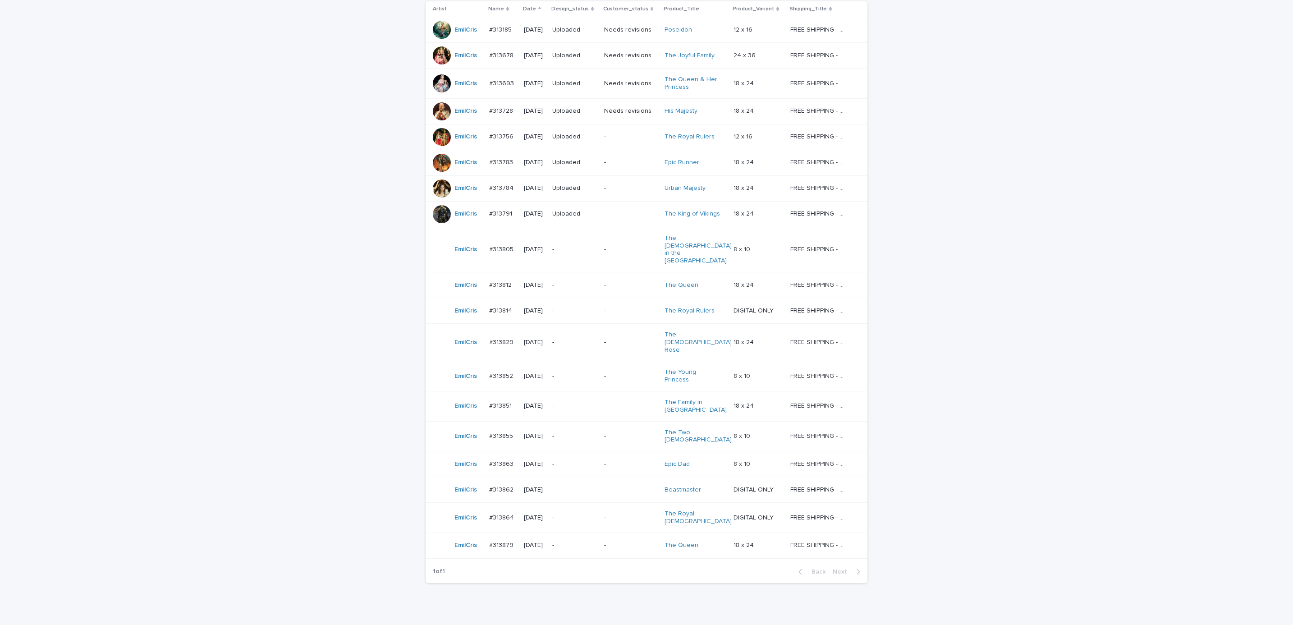
click at [629, 432] on p "-" at bounding box center [630, 436] width 53 height 8
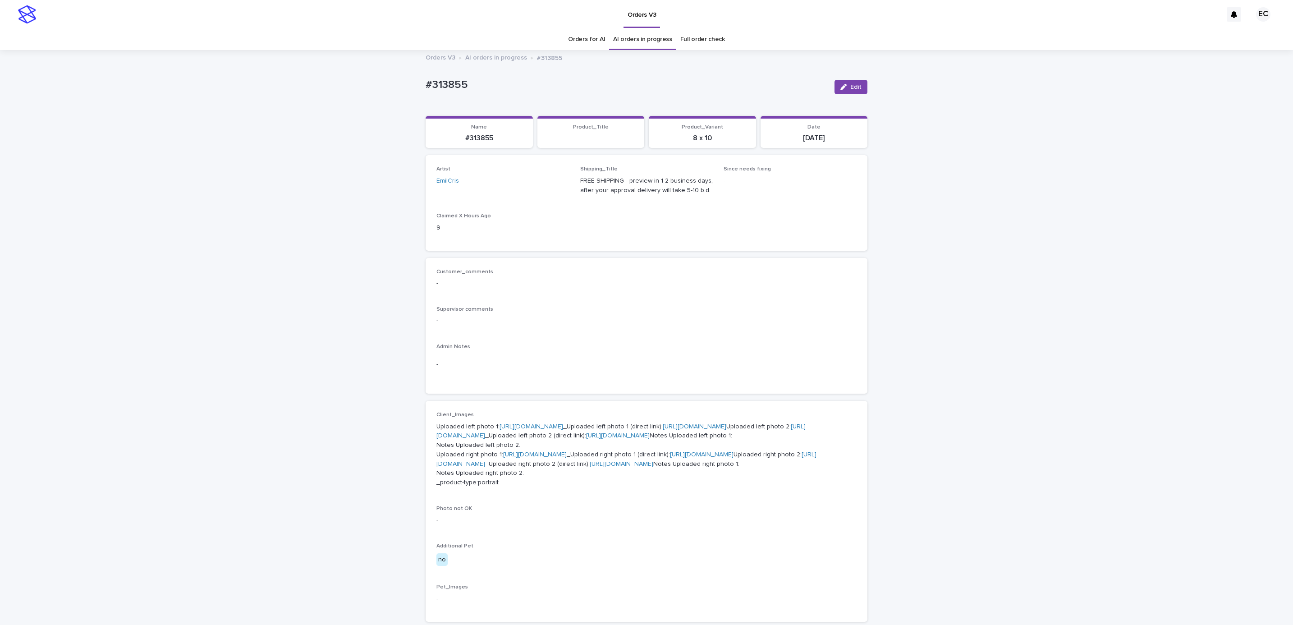
click at [411, 83] on div "Loading... Saving… Loading... Saving… #313855 Edit #313855 Edit Sorry, there wa…" at bounding box center [646, 485] width 1293 height 868
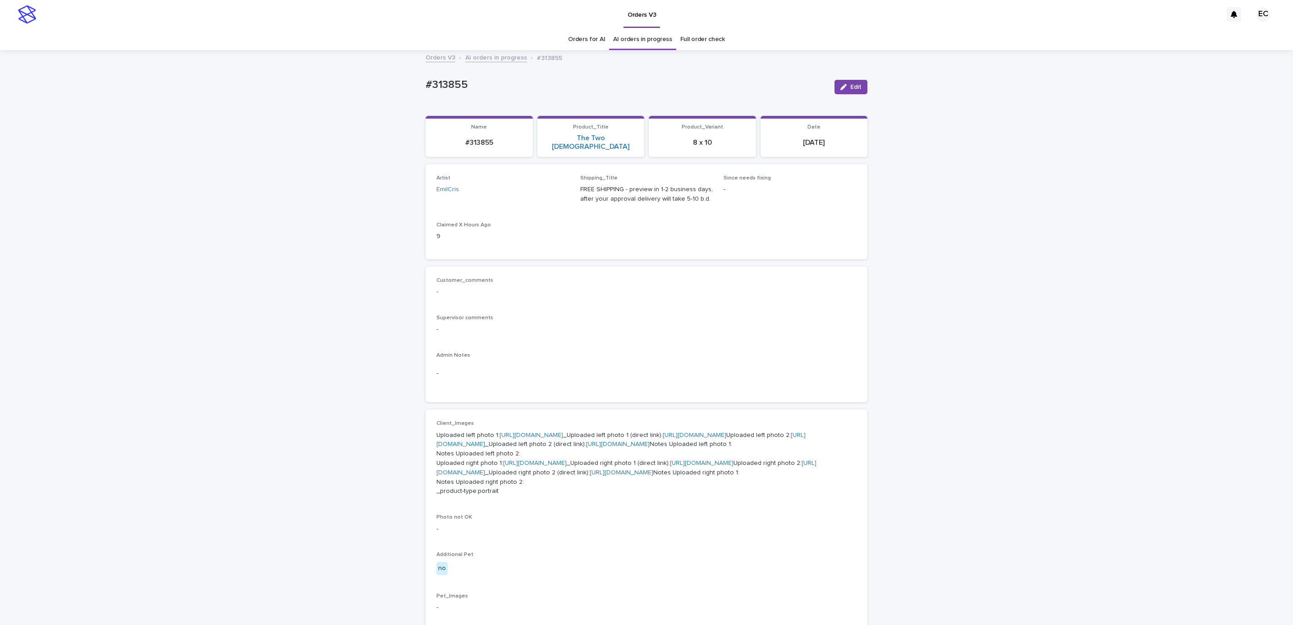
click at [482, 89] on p "#313855" at bounding box center [627, 84] width 402 height 13
click at [602, 333] on div "Customer_comments - Supervisor comments - Admin Notes -" at bounding box center [646, 334] width 420 height 115
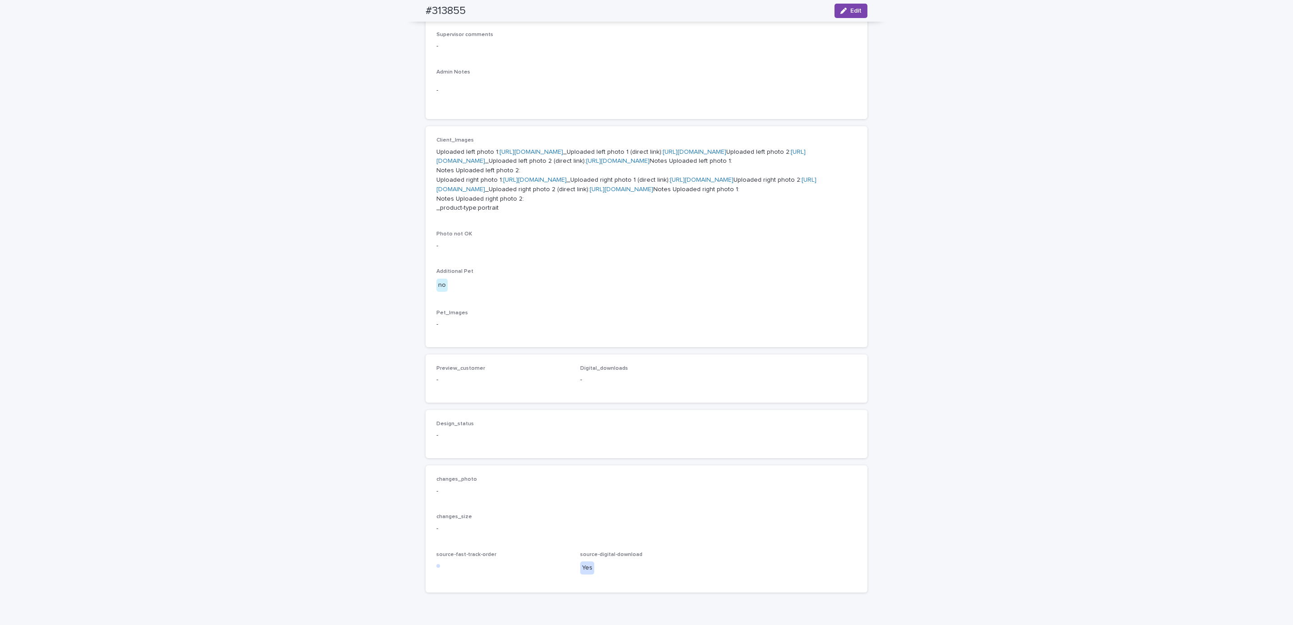
scroll to position [283, 0]
click at [548, 149] on link "[URL][DOMAIN_NAME]" at bounding box center [532, 152] width 64 height 6
click at [523, 165] on link "[URL][DOMAIN_NAME]" at bounding box center [620, 157] width 369 height 16
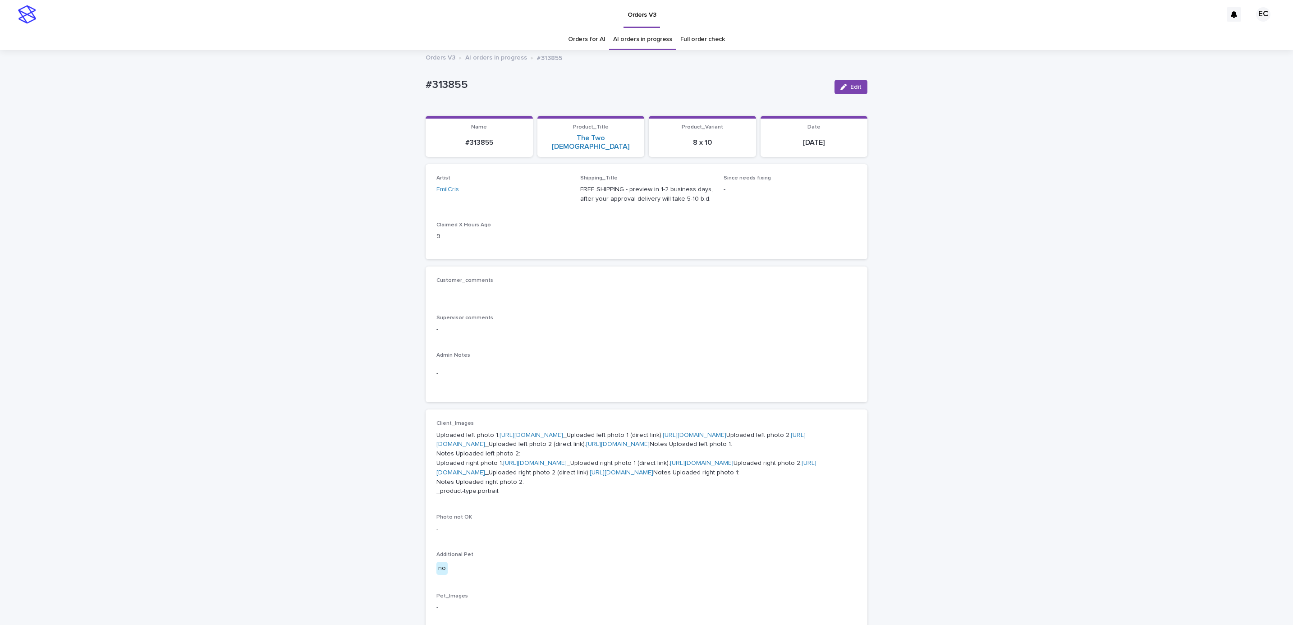
click at [404, 78] on div "Loading... Saving… Loading... Saving… #313855 Edit #313855 Edit Sorry, there wa…" at bounding box center [646, 489] width 1293 height 877
click at [478, 87] on p "#313855" at bounding box center [627, 84] width 402 height 13
click at [357, 225] on div "Loading... Saving… Loading... Saving… #313855 Edit #313855 Edit Sorry, there wa…" at bounding box center [646, 489] width 1293 height 877
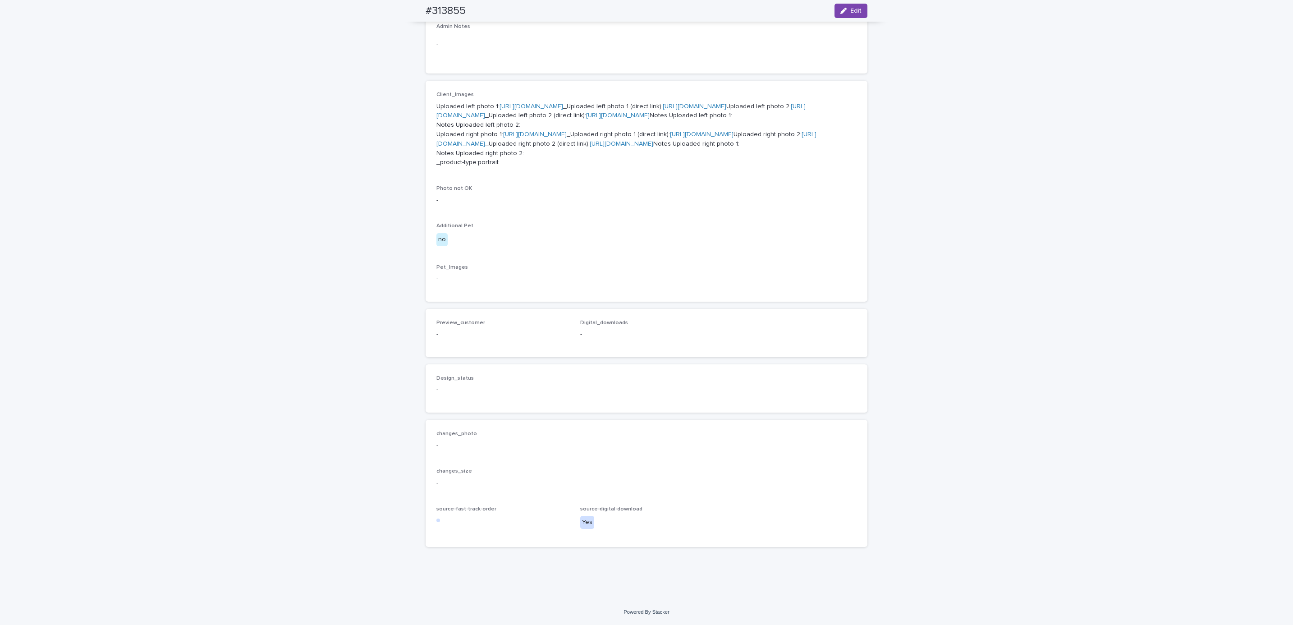
scroll to position [374, 0]
click at [532, 138] on link "[URL][DOMAIN_NAME]" at bounding box center [535, 134] width 64 height 6
click at [549, 147] on link "[URL][DOMAIN_NAME]" at bounding box center [626, 139] width 380 height 16
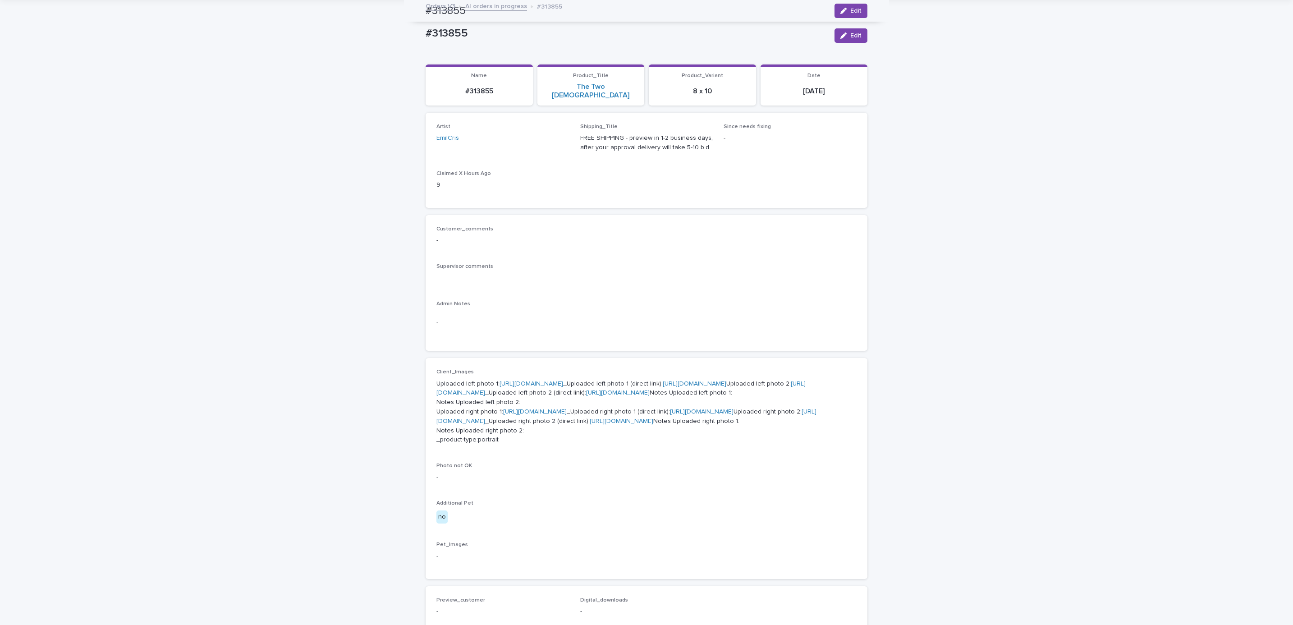
scroll to position [0, 0]
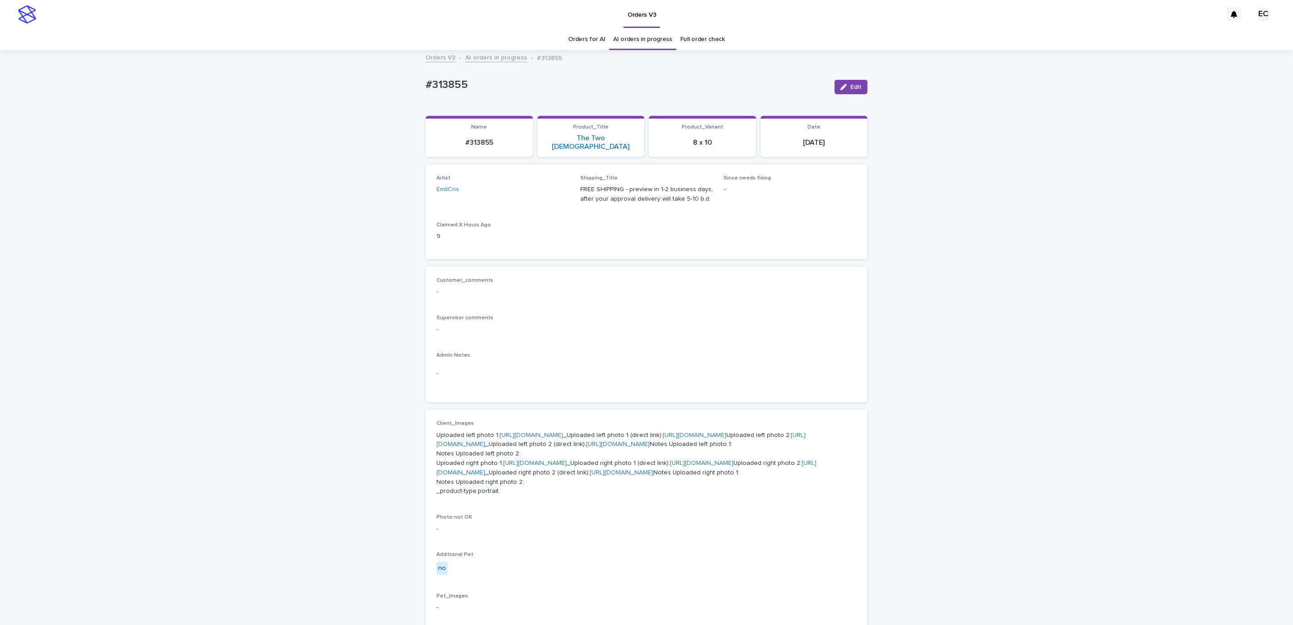
click at [978, 241] on div "Loading... Saving… Loading... Saving… #313855 Edit #313855 Edit Sorry, there wa…" at bounding box center [646, 489] width 1293 height 877
click at [307, 280] on div "Loading... Saving… Loading... Saving… #313855 Edit #313855 Edit Sorry, there wa…" at bounding box center [646, 489] width 1293 height 877
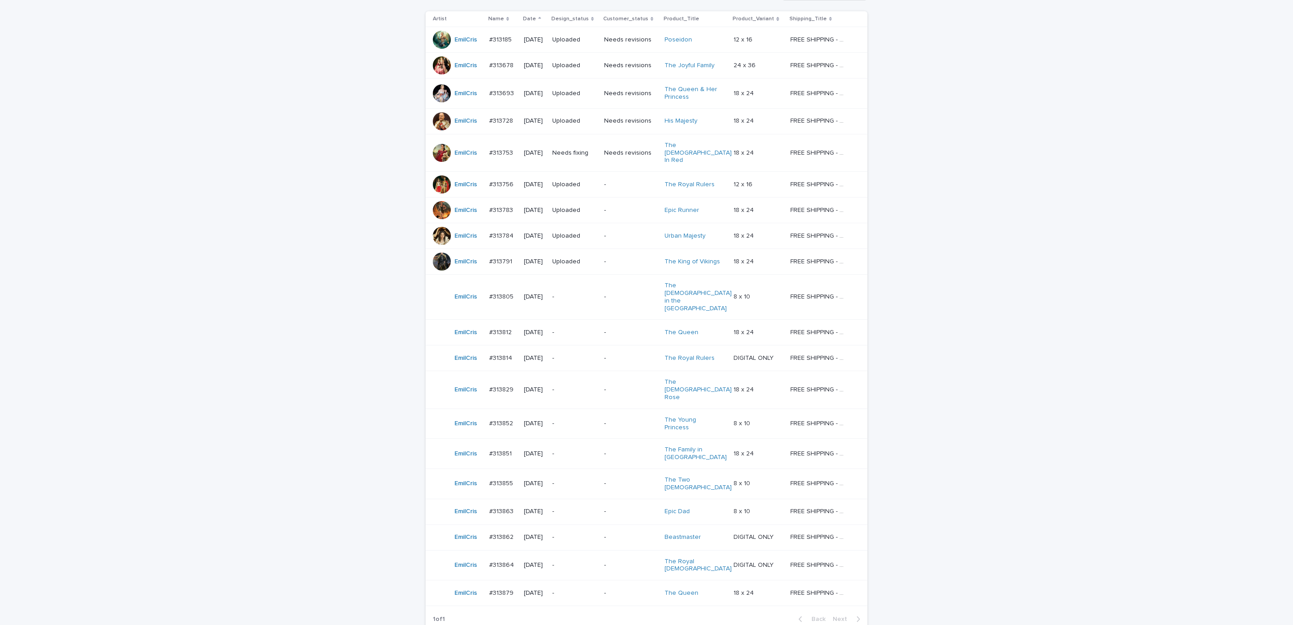
scroll to position [172, 0]
click at [588, 150] on p "Needs fixing" at bounding box center [574, 154] width 45 height 8
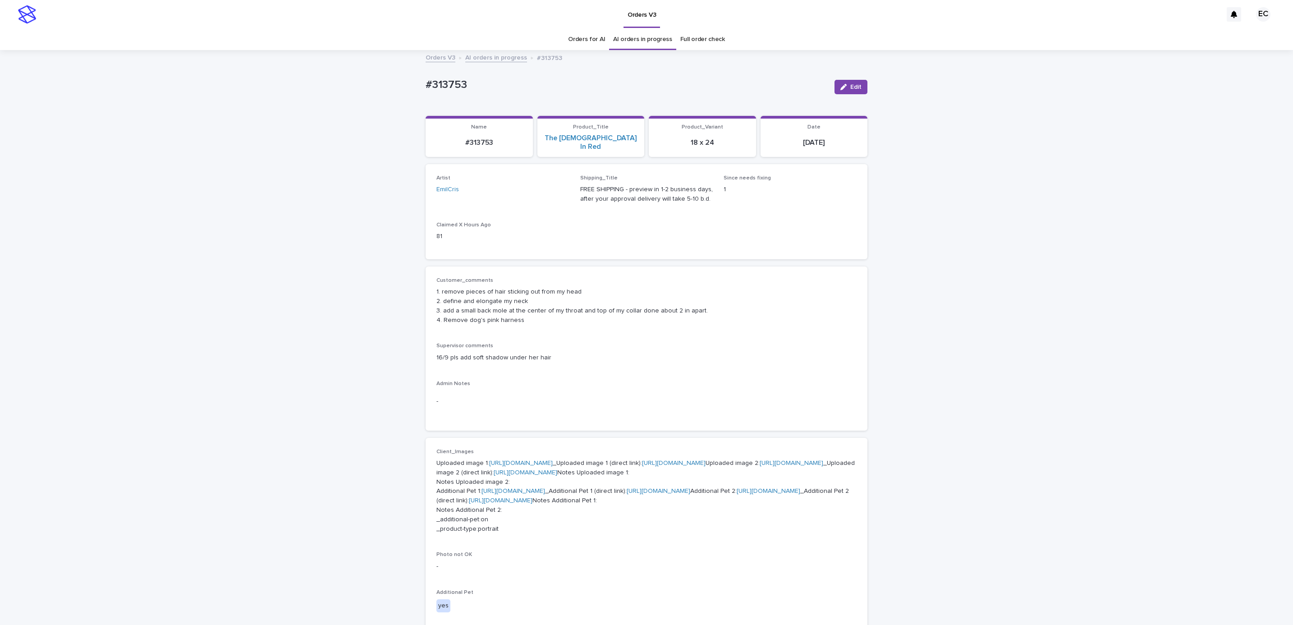
click at [982, 208] on div "Loading... Saving… Loading... Saving… #313753 Edit #313753 Edit Sorry, there wa…" at bounding box center [646, 577] width 1293 height 1053
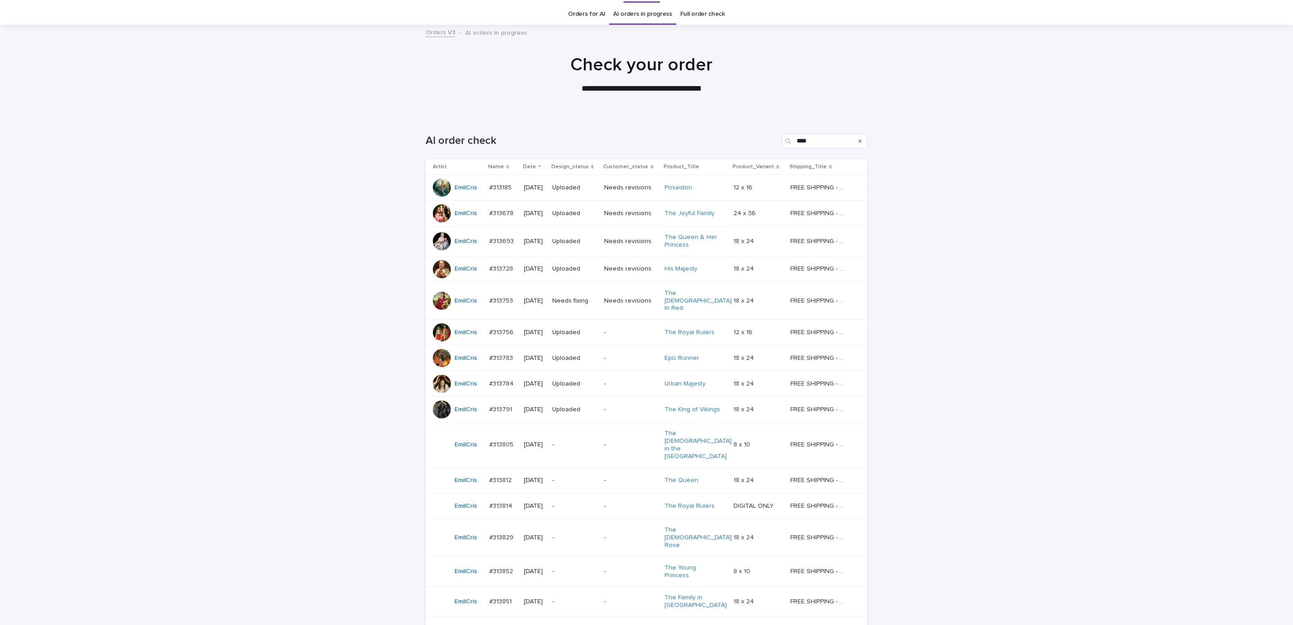
click at [978, 215] on div "Loading... Saving… Loading... Saving… AI order check **** Artist Name Date Desi…" at bounding box center [646, 473] width 1293 height 715
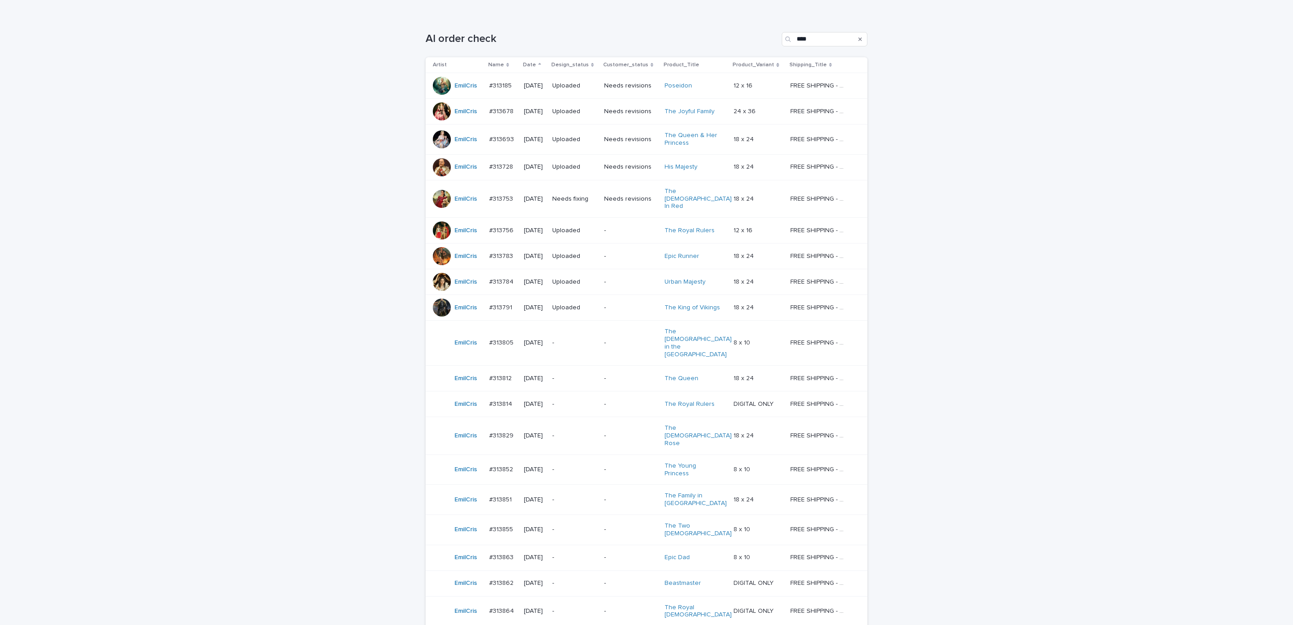
scroll to position [209, 0]
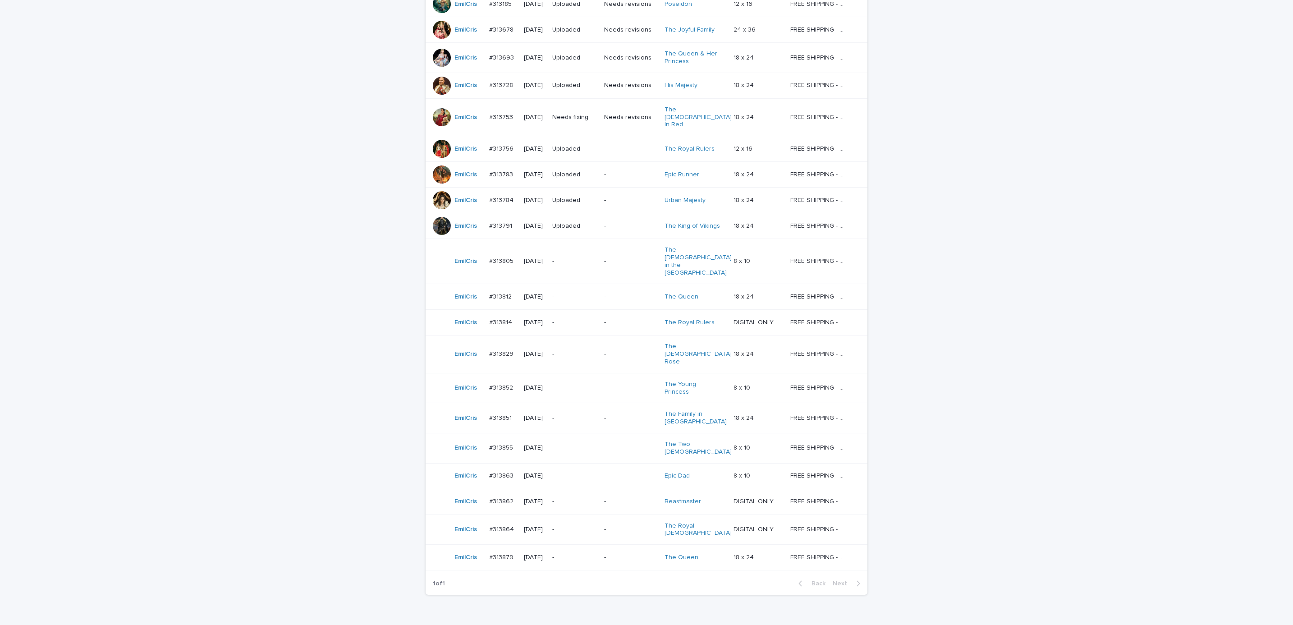
click at [619, 472] on p "-" at bounding box center [630, 476] width 53 height 8
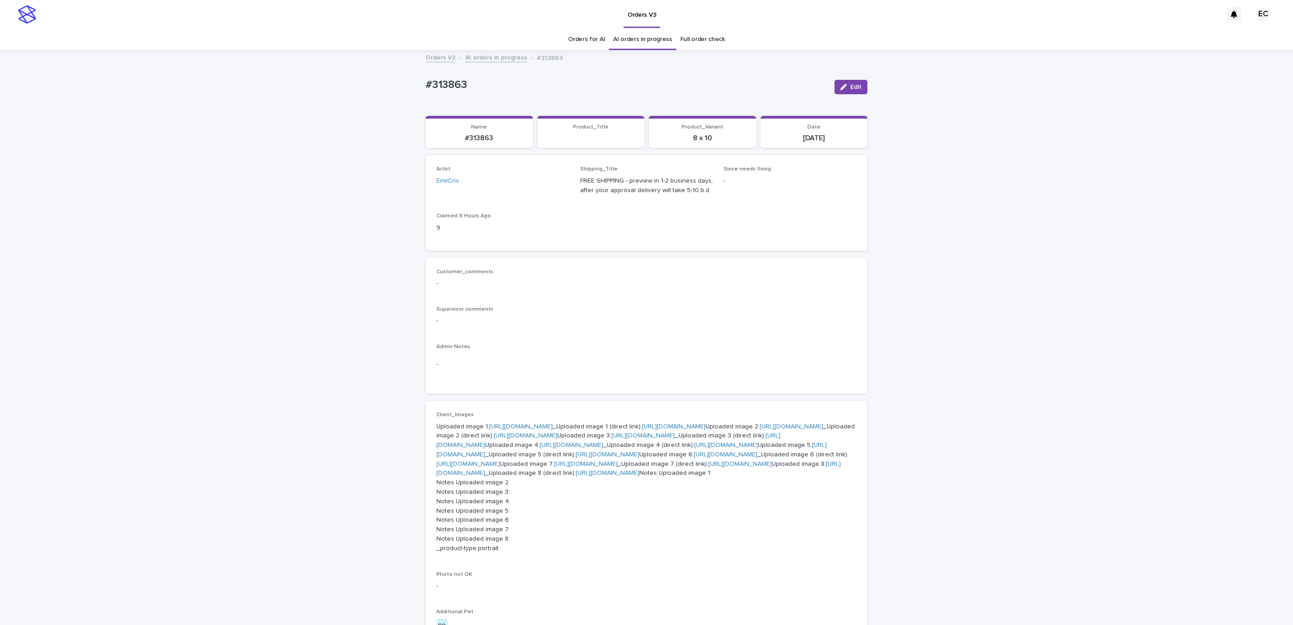
click at [412, 81] on div "Loading... Saving… Loading... Saving… #313863 Edit #313863 Edit Sorry, there wa…" at bounding box center [646, 518] width 1293 height 934
click at [482, 79] on p "#313863" at bounding box center [627, 84] width 402 height 13
click at [542, 271] on p "Customer_comments" at bounding box center [646, 272] width 420 height 6
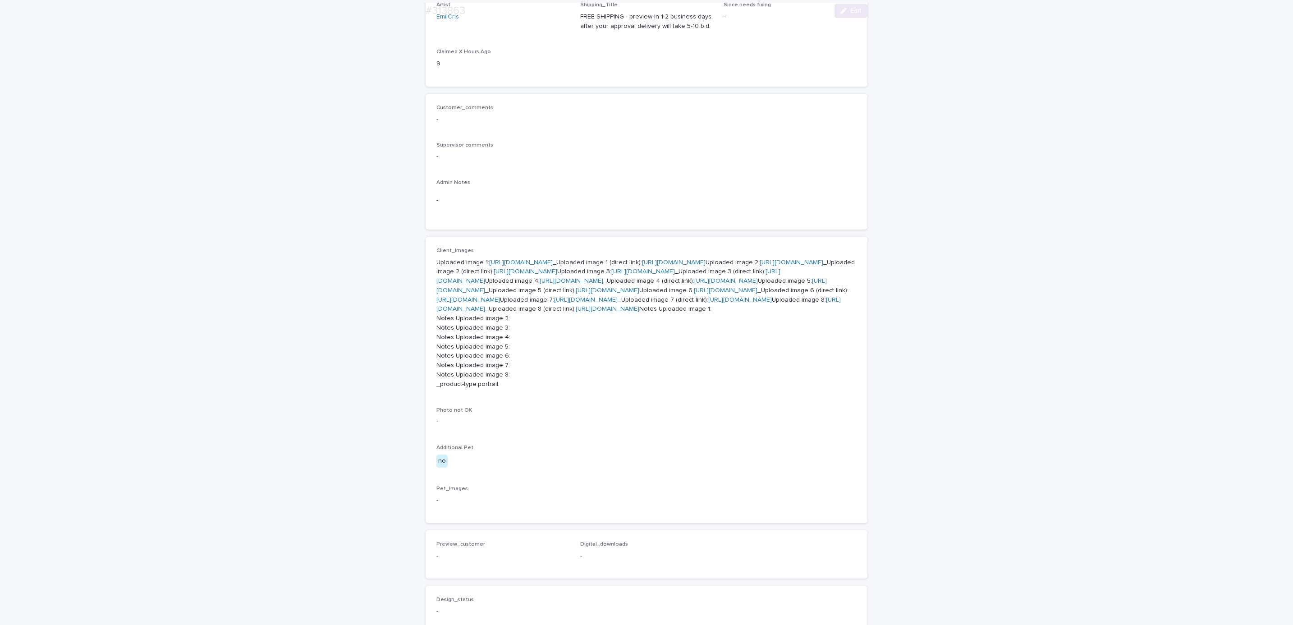
scroll to position [170, 0]
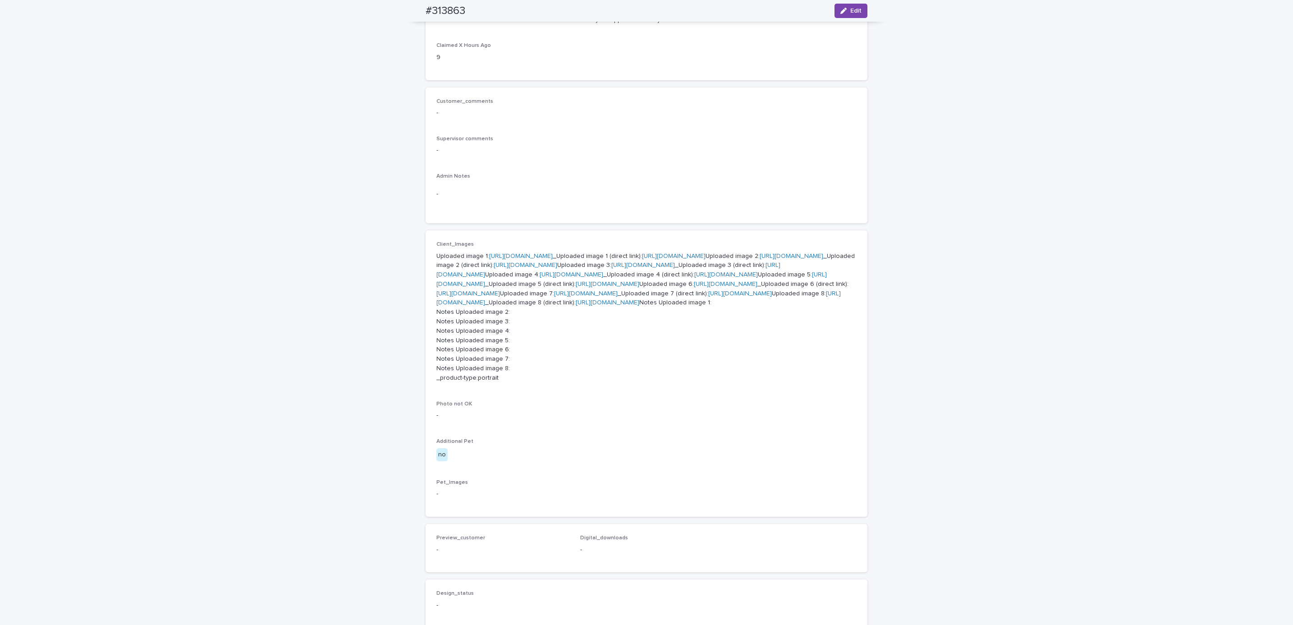
click at [540, 260] on p "Uploaded image 1: [URL][DOMAIN_NAME] _Uploaded image 1 (direct link): [URL][DOM…" at bounding box center [646, 317] width 420 height 131
click at [551, 256] on link "[URL][DOMAIN_NAME]" at bounding box center [521, 256] width 64 height 6
click at [760, 259] on link "[URL][DOMAIN_NAME]" at bounding box center [792, 256] width 64 height 6
click at [611, 268] on link "[URL][DOMAIN_NAME]" at bounding box center [643, 265] width 64 height 6
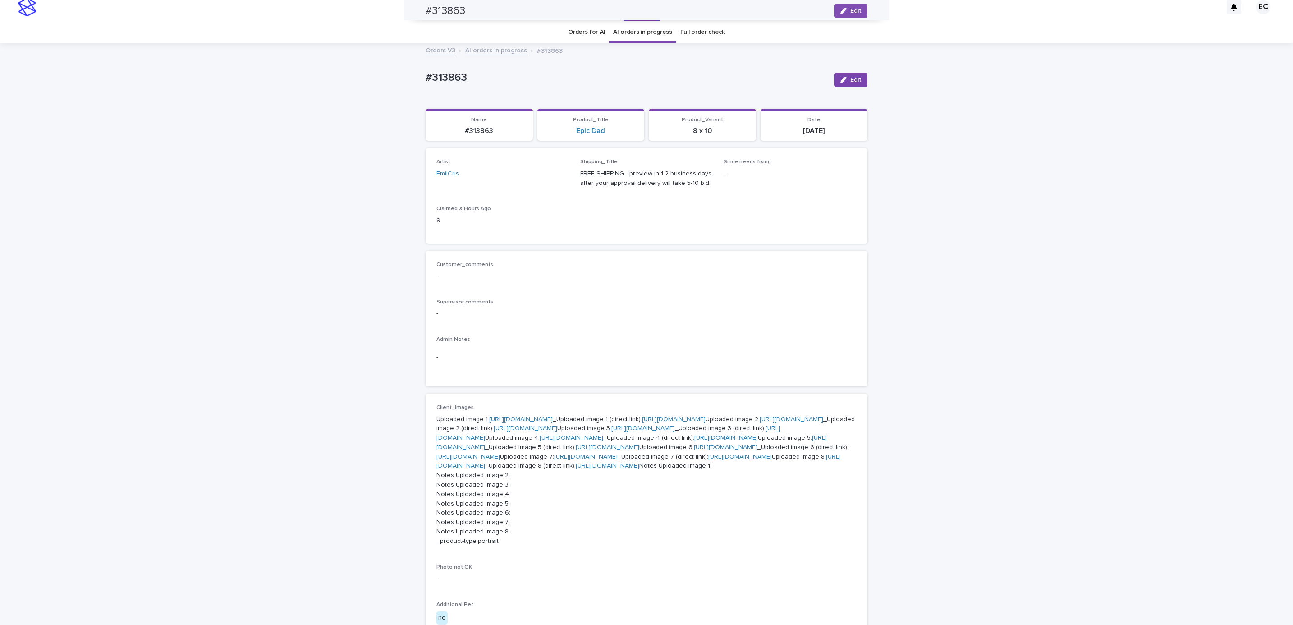
scroll to position [0, 0]
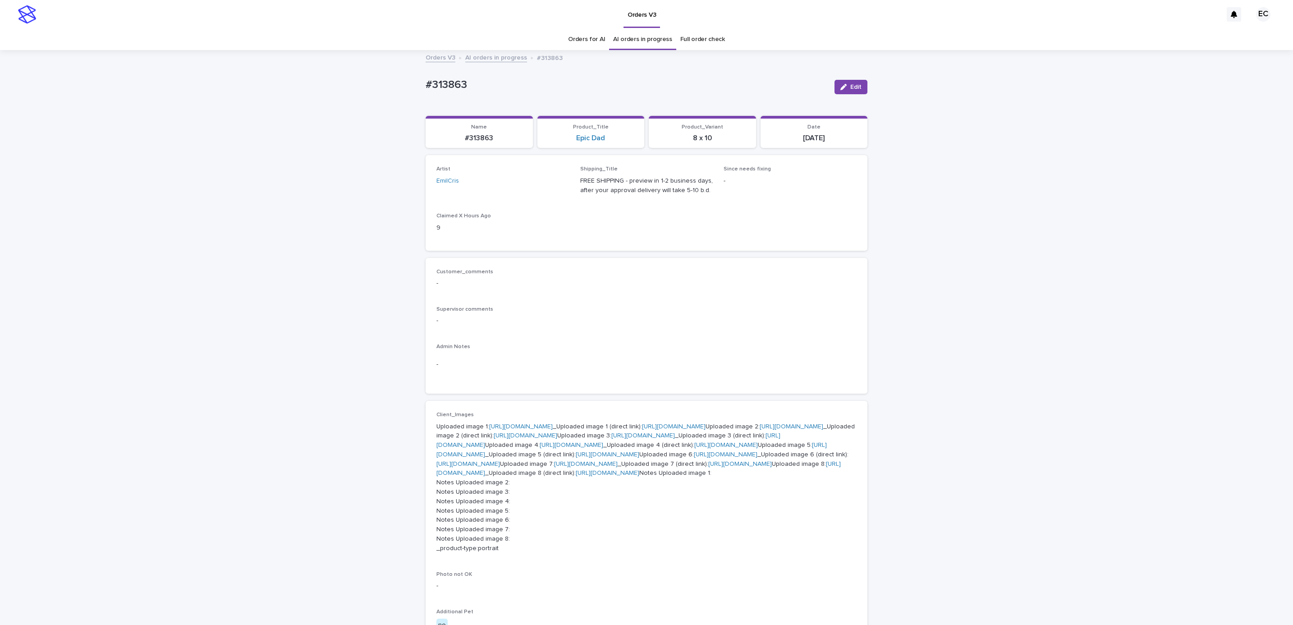
click at [151, 110] on div "Loading... Saving… Loading... Saving… #313863 Edit #313863 Edit Sorry, there wa…" at bounding box center [646, 518] width 1293 height 934
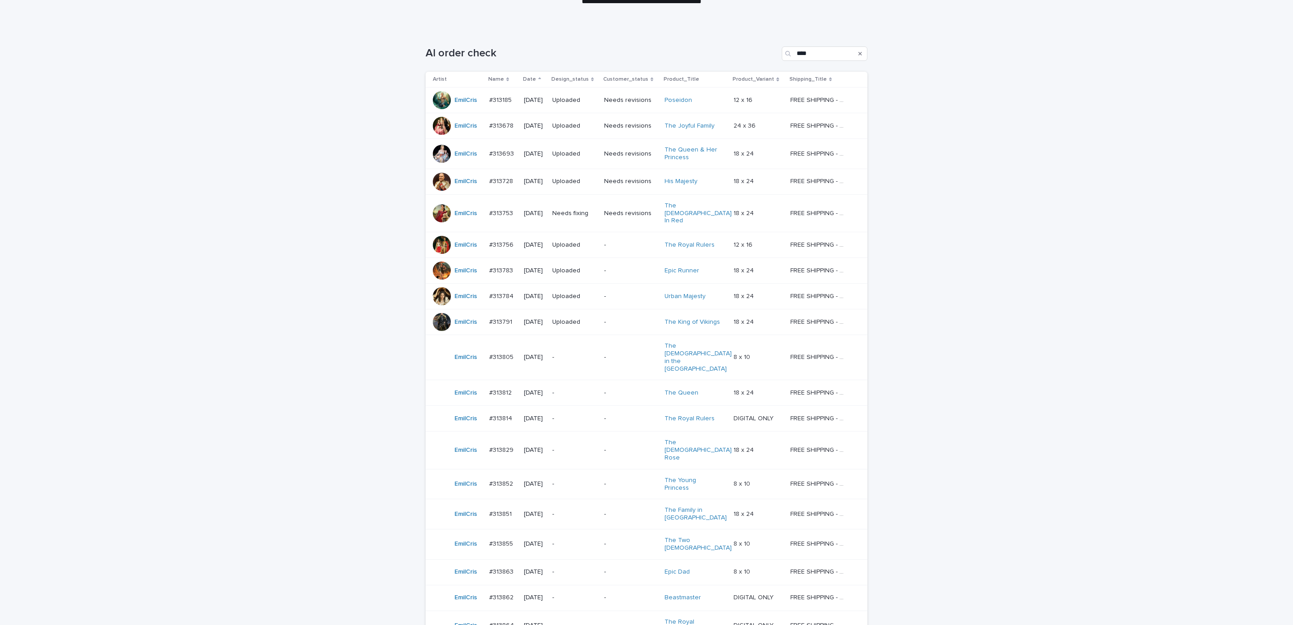
scroll to position [180, 0]
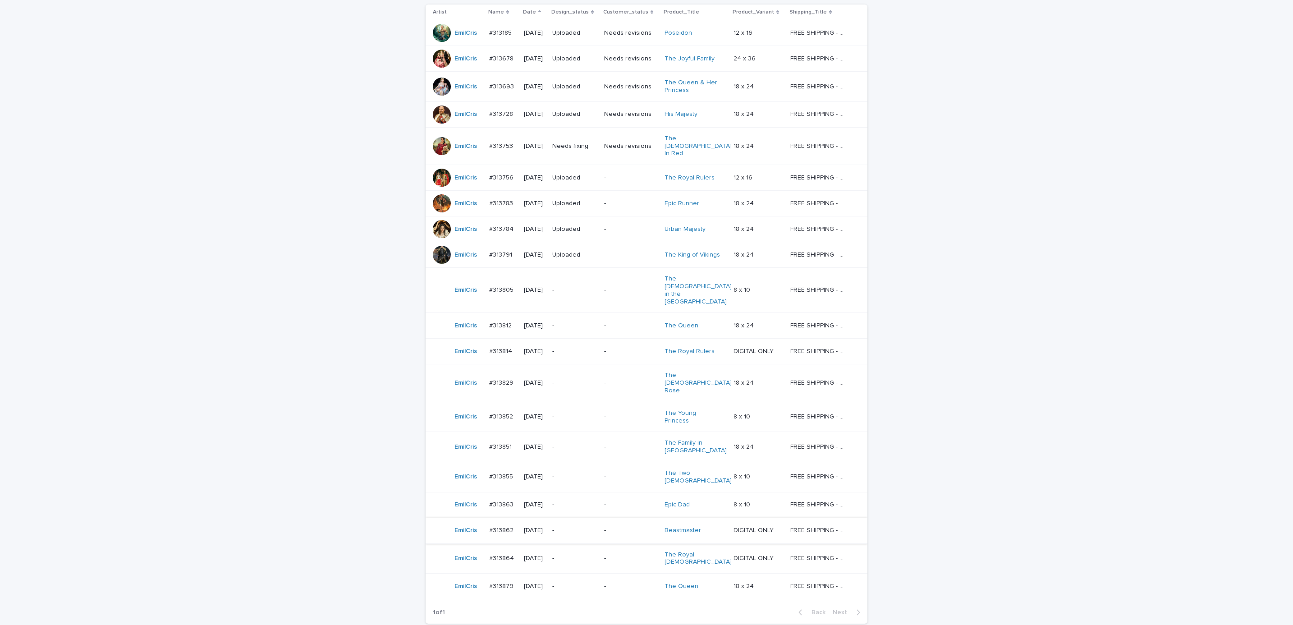
click at [622, 523] on div "-" at bounding box center [630, 530] width 53 height 15
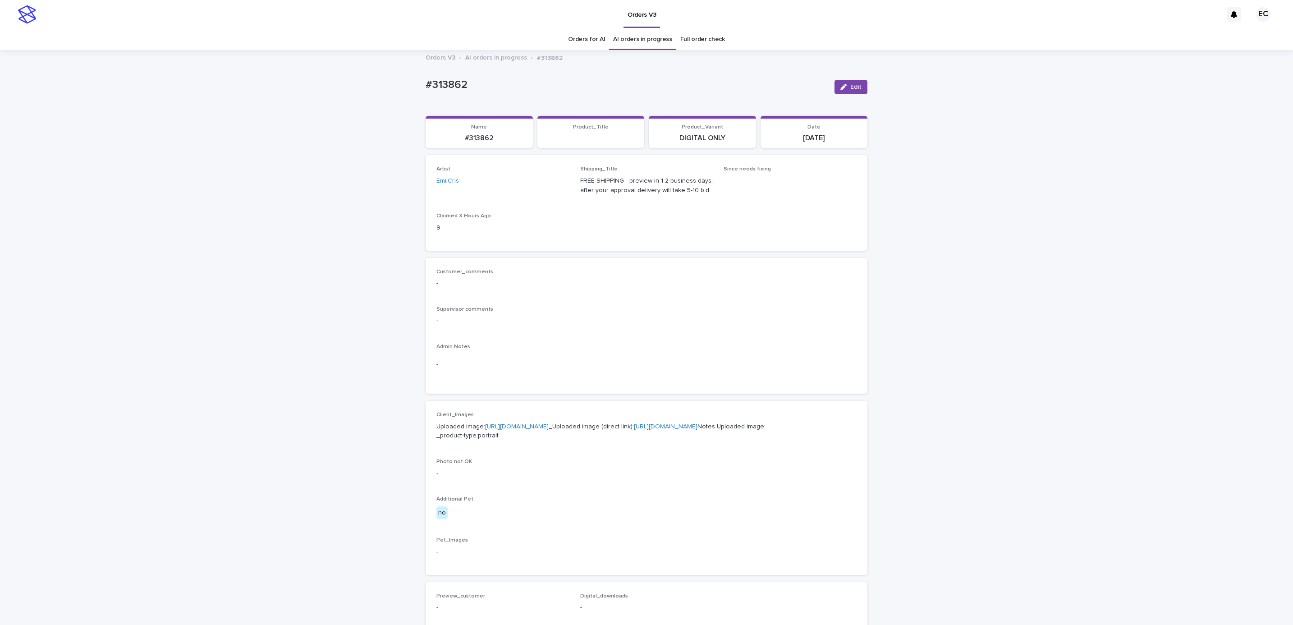
click at [413, 88] on div "Loading... Saving… Loading... Saving… #313862 Edit #313862 Edit Sorry, there wa…" at bounding box center [646, 461] width 1293 height 821
click at [477, 84] on p "#313862" at bounding box center [627, 84] width 402 height 13
click at [526, 393] on div "Customer_comments - Supervisor comments - Admin Notes -" at bounding box center [647, 326] width 442 height 136
click at [532, 427] on link "[URL][DOMAIN_NAME]" at bounding box center [517, 426] width 64 height 6
click at [114, 89] on div "Loading... Saving… Loading... Saving… #313862 Edit #313862 Edit Sorry, there wa…" at bounding box center [646, 461] width 1293 height 821
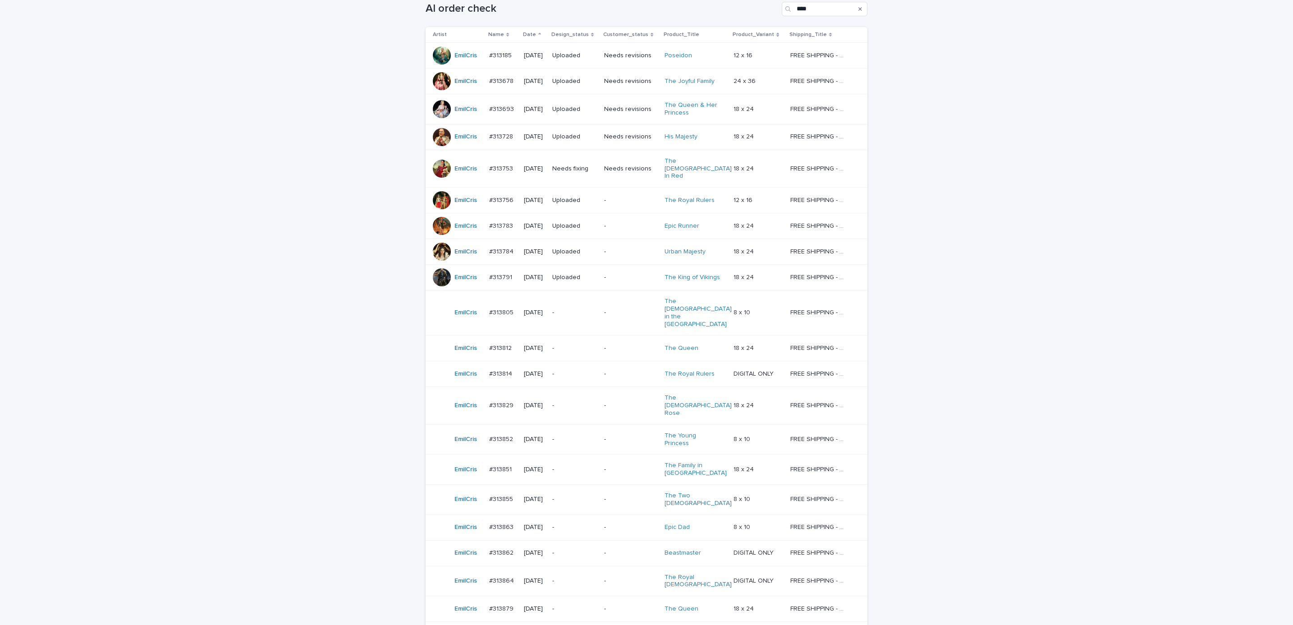
scroll to position [209, 0]
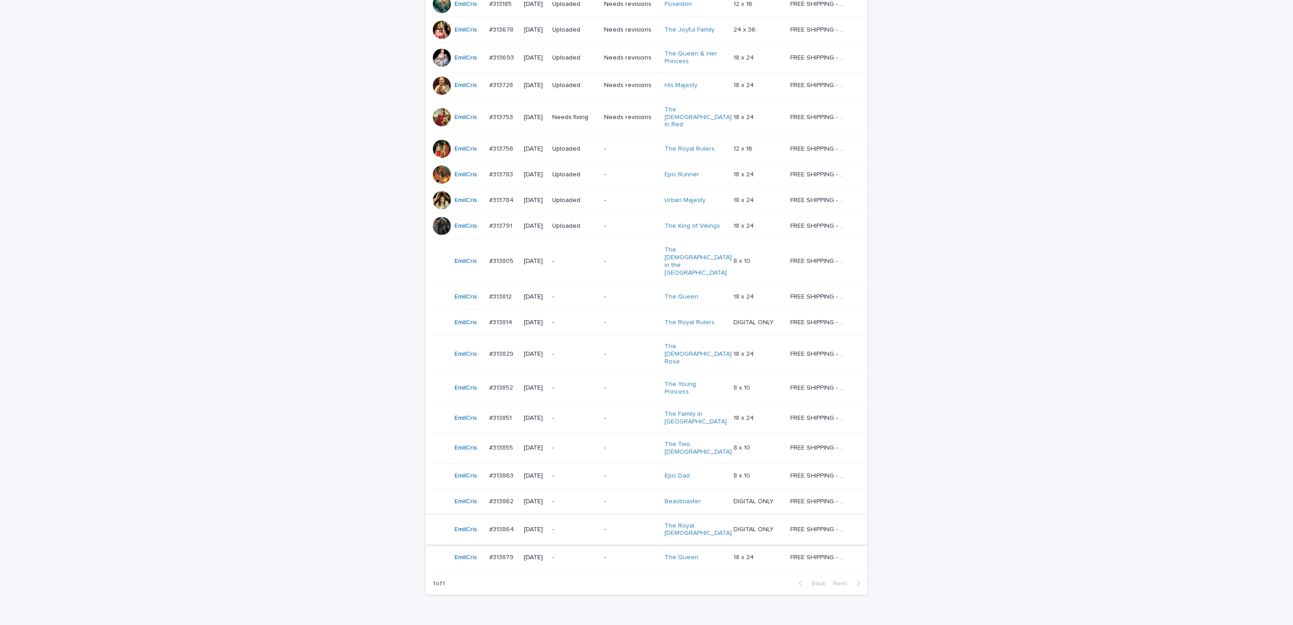
click at [621, 526] on p "-" at bounding box center [630, 530] width 53 height 8
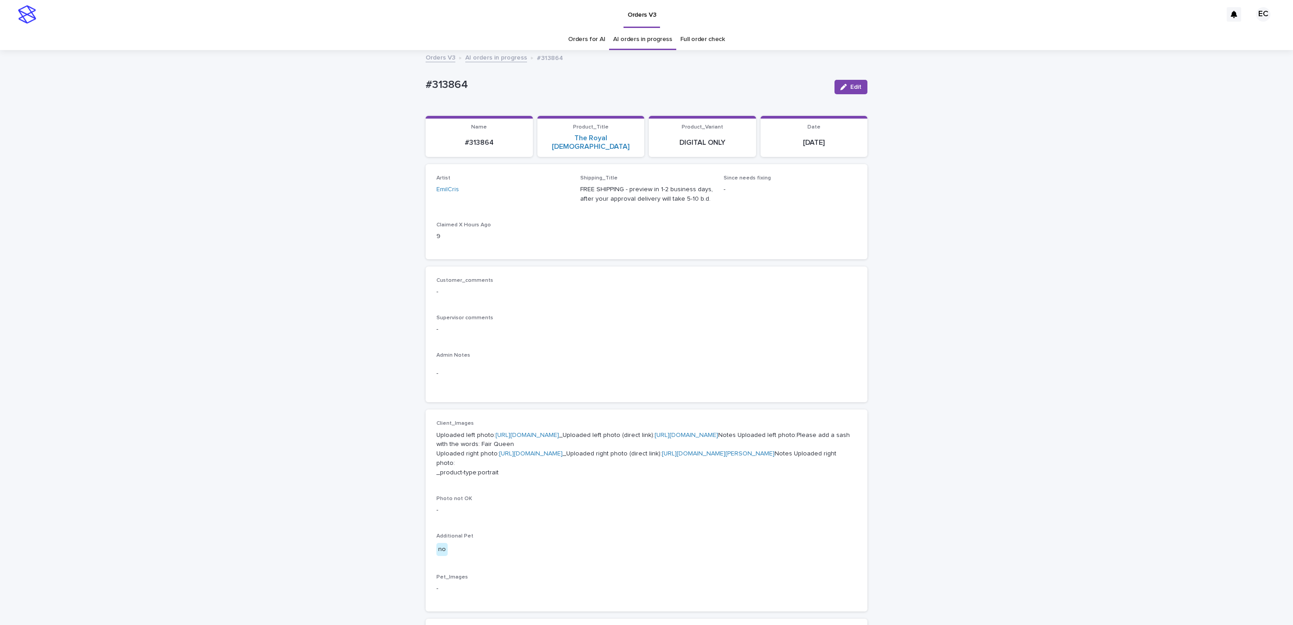
click at [142, 64] on div "Orders V3 AI orders in progress #313864" at bounding box center [646, 58] width 1293 height 13
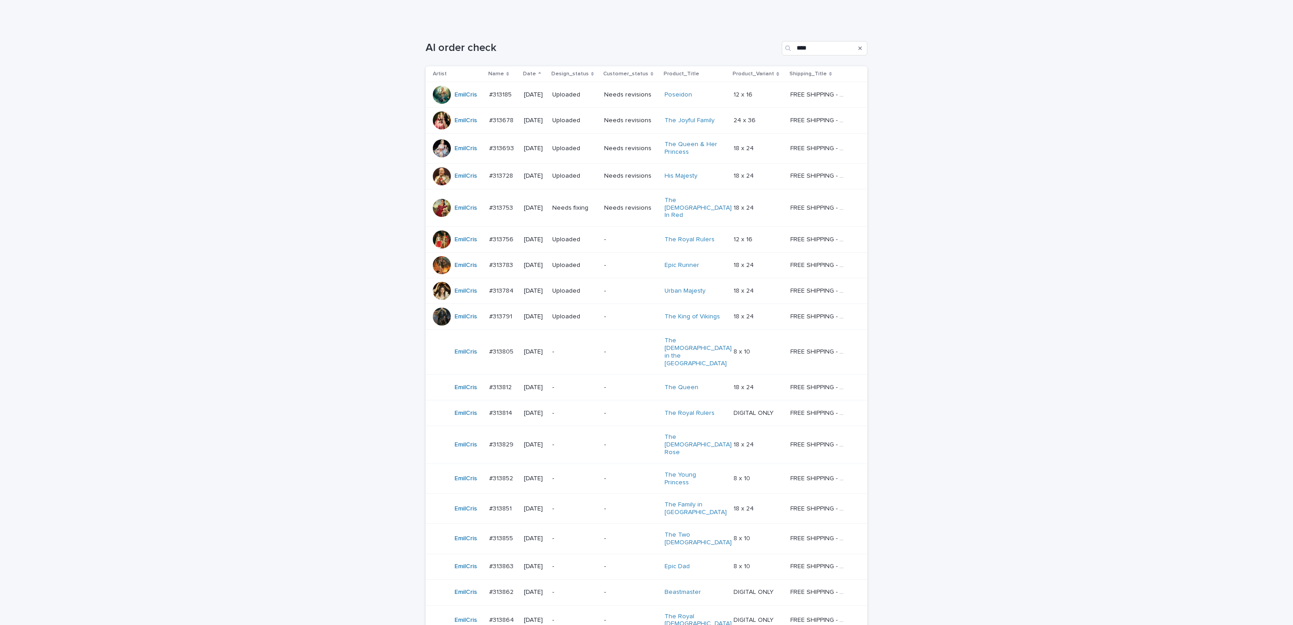
scroll to position [209, 0]
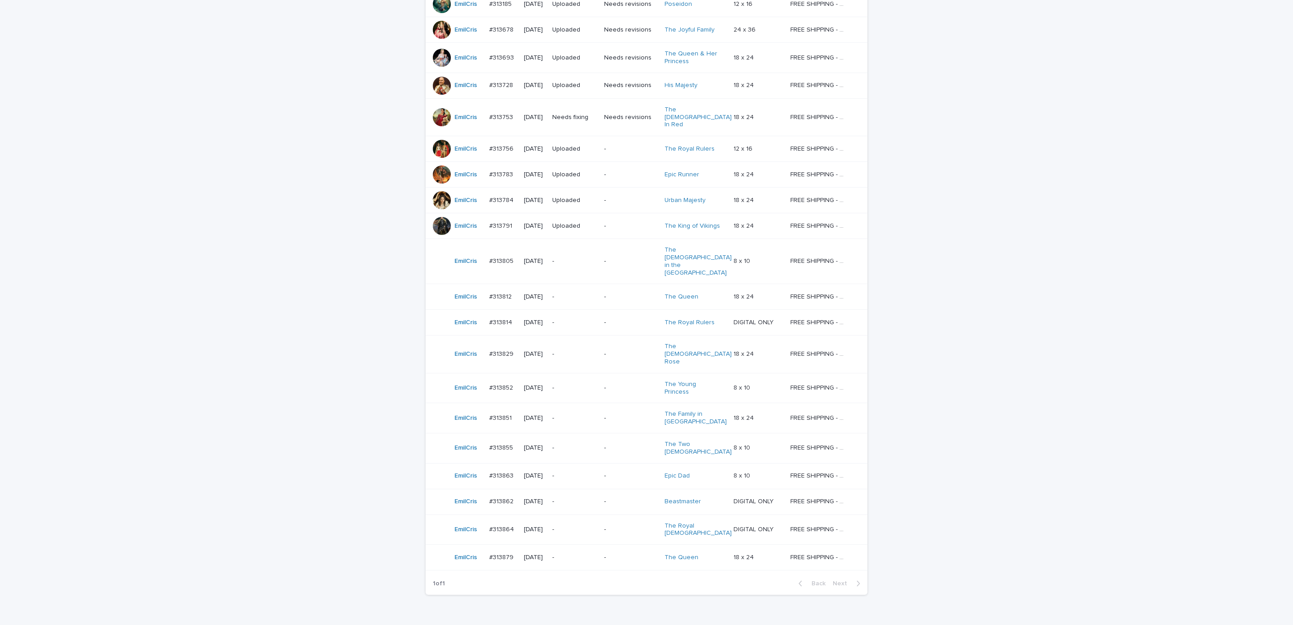
click at [621, 550] on div "-" at bounding box center [630, 557] width 53 height 15
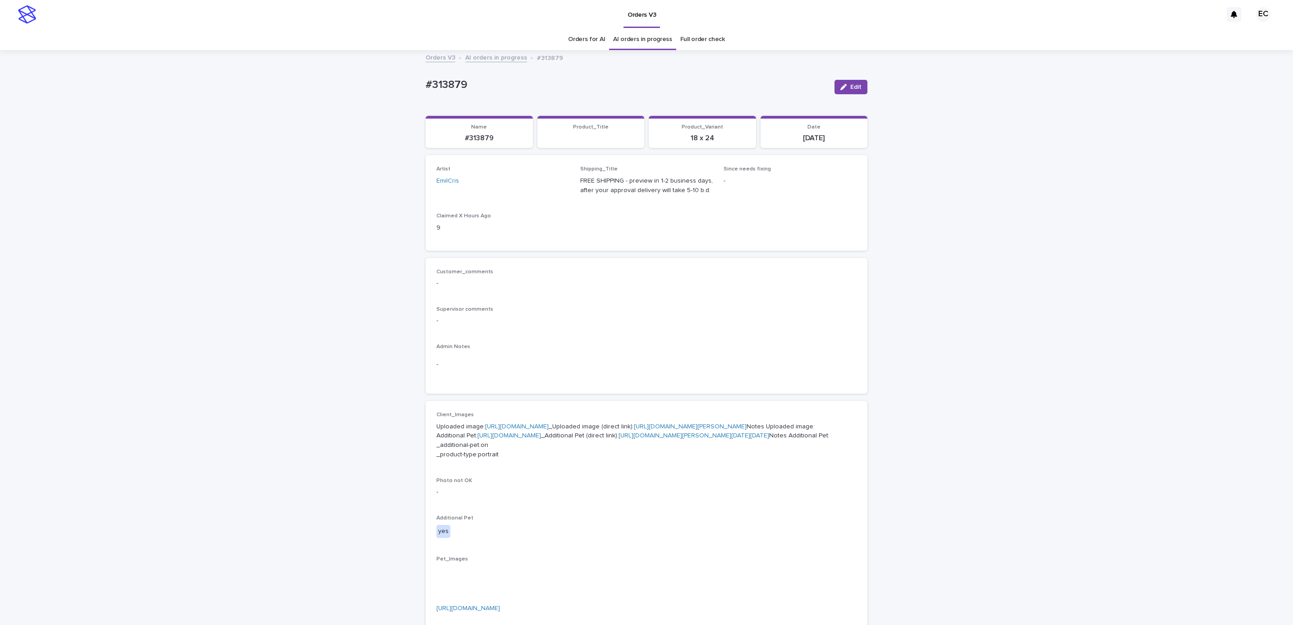
click at [421, 84] on div "Loading... Saving… Loading... Saving… #313879 Edit #313879 Edit Sorry, there wa…" at bounding box center [646, 483] width 451 height 864
click at [479, 88] on p "#313879" at bounding box center [627, 84] width 402 height 13
click at [590, 329] on div "Supervisor comments -" at bounding box center [646, 319] width 420 height 27
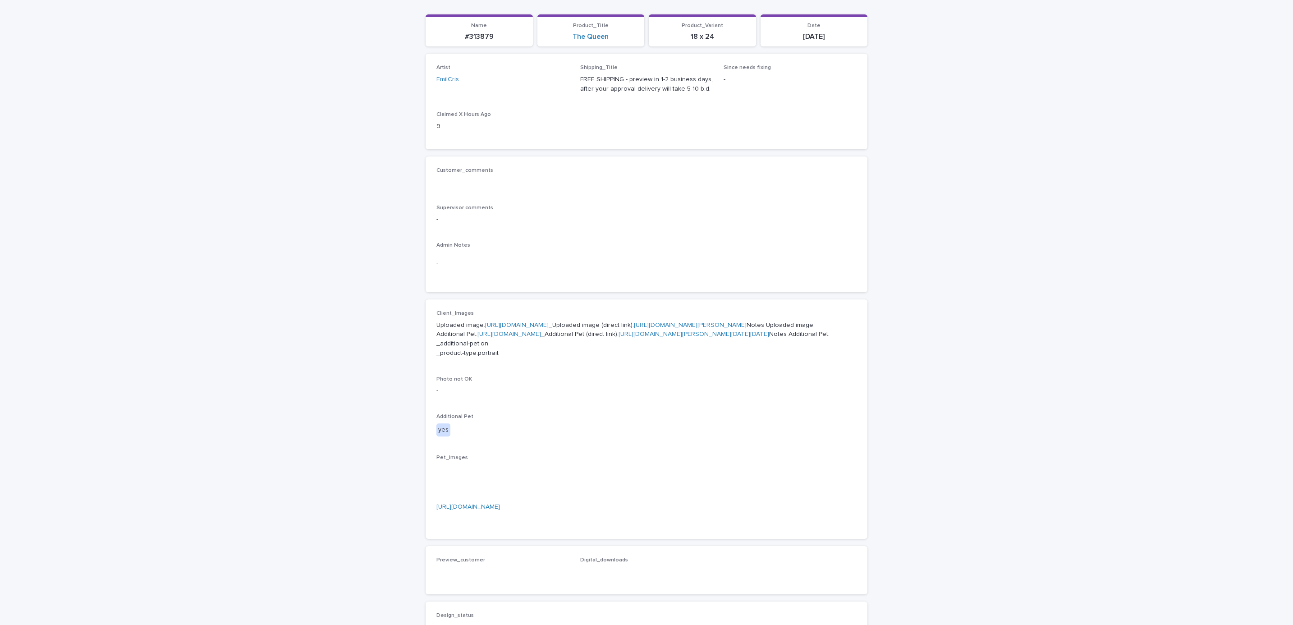
scroll to position [110, 0]
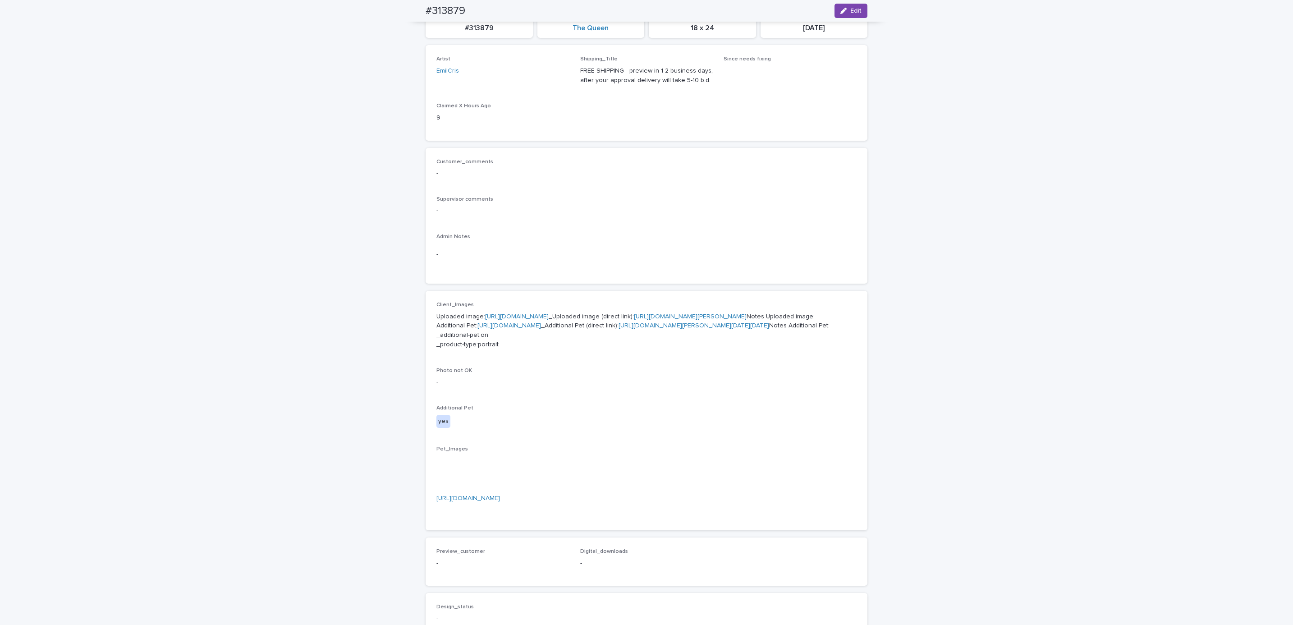
click at [525, 319] on p "Uploaded image: [URL][DOMAIN_NAME] _Uploaded image (direct link): [URL][DOMAIN_…" at bounding box center [646, 330] width 420 height 37
click at [537, 316] on link "[URL][DOMAIN_NAME]" at bounding box center [517, 316] width 64 height 6
click at [531, 329] on link "[URL][DOMAIN_NAME]" at bounding box center [509, 325] width 64 height 6
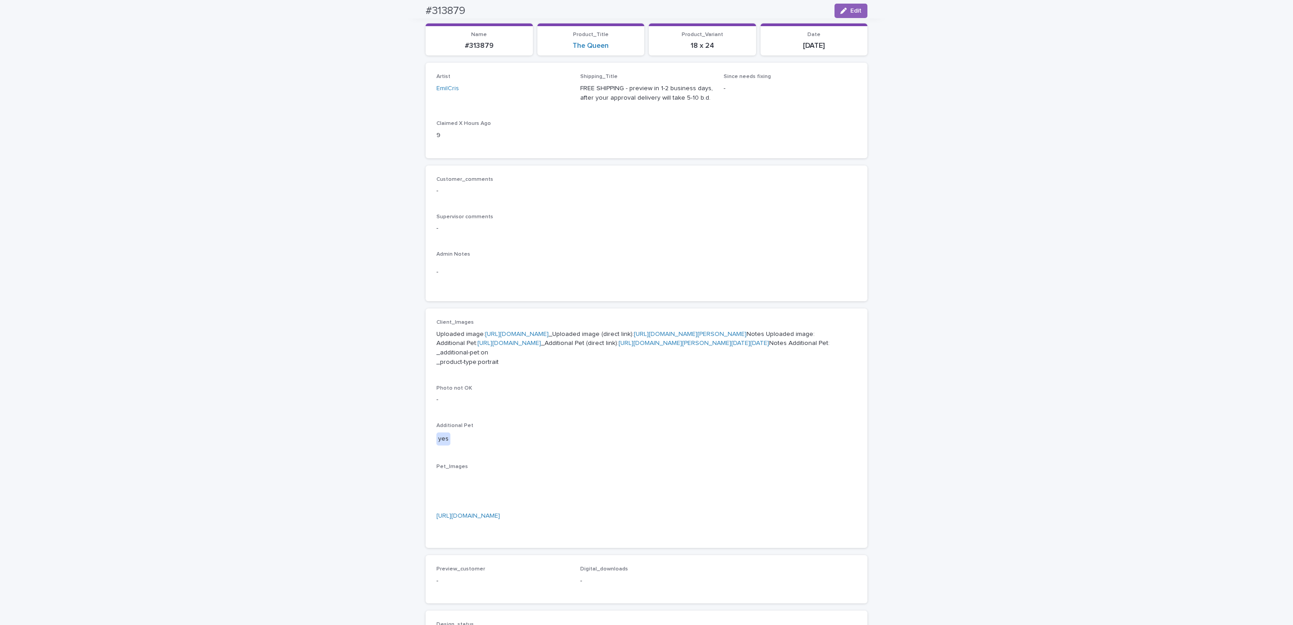
scroll to position [0, 0]
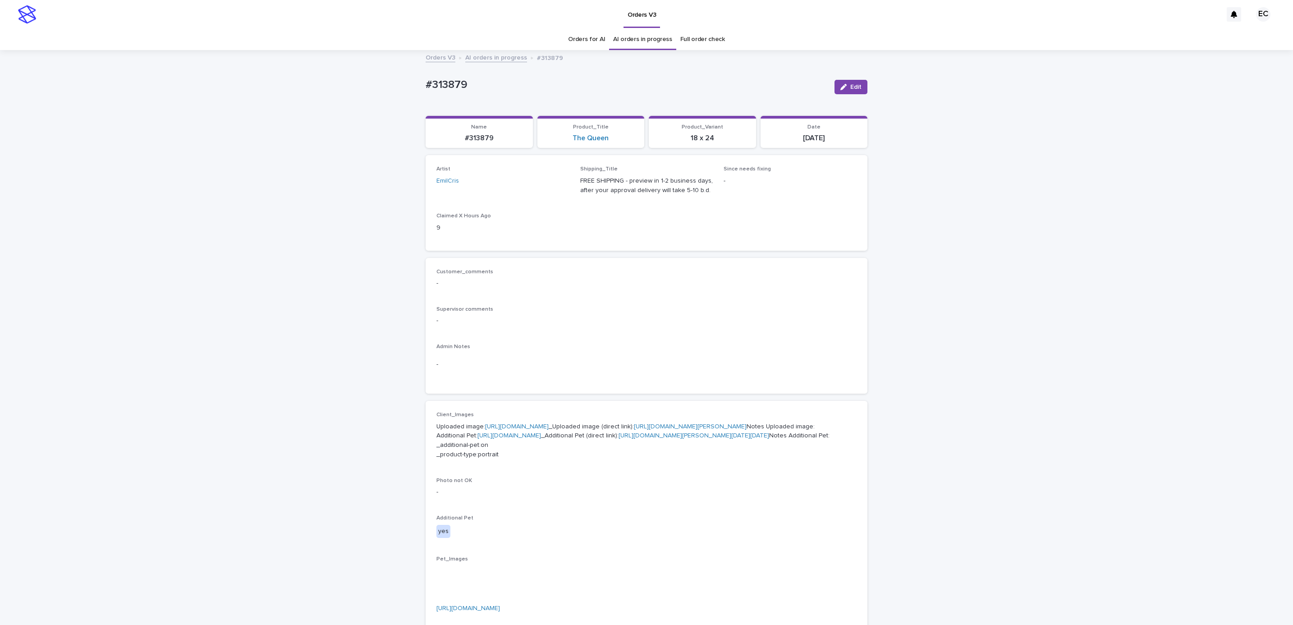
click at [832, 297] on div "Customer_comments - Supervisor comments - Admin Notes -" at bounding box center [646, 326] width 420 height 115
click at [410, 81] on div "Loading... Saving… Loading... Saving… #313879 Edit #313879 Edit Sorry, there wa…" at bounding box center [646, 494] width 1293 height 887
click at [482, 85] on p "#313879" at bounding box center [627, 84] width 402 height 13
click at [320, 176] on div "Loading... Saving… Loading... Saving… #313879 Edit #313879 Edit Sorry, there wa…" at bounding box center [646, 494] width 1293 height 887
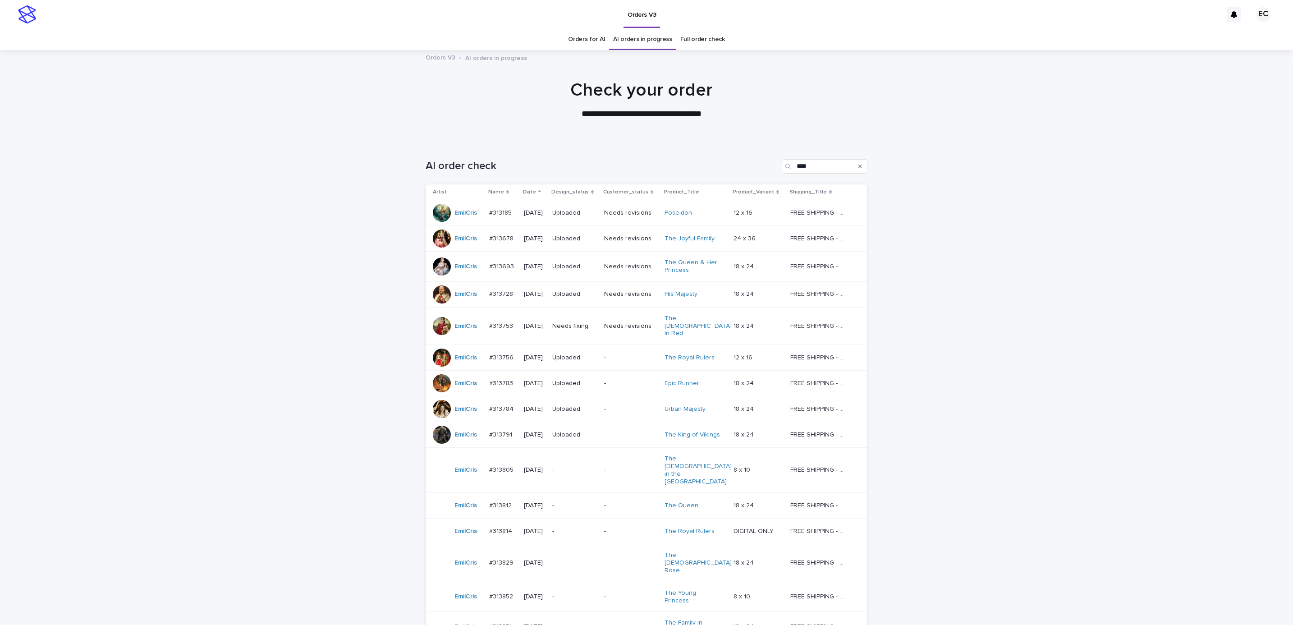
click at [588, 322] on p "Needs fixing" at bounding box center [574, 326] width 45 height 8
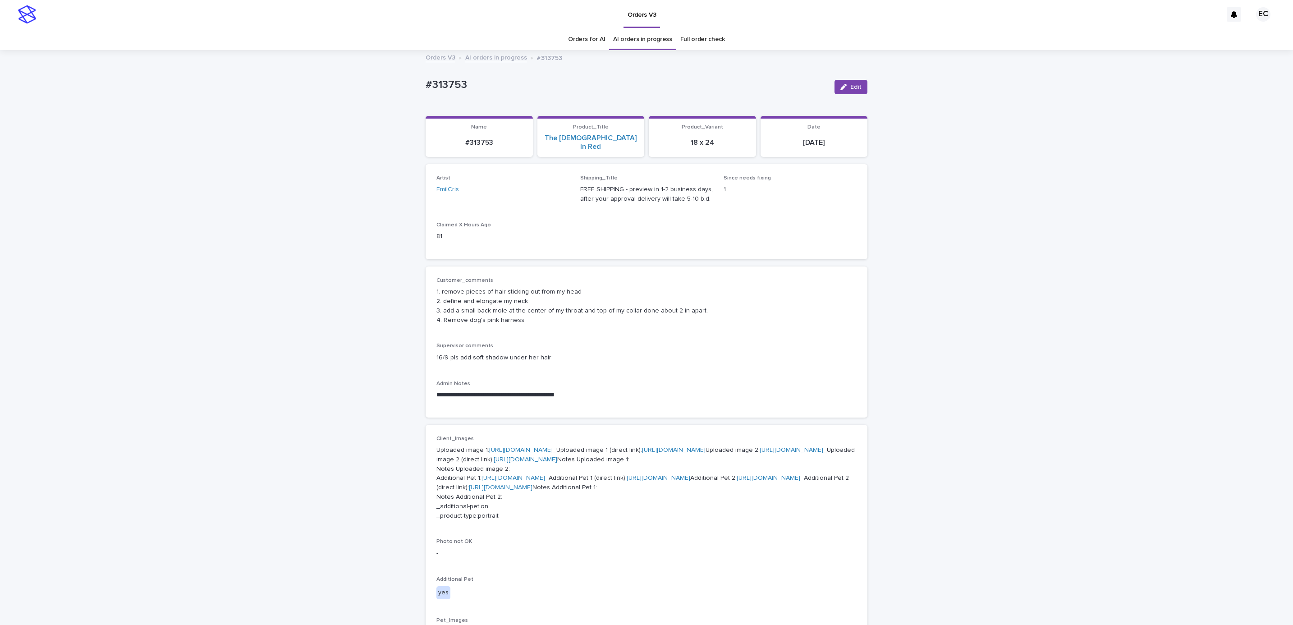
click at [224, 220] on div "**********" at bounding box center [646, 571] width 1293 height 1040
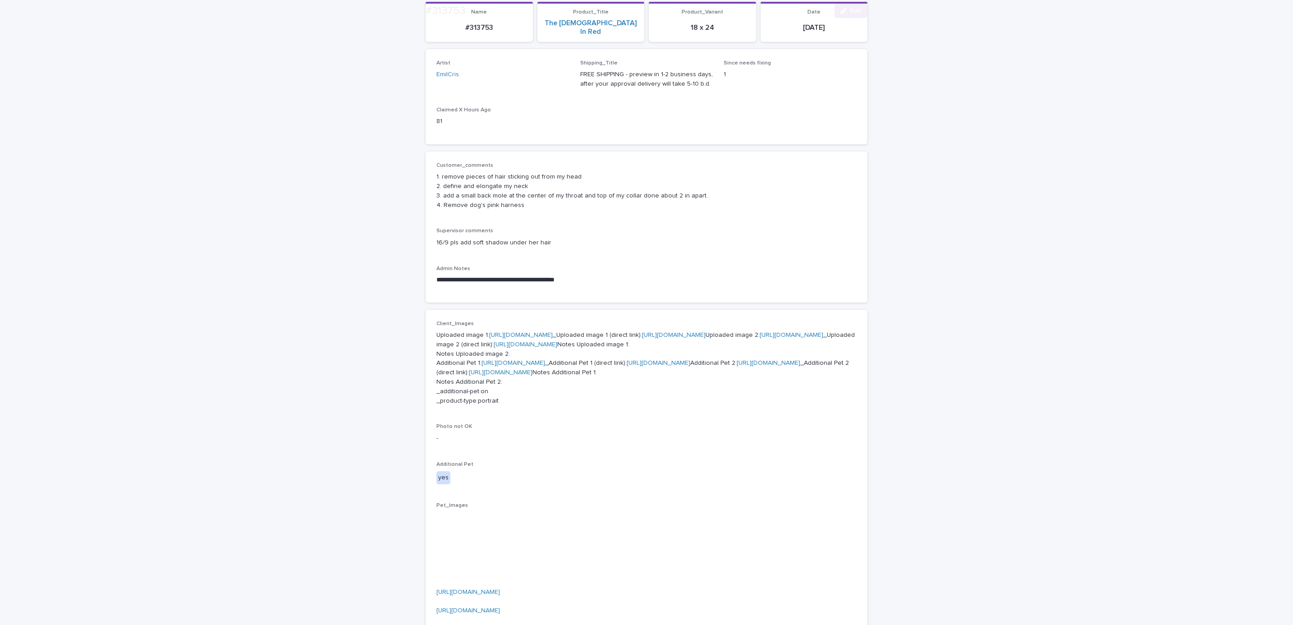
scroll to position [135, 0]
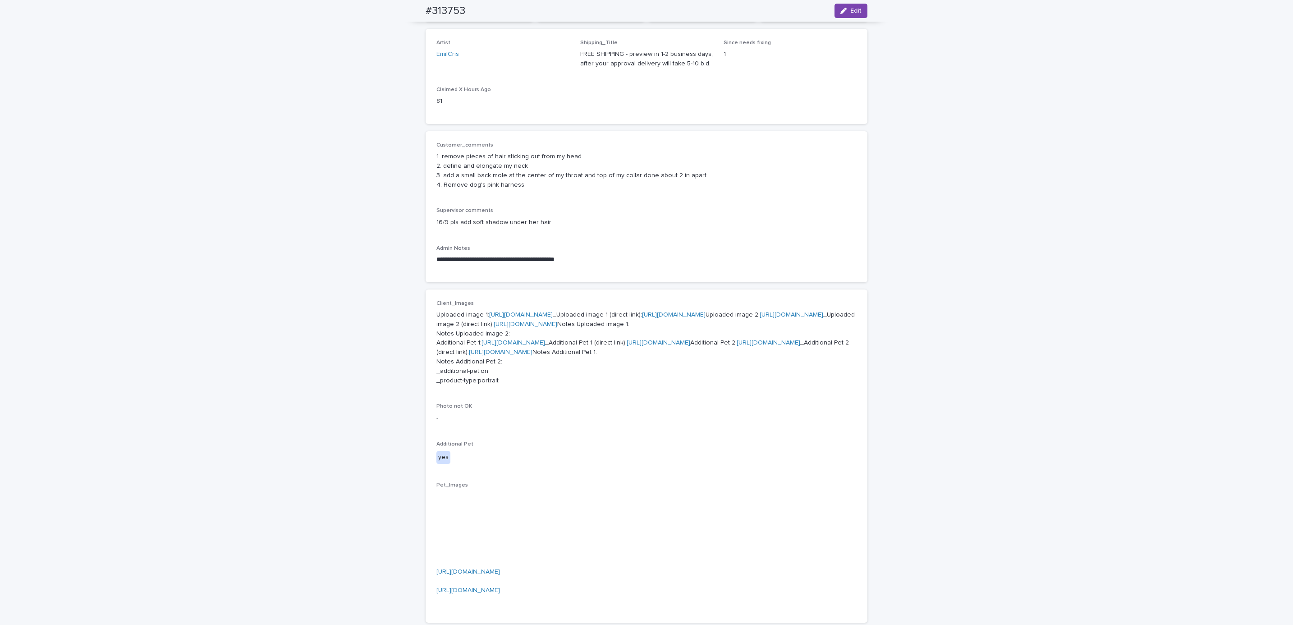
click at [952, 304] on div "**********" at bounding box center [646, 436] width 1293 height 1040
click at [990, 369] on div "**********" at bounding box center [646, 436] width 1293 height 1040
click at [850, 13] on span "Edit" at bounding box center [855, 11] width 11 height 6
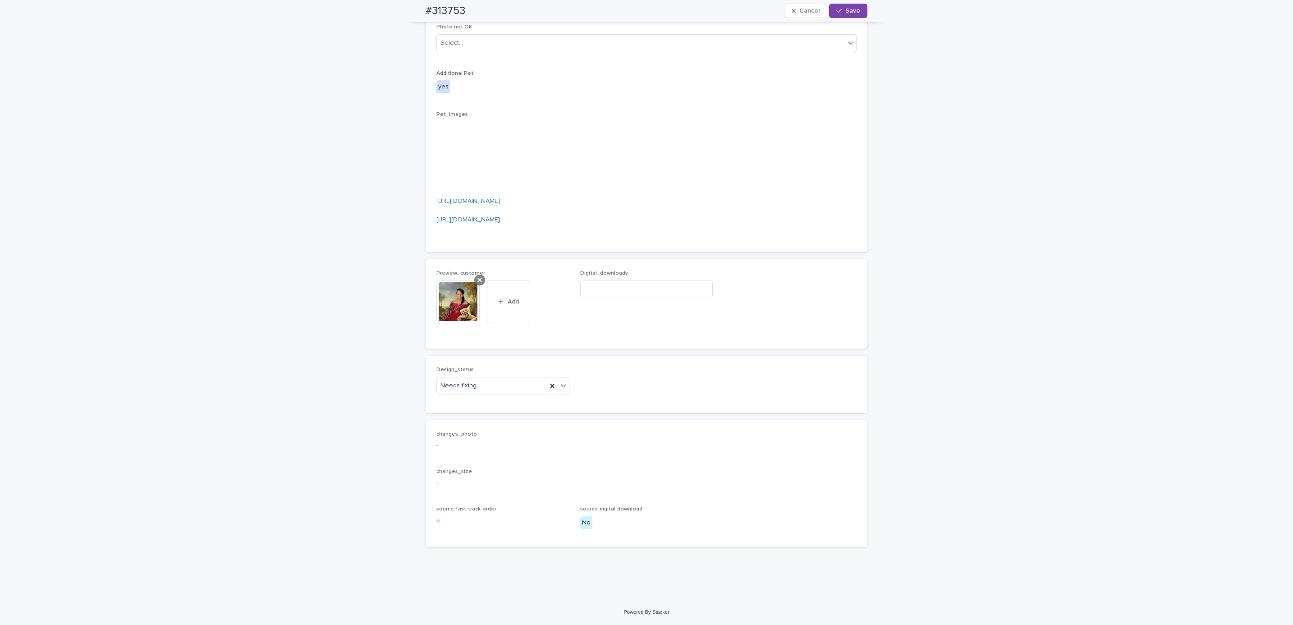
click at [477, 283] on icon at bounding box center [479, 279] width 5 height 7
click at [459, 320] on span "Add" at bounding box center [462, 320] width 11 height 6
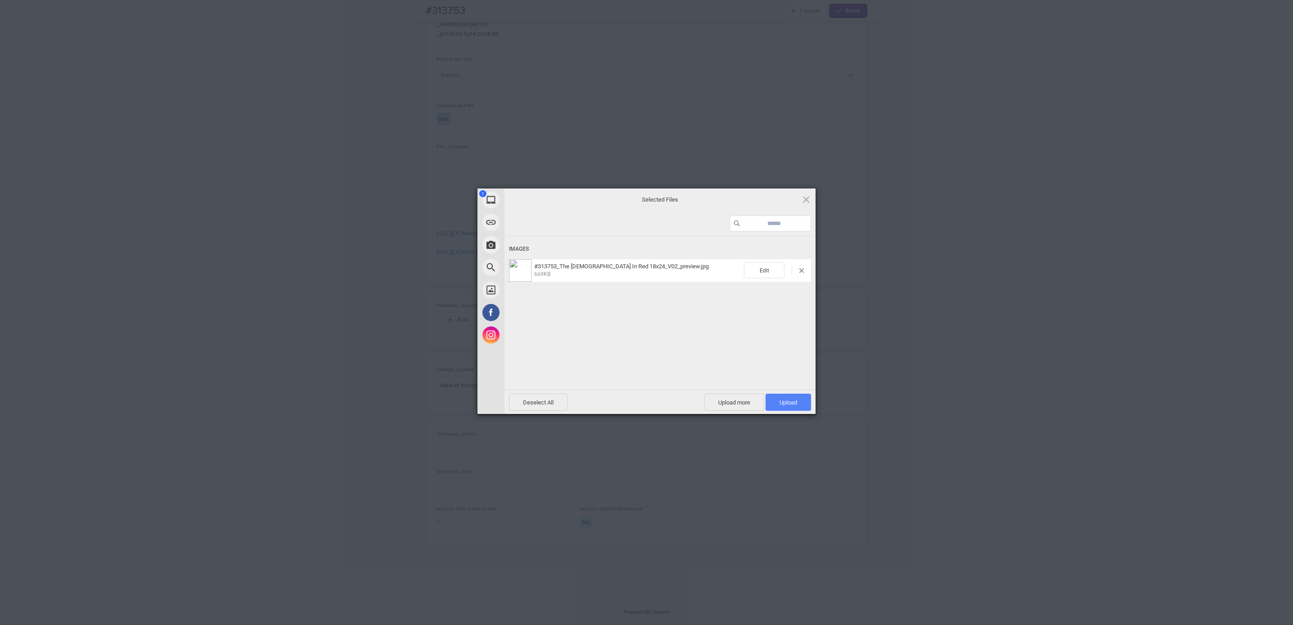
click at [801, 402] on span "Upload 1" at bounding box center [789, 402] width 46 height 17
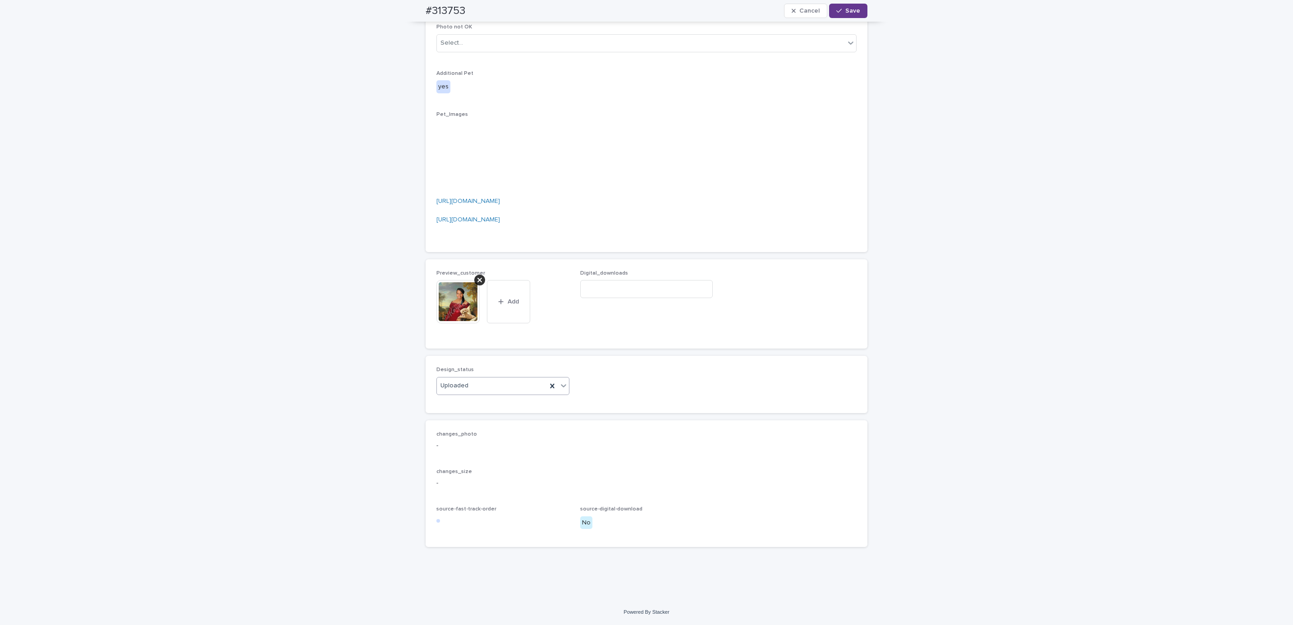
click at [852, 11] on span "Save" at bounding box center [852, 11] width 15 height 6
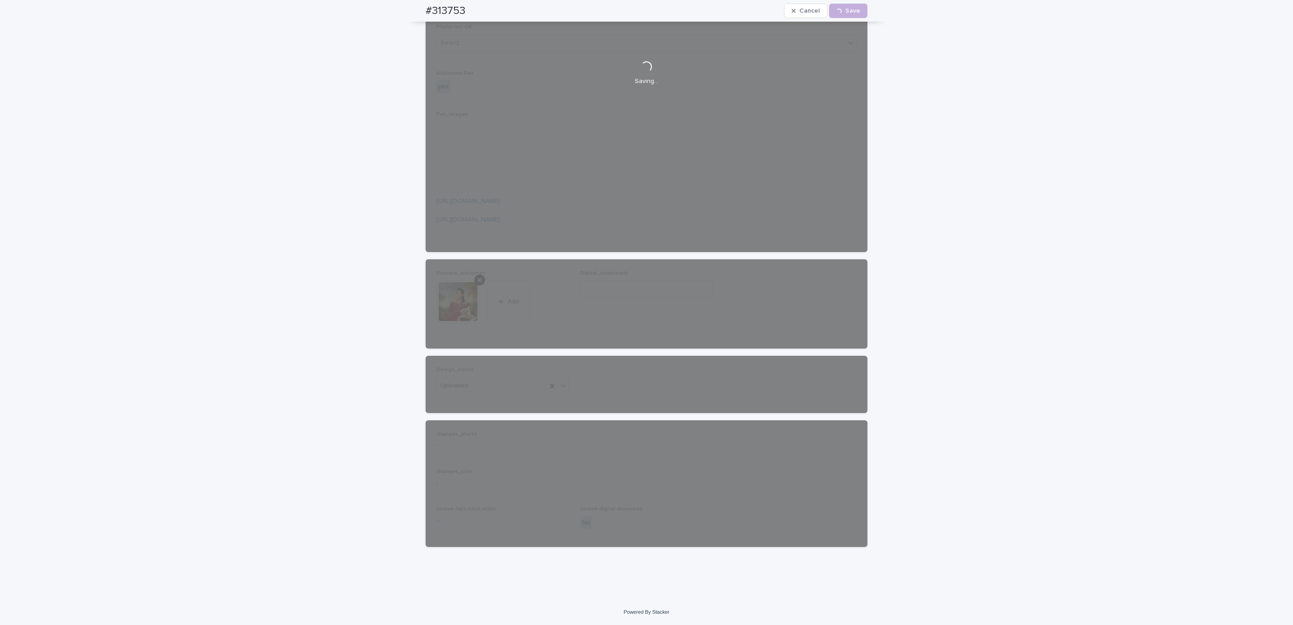
click at [417, 7] on div "#313753 Cancel Loading... Save" at bounding box center [646, 11] width 485 height 22
click at [477, 3] on div "#313753 Cancel Loading... Save" at bounding box center [647, 11] width 442 height 22
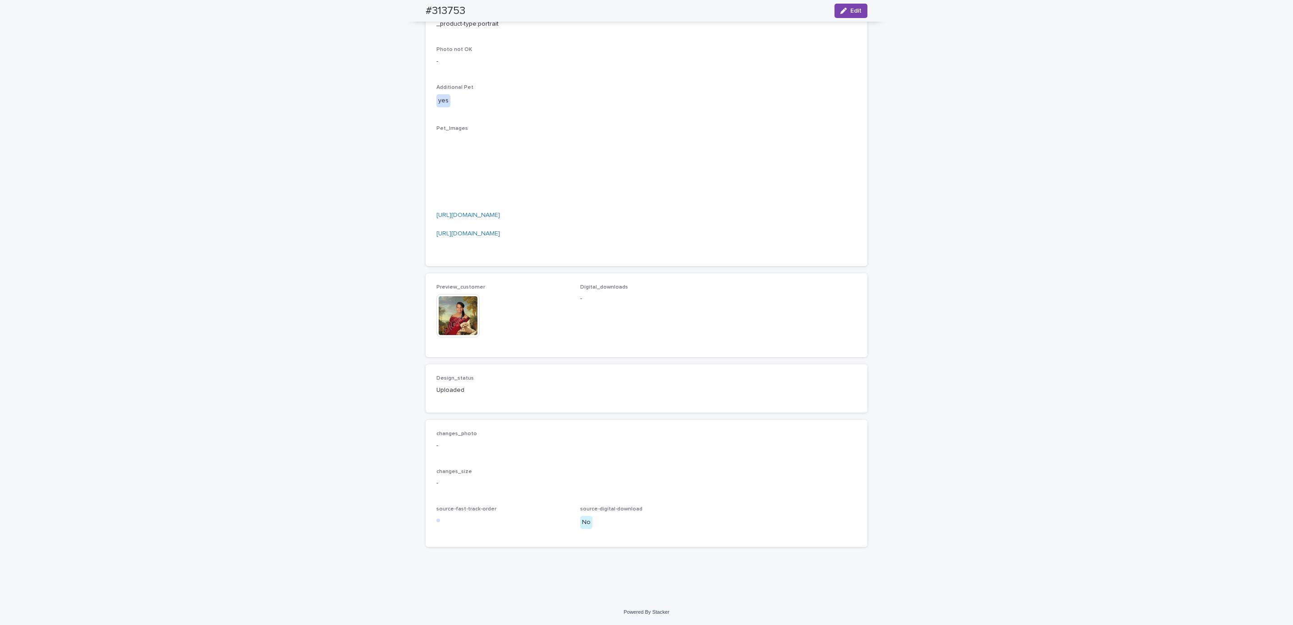
click at [207, 314] on div "**********" at bounding box center [646, 79] width 1293 height 1040
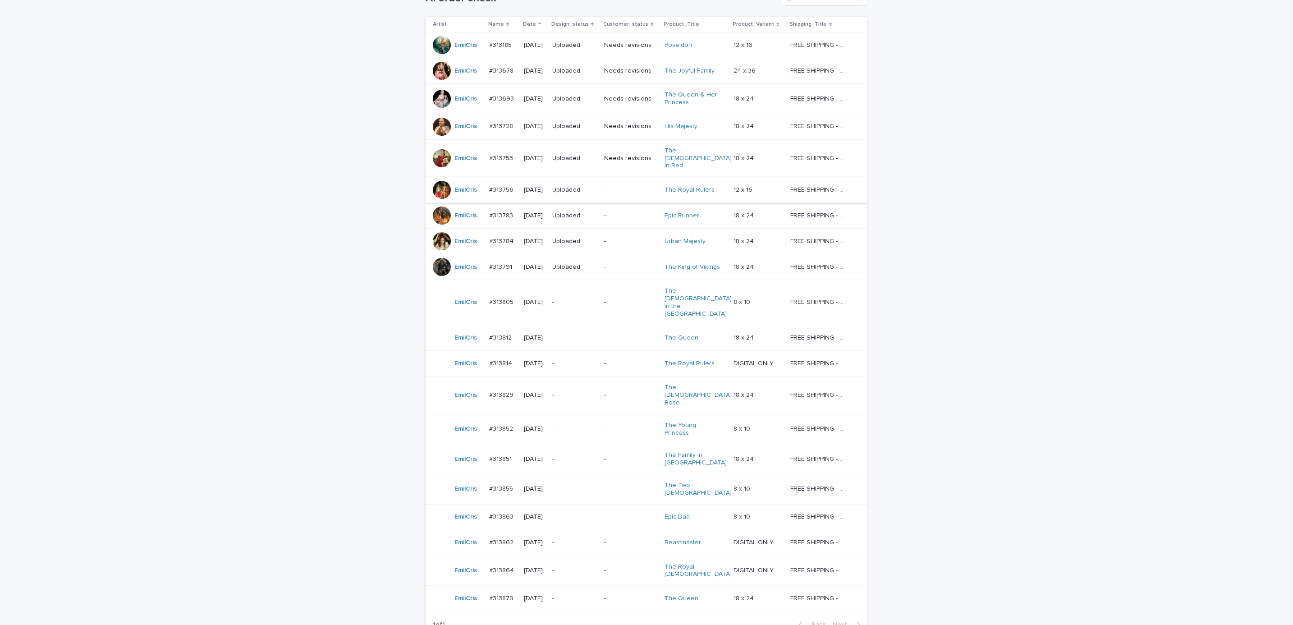
scroll to position [68, 0]
